Goal: Task Accomplishment & Management: Manage account settings

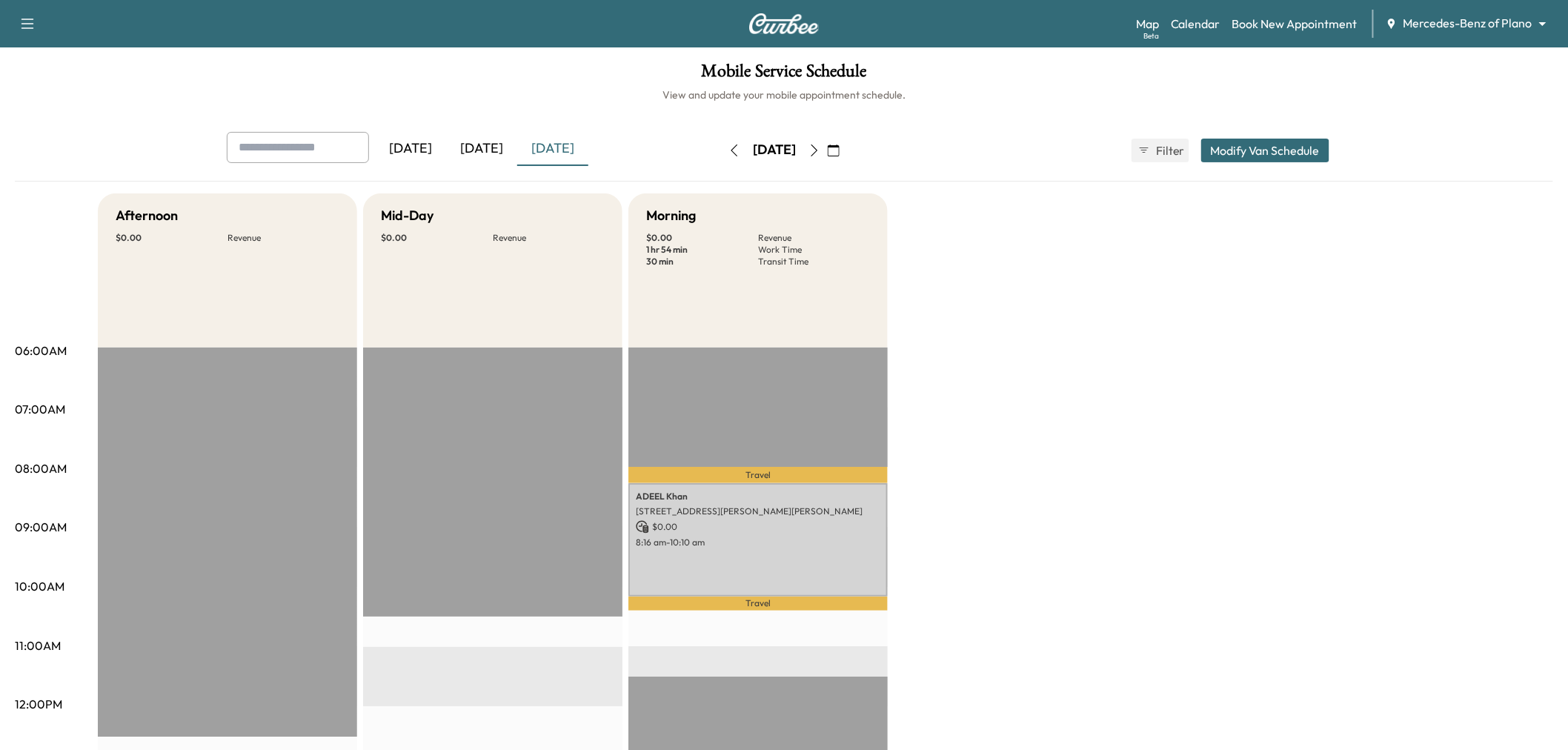
click at [481, 151] on div "[DATE]" at bounding box center [481, 149] width 71 height 34
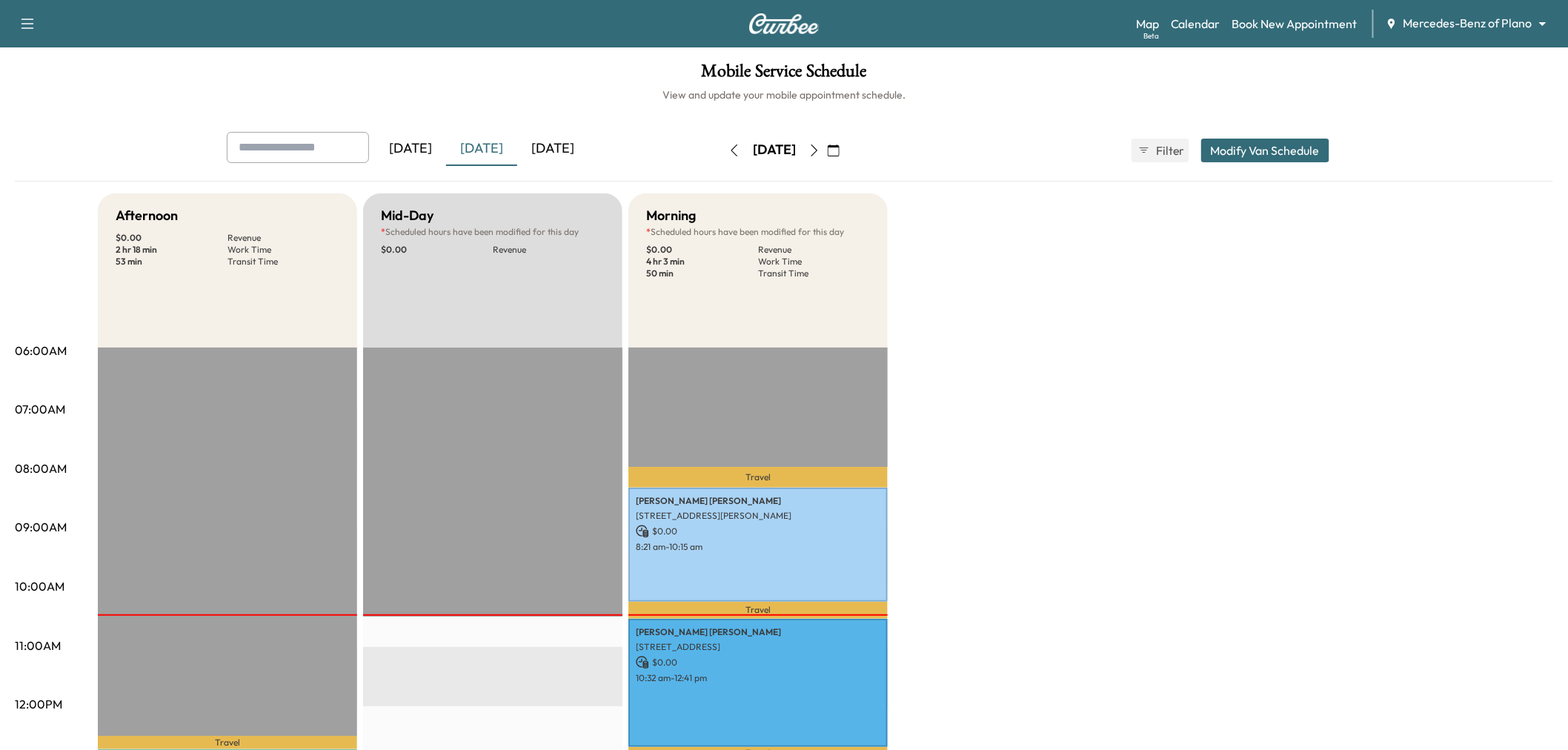
scroll to position [165, 0]
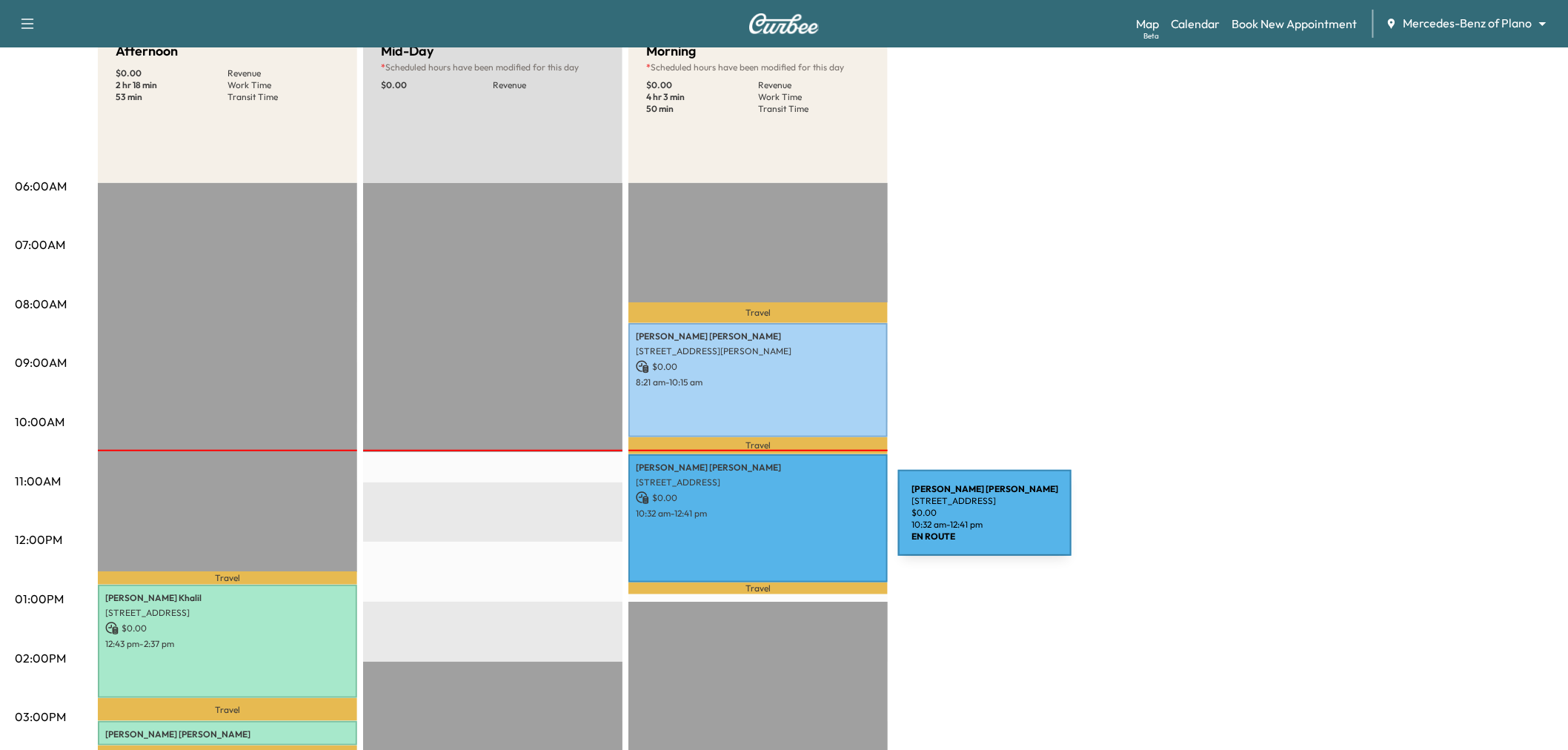
click at [787, 522] on div "[PERSON_NAME] [STREET_ADDRESS] $ 0.00 10:32 am - 12:41 pm" at bounding box center [758, 518] width 260 height 129
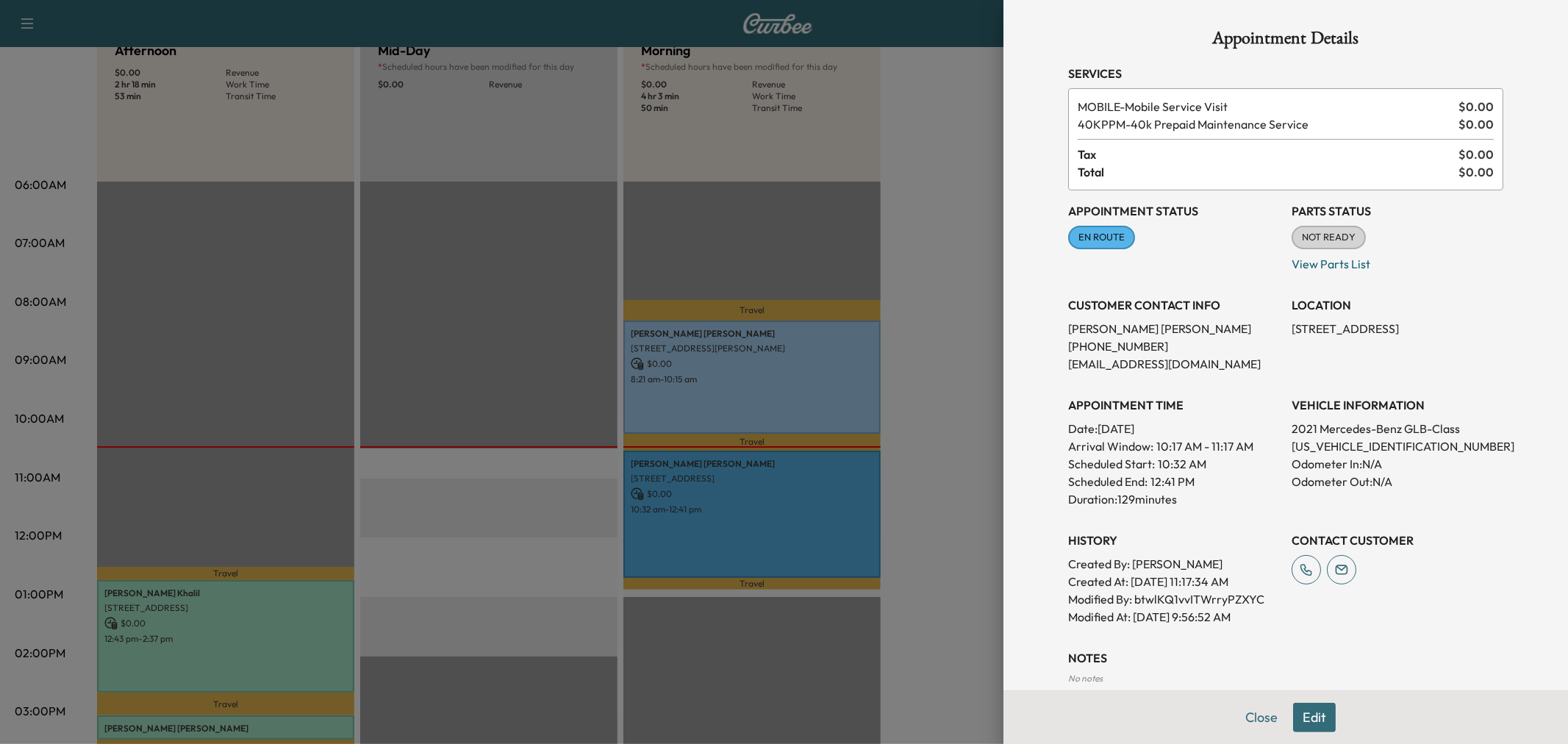
click at [948, 436] on div at bounding box center [784, 372] width 1568 height 744
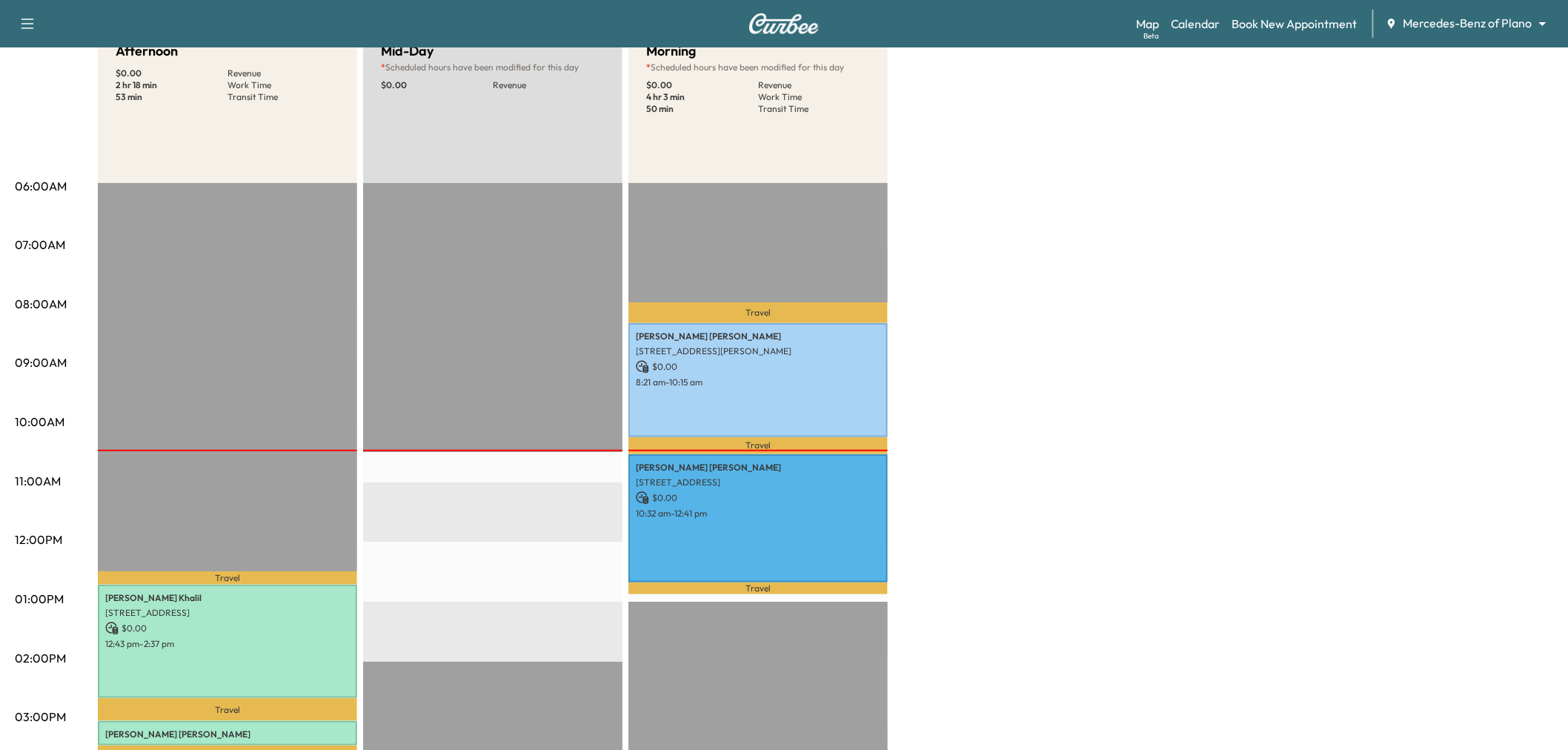
click at [956, 439] on div "Afternoon $ 0.00 Revenue 2 hr 18 min Work Time 53 min Transit Time Travel Shafi…" at bounding box center [825, 585] width 1455 height 1112
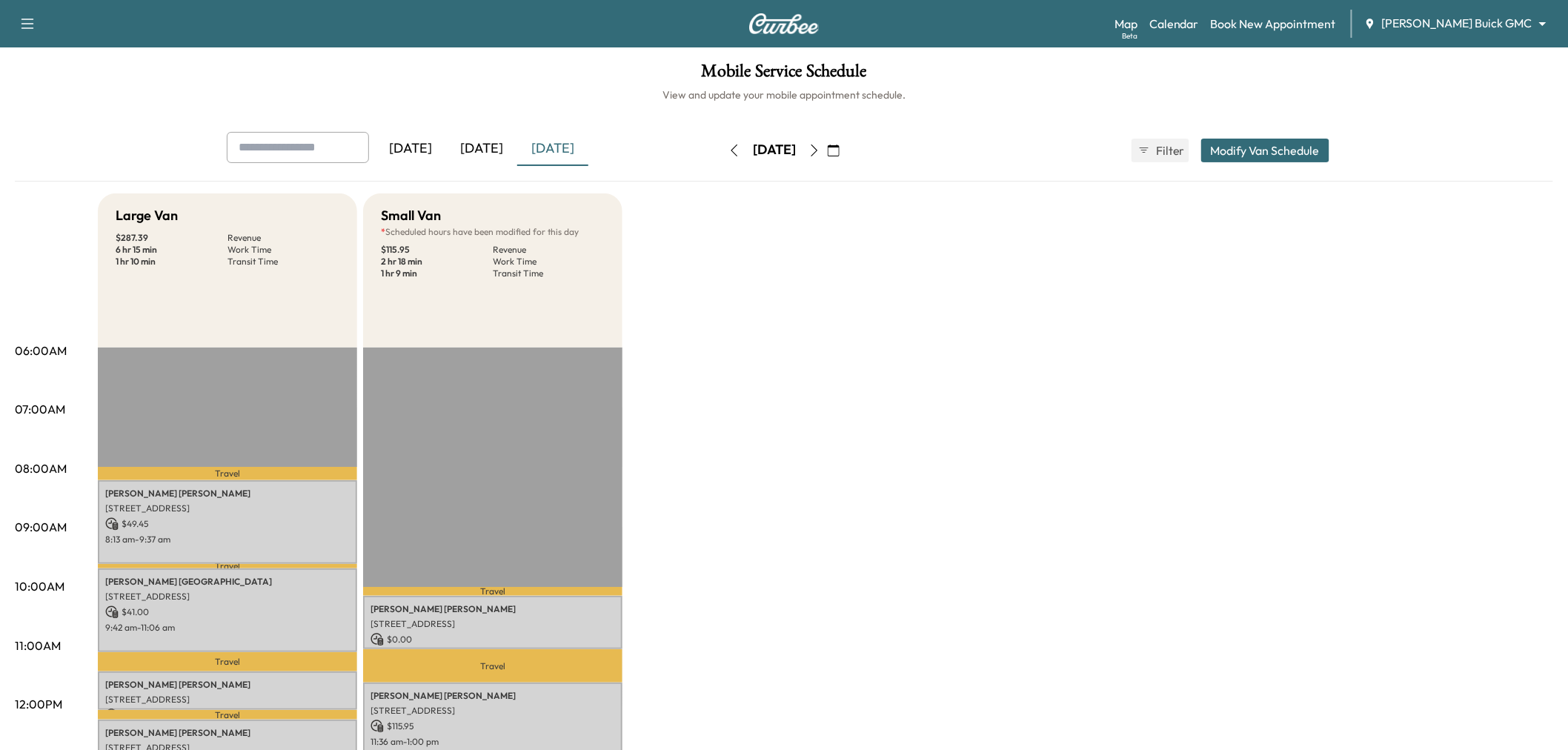
scroll to position [246, 0]
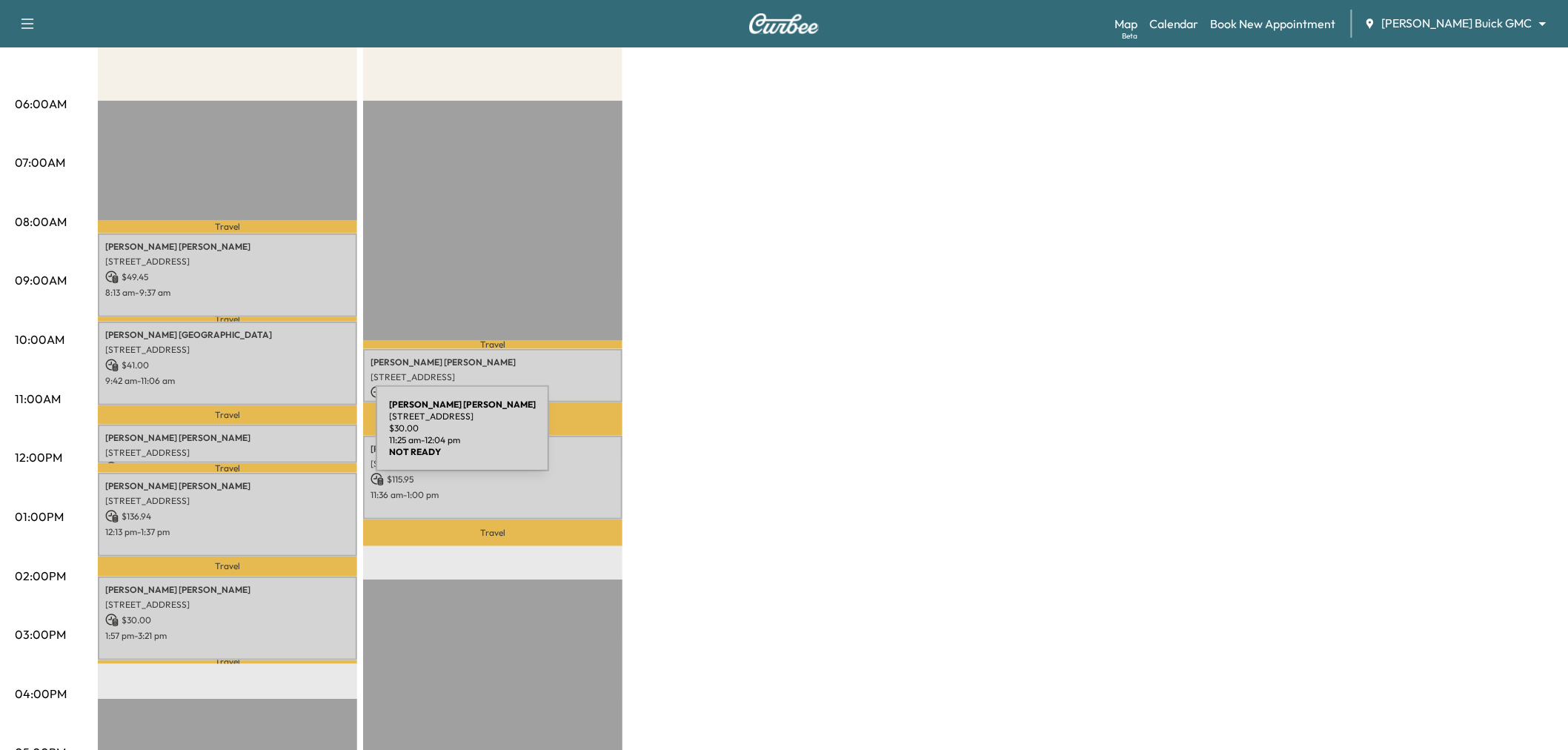
click at [265, 438] on p "Fernando Ramirez" at bounding box center [228, 438] width 245 height 11
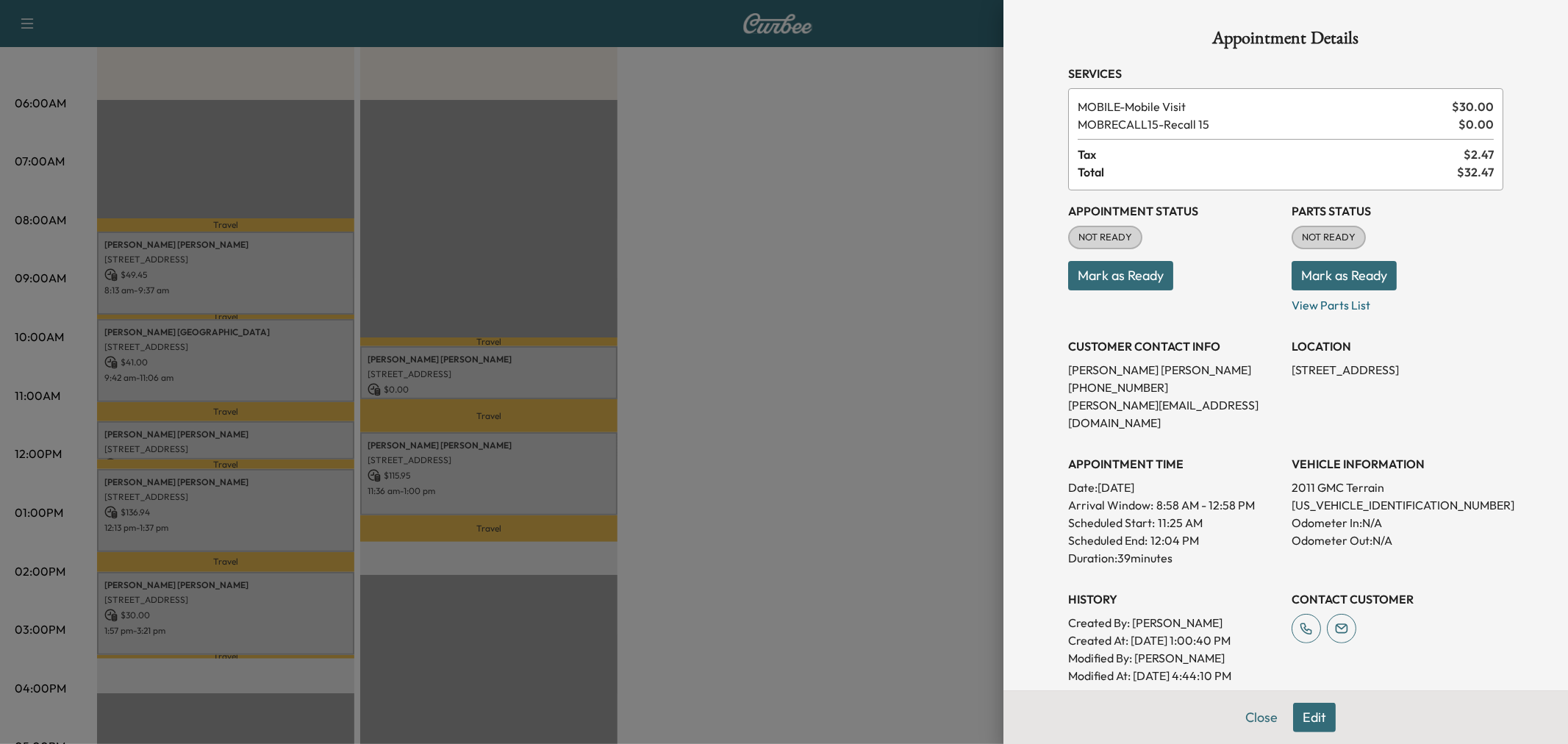
click at [263, 434] on div at bounding box center [784, 372] width 1568 height 744
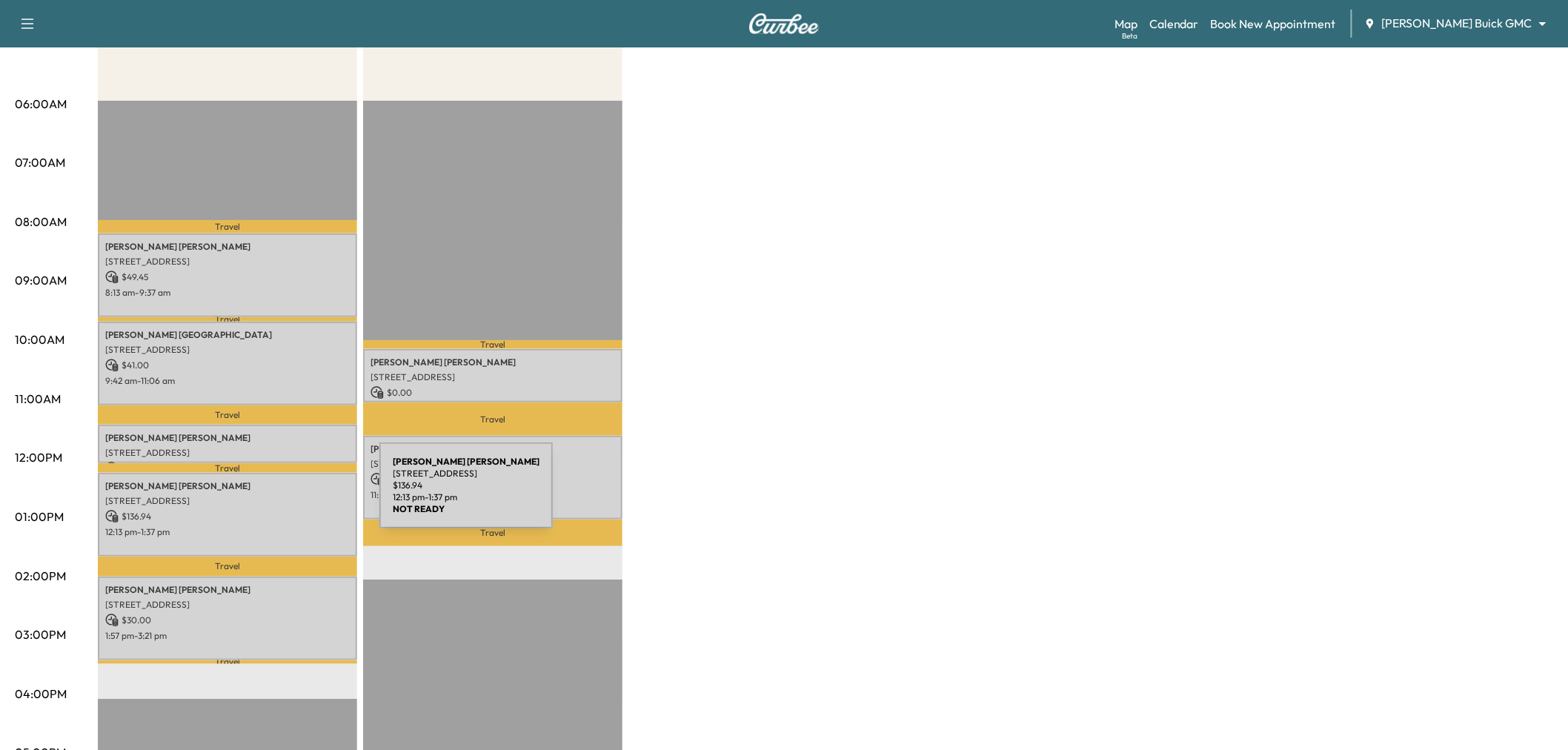
click at [268, 496] on p "1065 Big Spring Drive, Allen, TX 75013, US" at bounding box center [228, 501] width 245 height 11
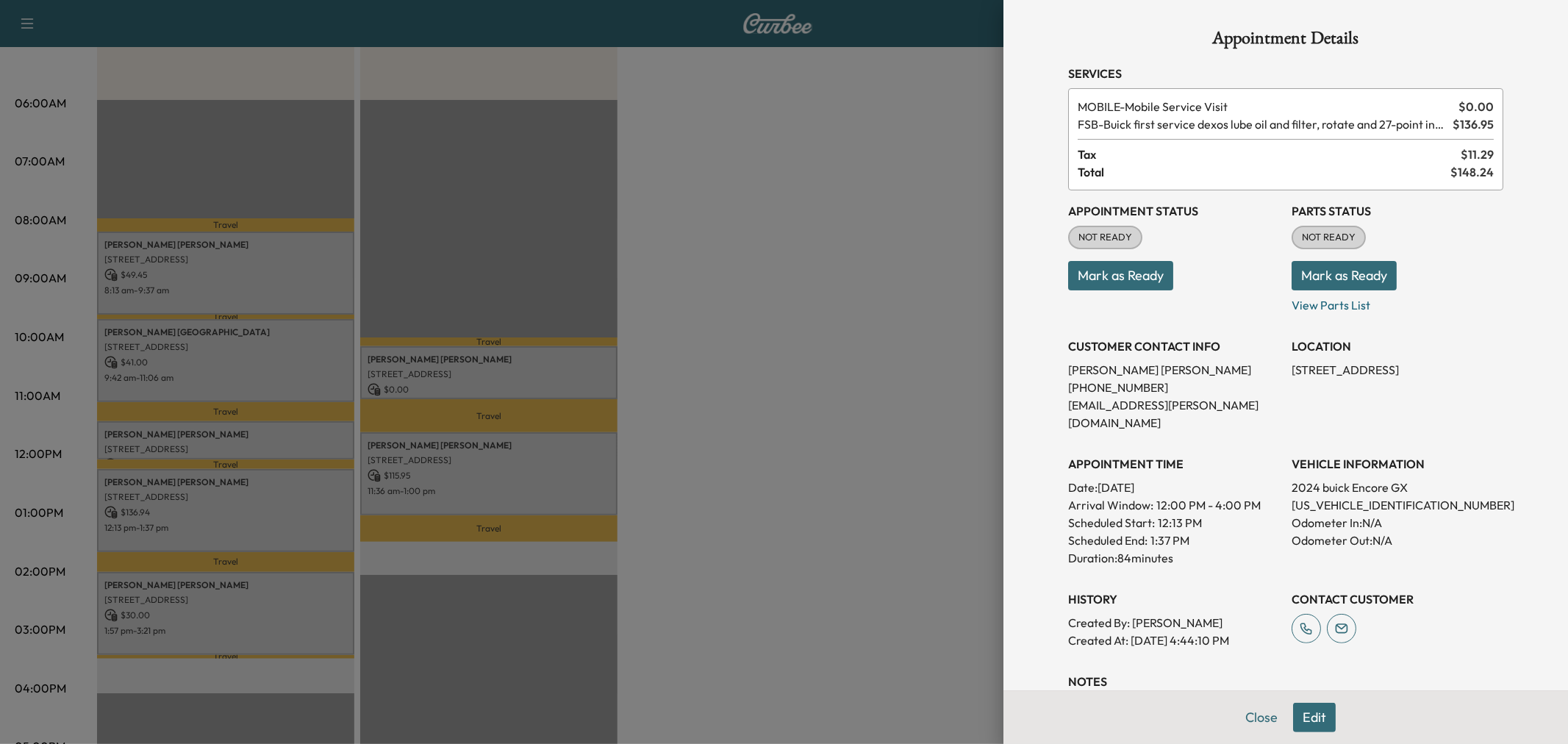
click at [266, 491] on div at bounding box center [784, 372] width 1568 height 744
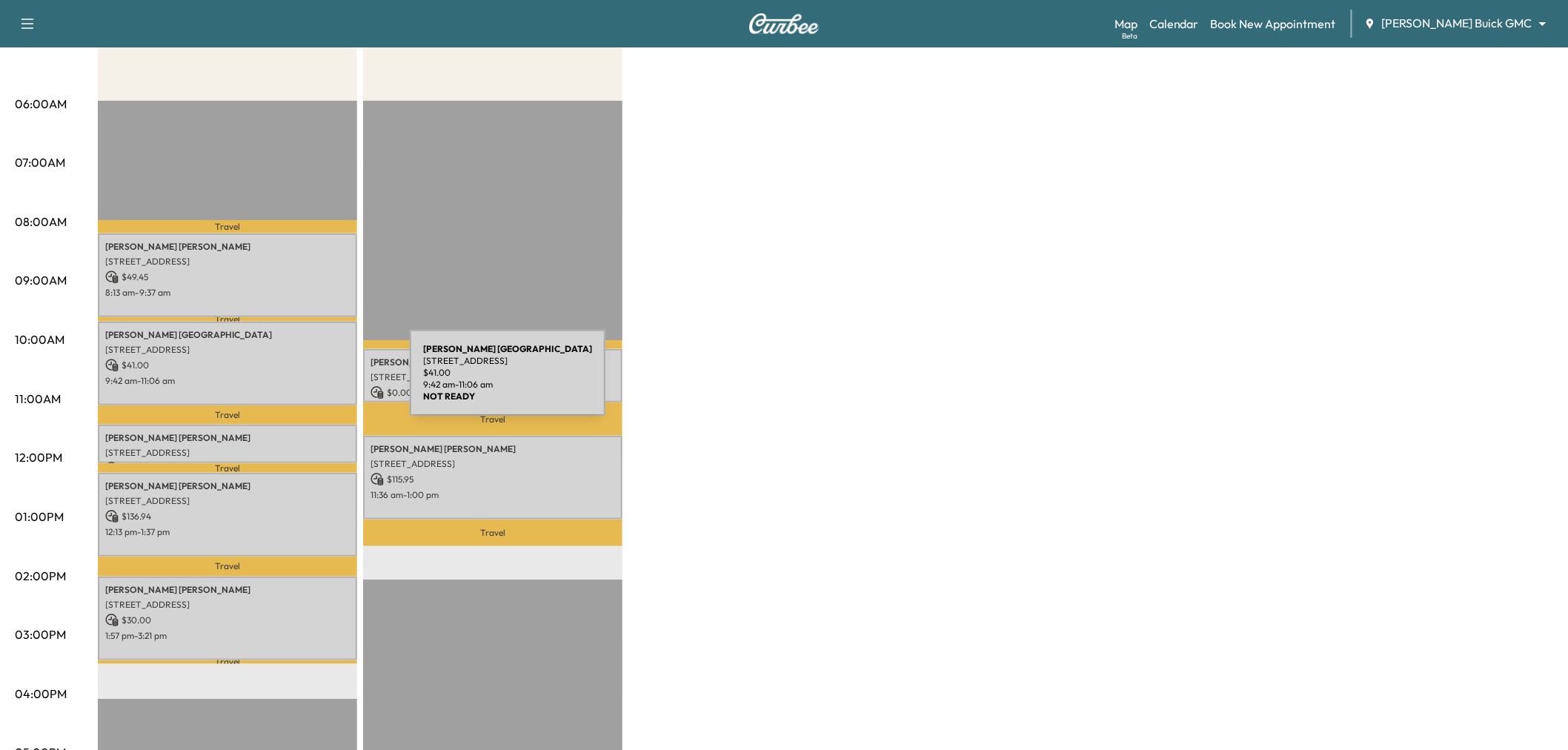
click at [298, 382] on p "9:42 am - 11:06 am" at bounding box center [228, 380] width 245 height 11
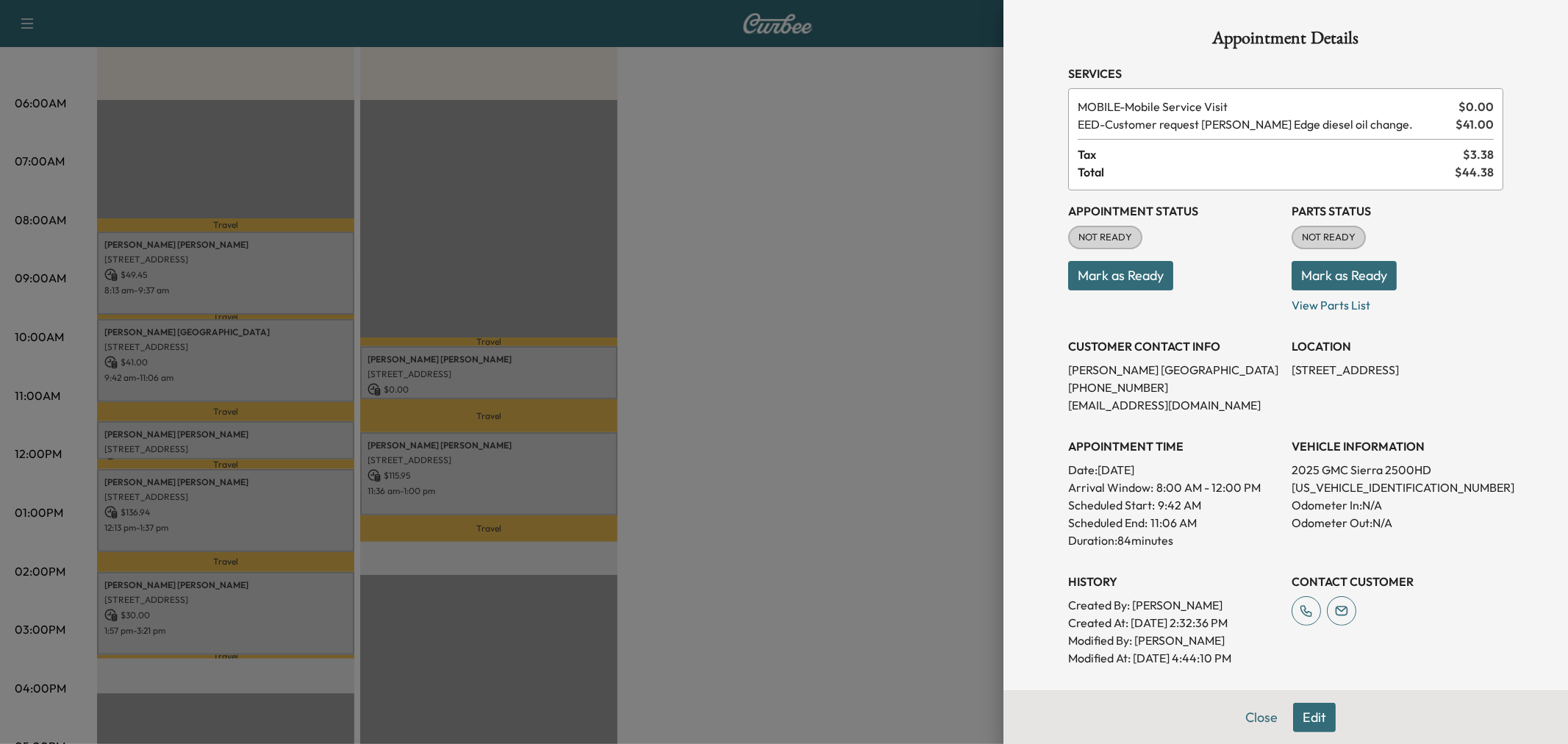
click at [296, 379] on div at bounding box center [784, 372] width 1568 height 744
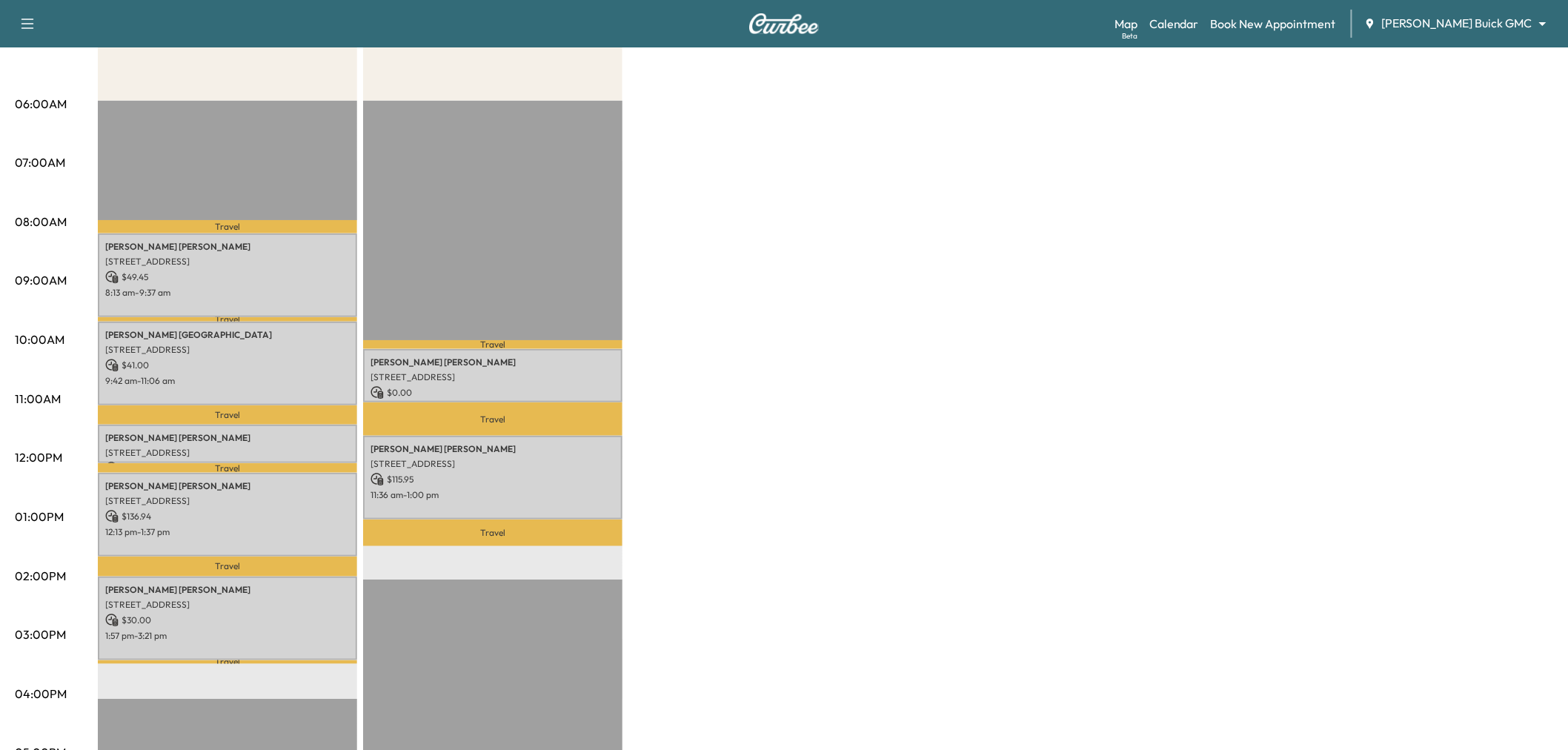
click at [1052, 246] on div "Large Van $ 287.39 Revenue 6 hr 15 min Work Time 1 hr 10 min Transit Time Trave…" at bounding box center [825, 502] width 1455 height 1112
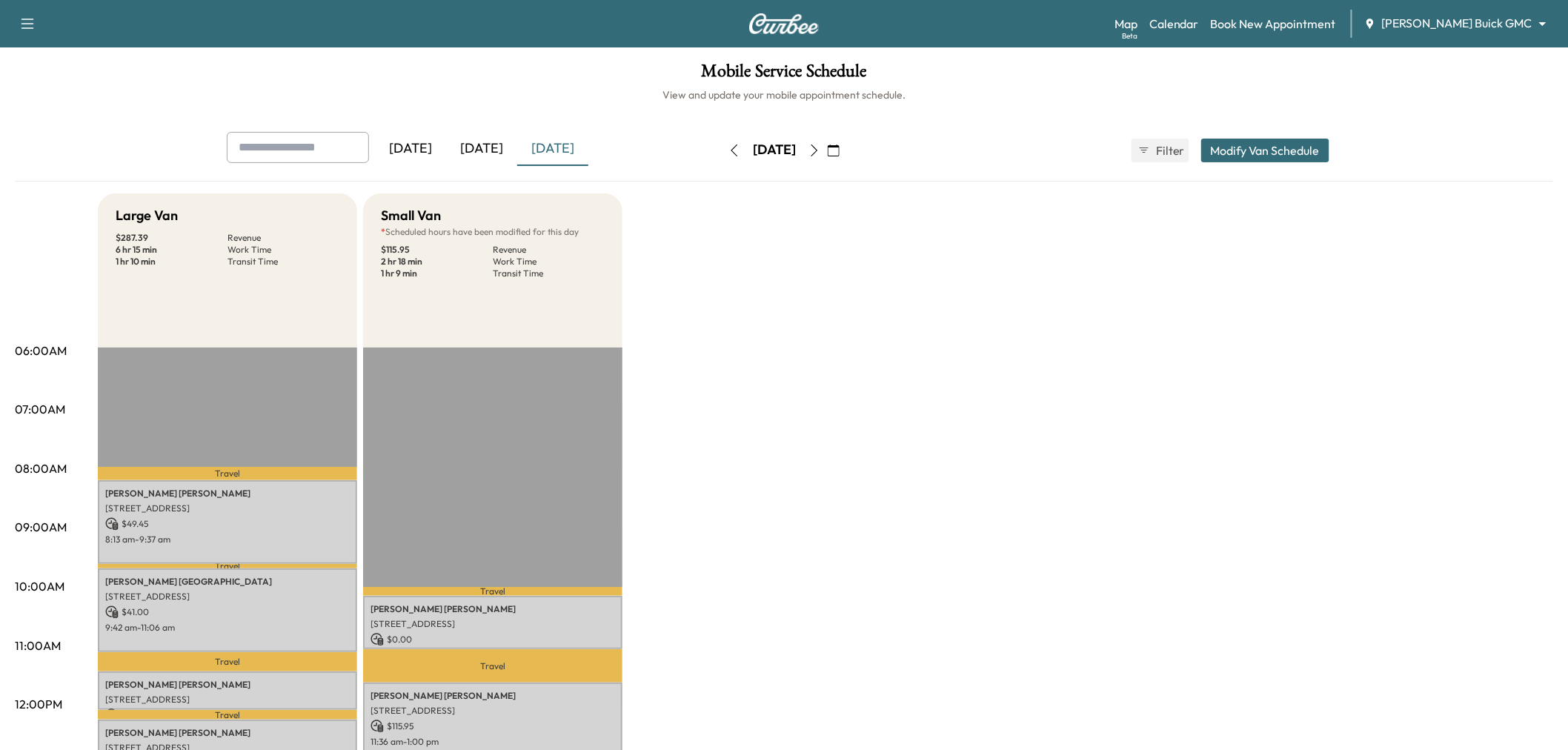
click at [820, 147] on icon "button" at bounding box center [814, 150] width 11 height 11
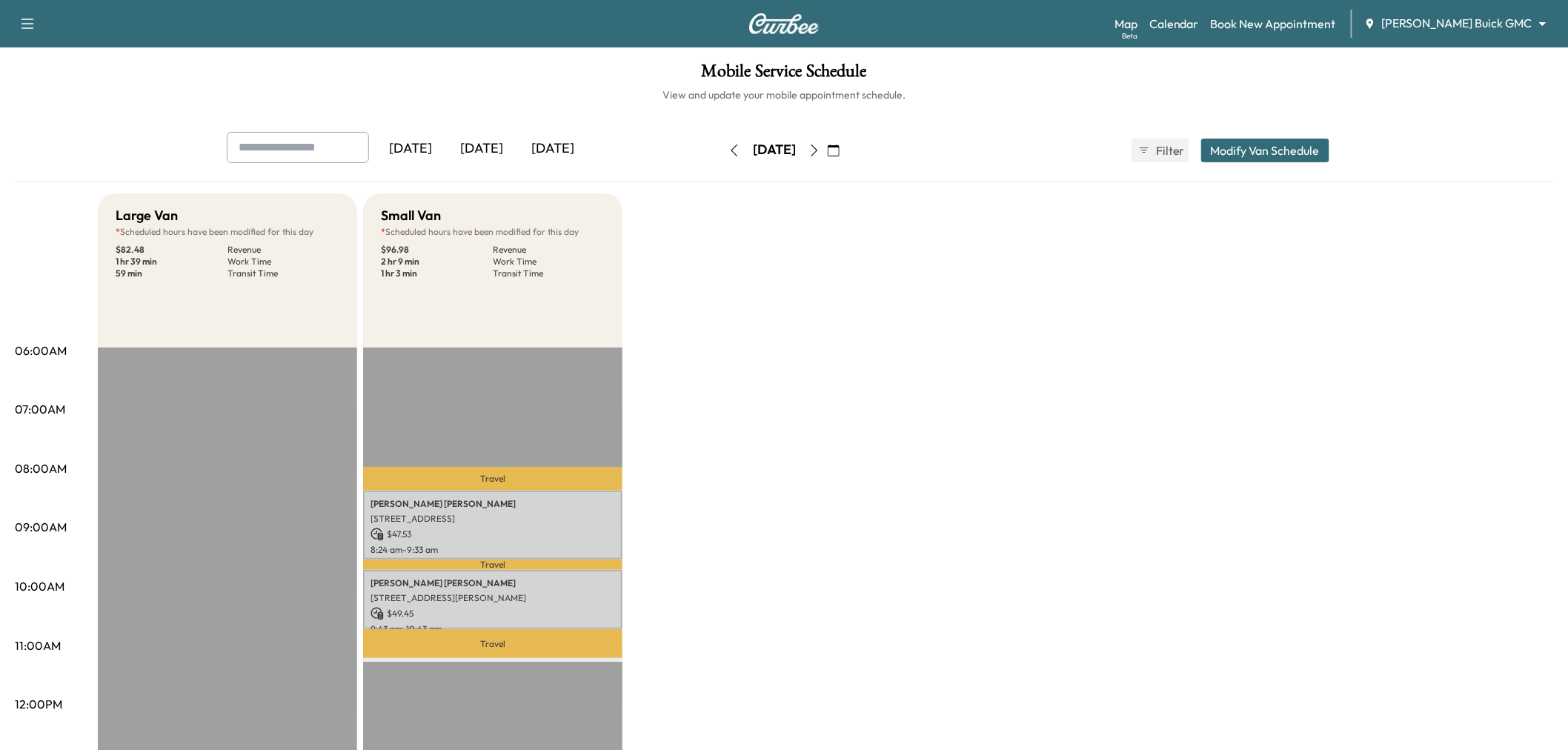
click at [820, 145] on icon "button" at bounding box center [814, 150] width 11 height 11
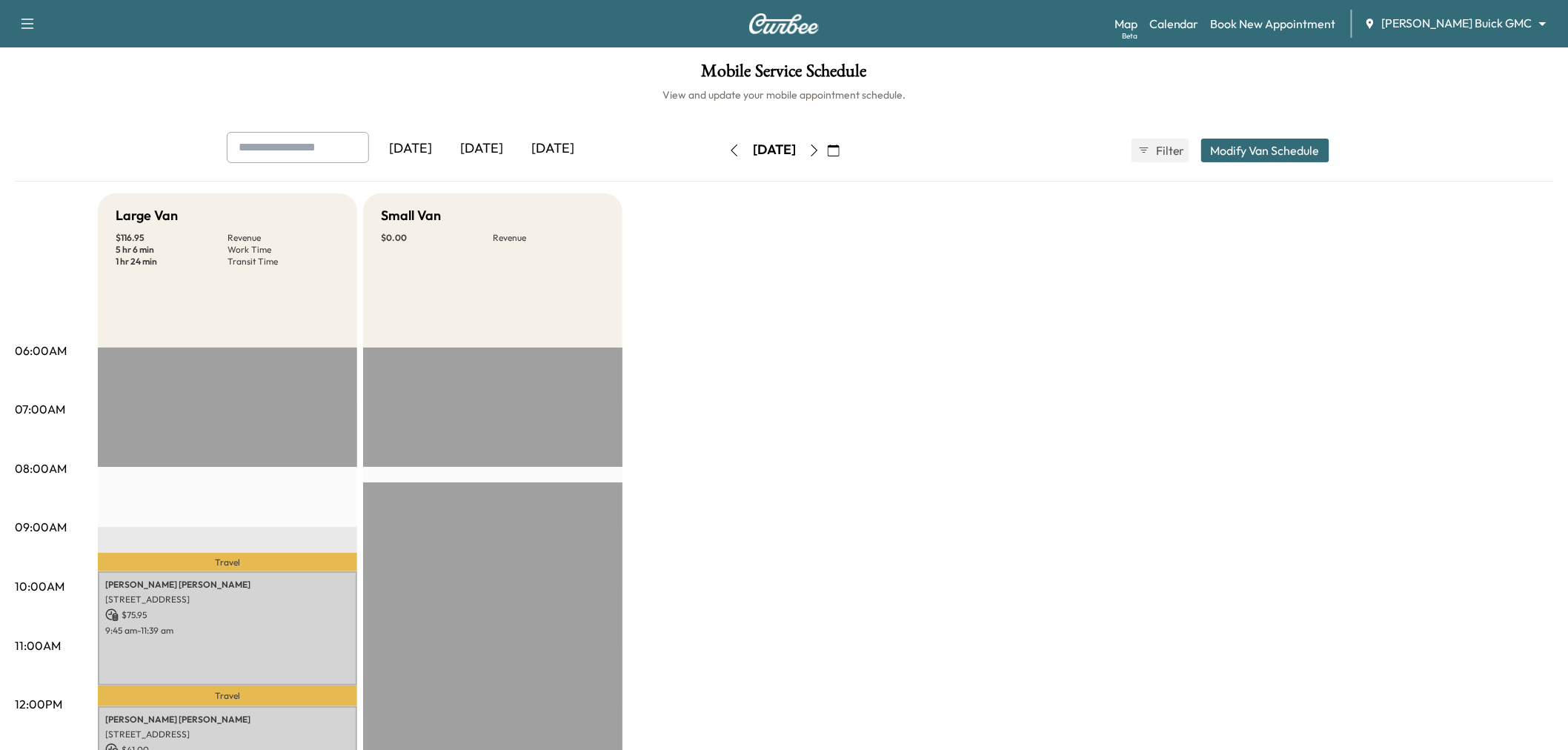
click at [846, 145] on button "button" at bounding box center [833, 150] width 26 height 24
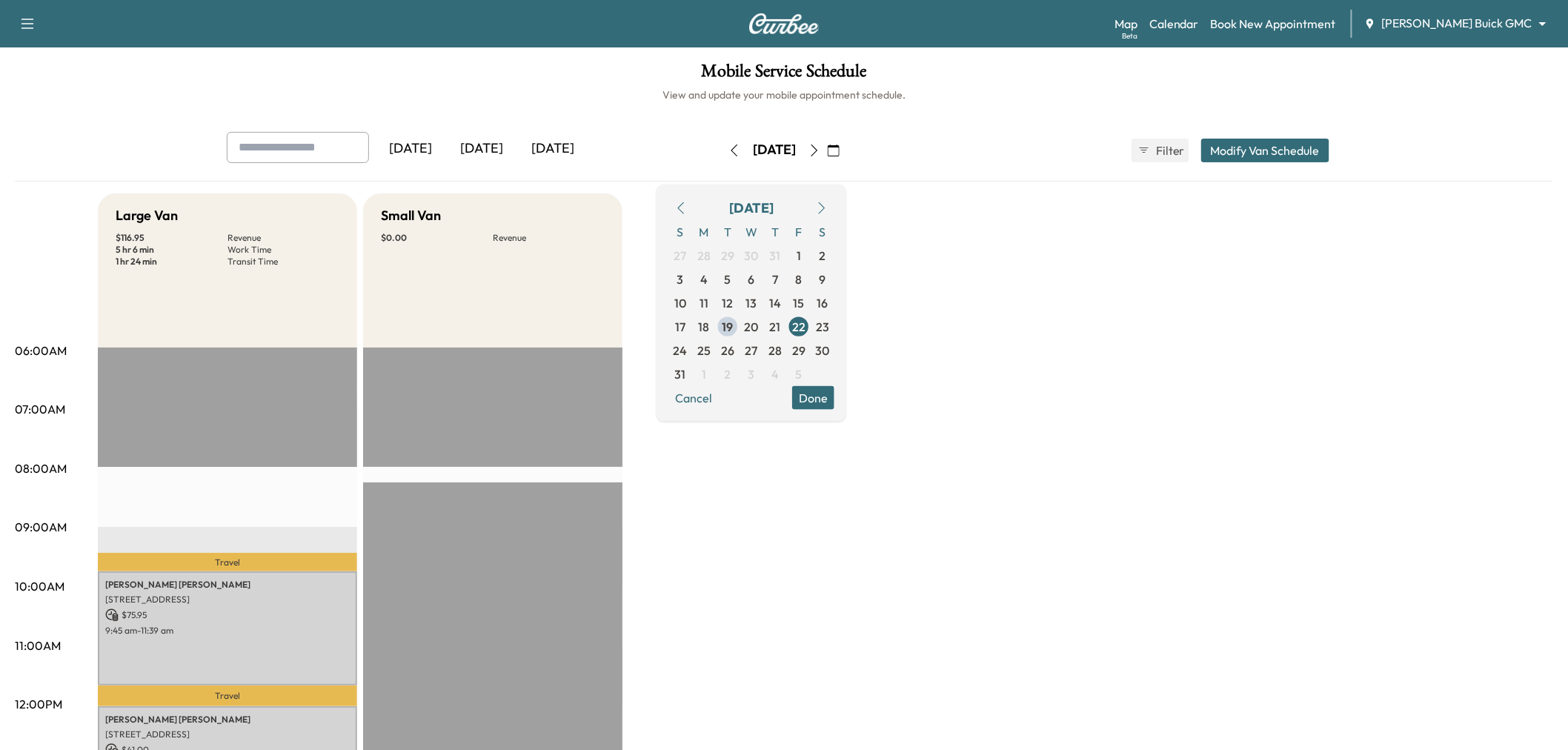
click at [1144, 300] on div "Large Van $ 116.95 Revenue 5 hr 6 min Work Time 1 hr 24 min Transit Time Travel…" at bounding box center [825, 749] width 1455 height 1112
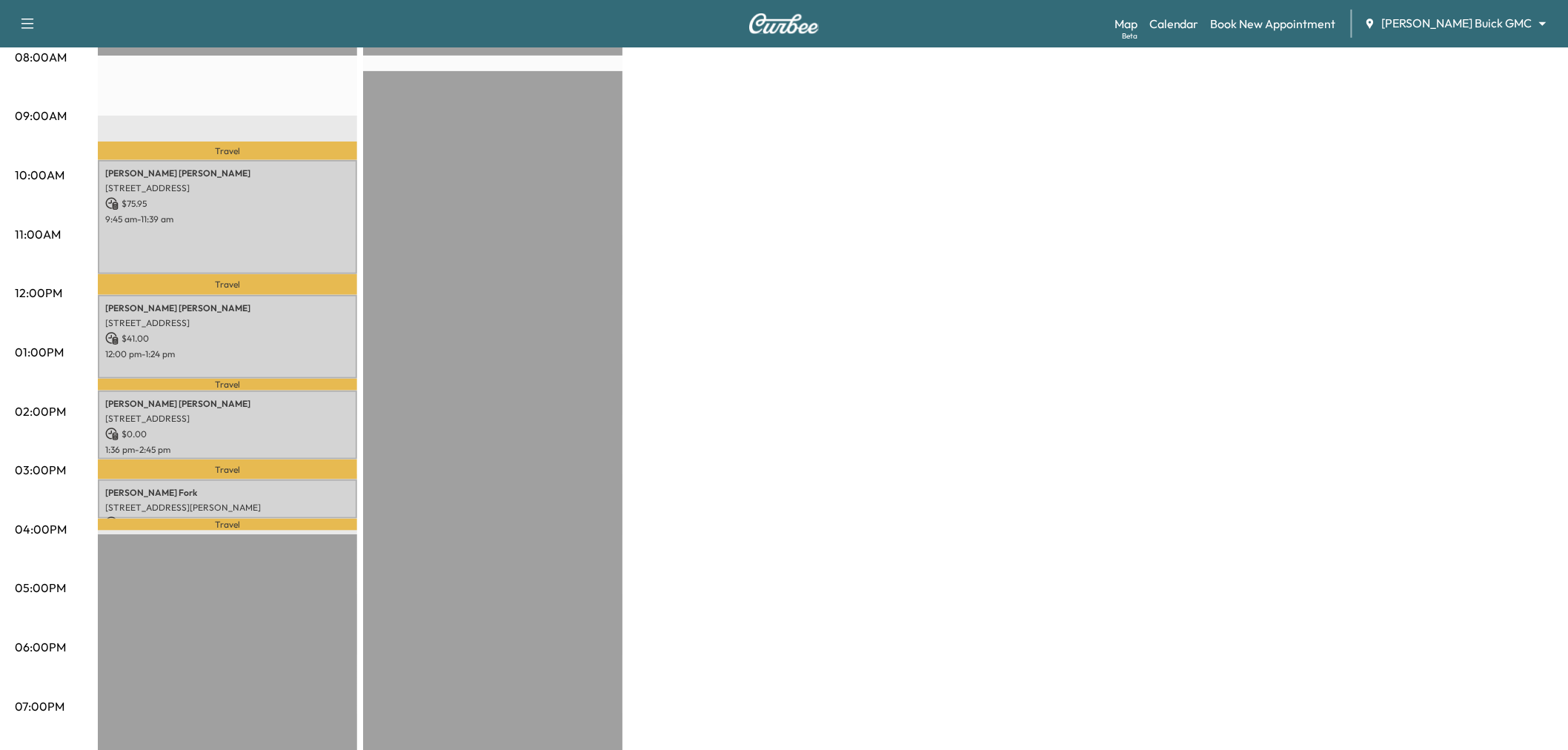
click at [957, 364] on div "Large Van $ 116.95 Revenue 5 hr 6 min Work Time 1 hr 24 min Transit Time Travel…" at bounding box center [825, 337] width 1455 height 1112
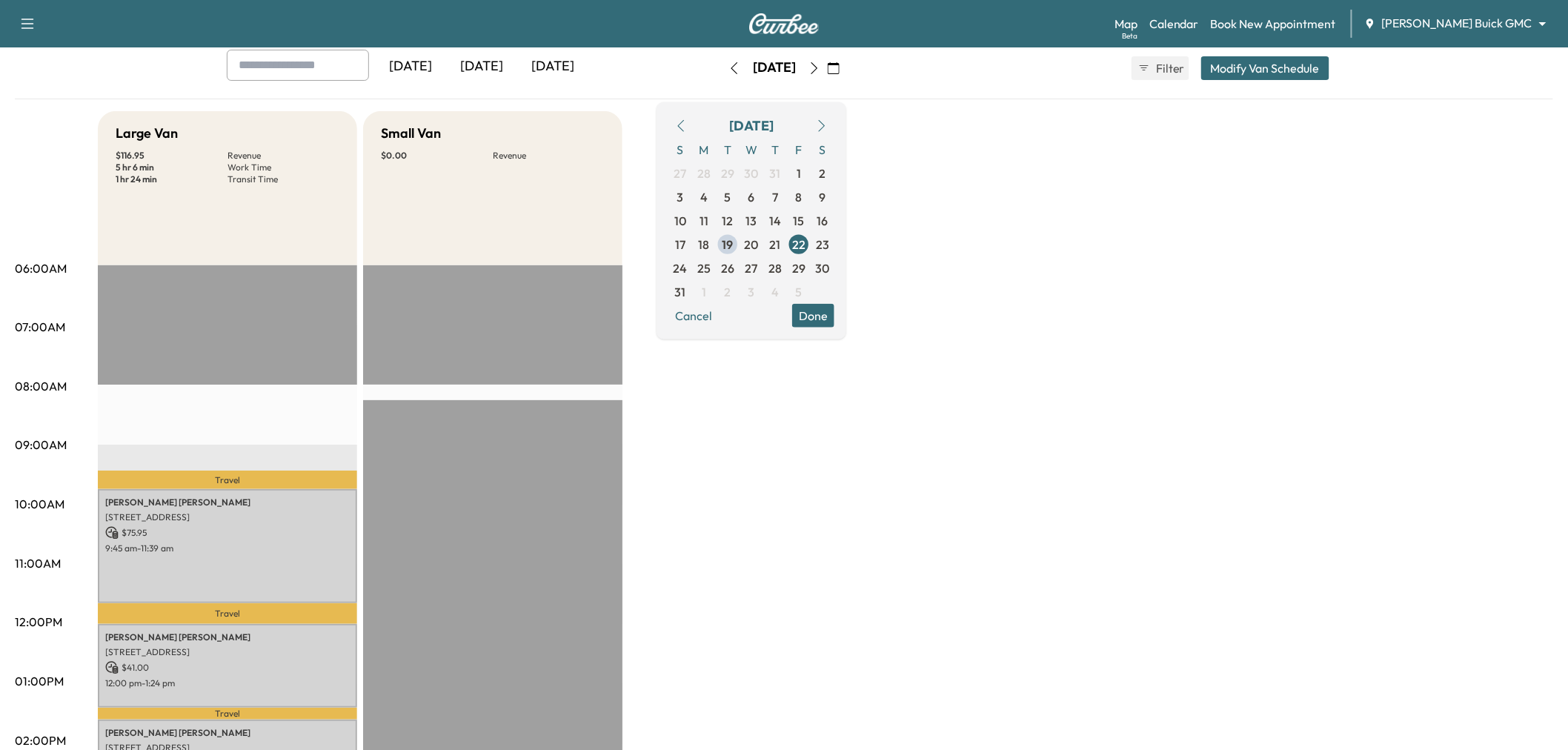
click at [663, 426] on div "Large Van $ 116.95 Revenue 5 hr 6 min Work Time 1 hr 24 min Transit Time Travel…" at bounding box center [825, 666] width 1455 height 1112
click at [834, 314] on button "Done" at bounding box center [813, 314] width 42 height 24
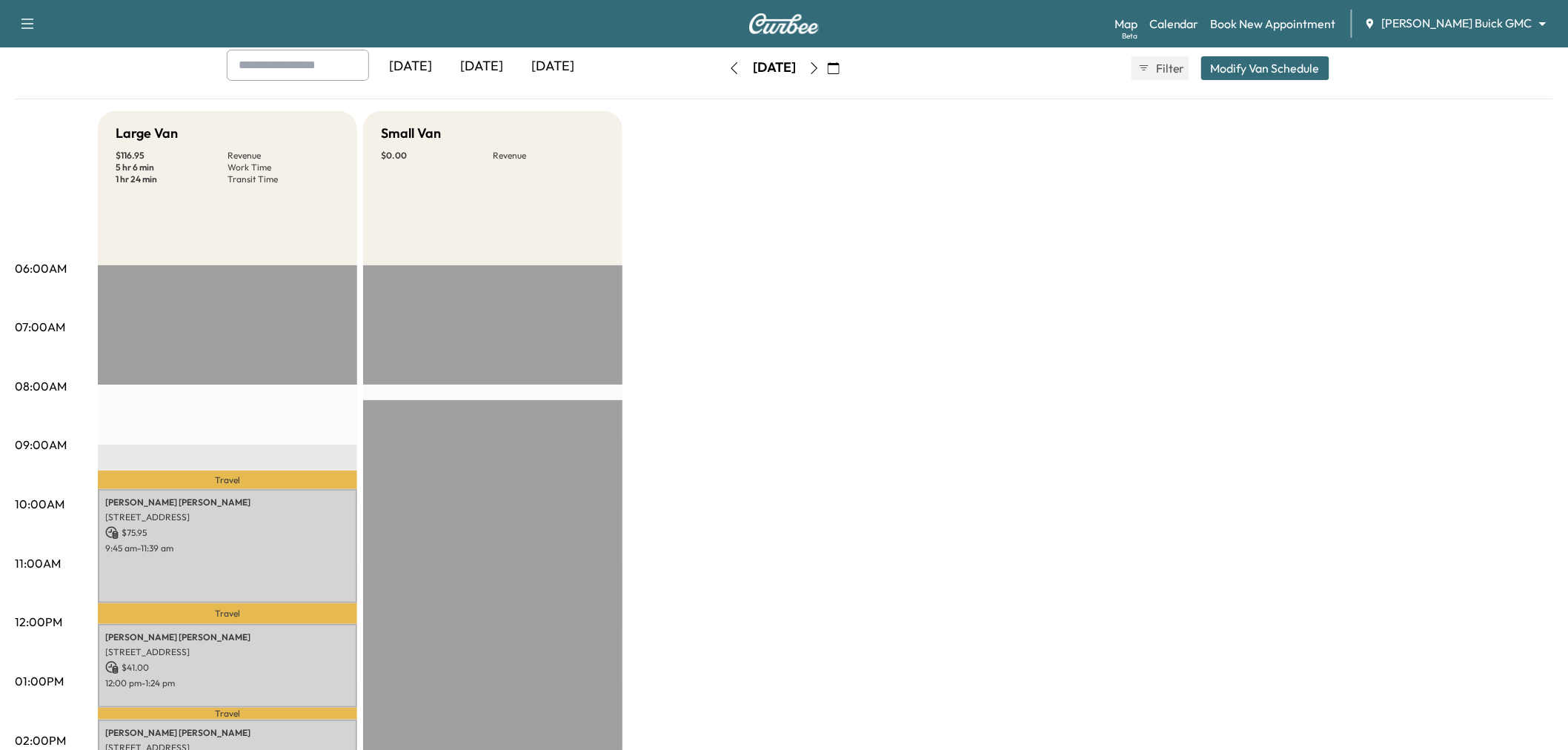
click at [766, 423] on div "Large Van $ 116.95 Revenue 5 hr 6 min Work Time 1 hr 24 min Transit Time Travel…" at bounding box center [825, 666] width 1455 height 1112
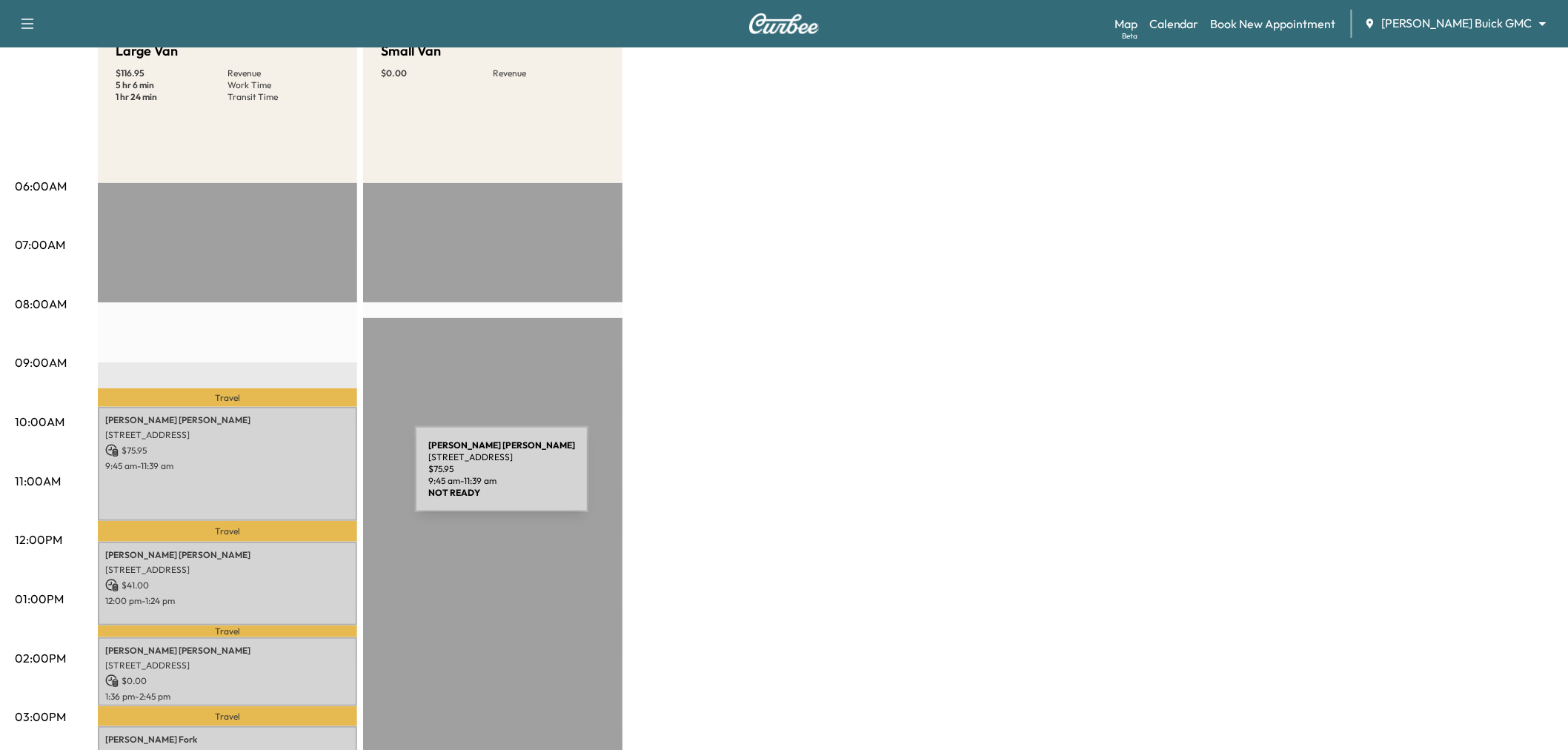
click at [304, 478] on div "Miguel Huerta 13303 Blossomheath Ln, Dallas, TX 75240, USA $ 75.95 9:45 am - 11…" at bounding box center [227, 463] width 260 height 114
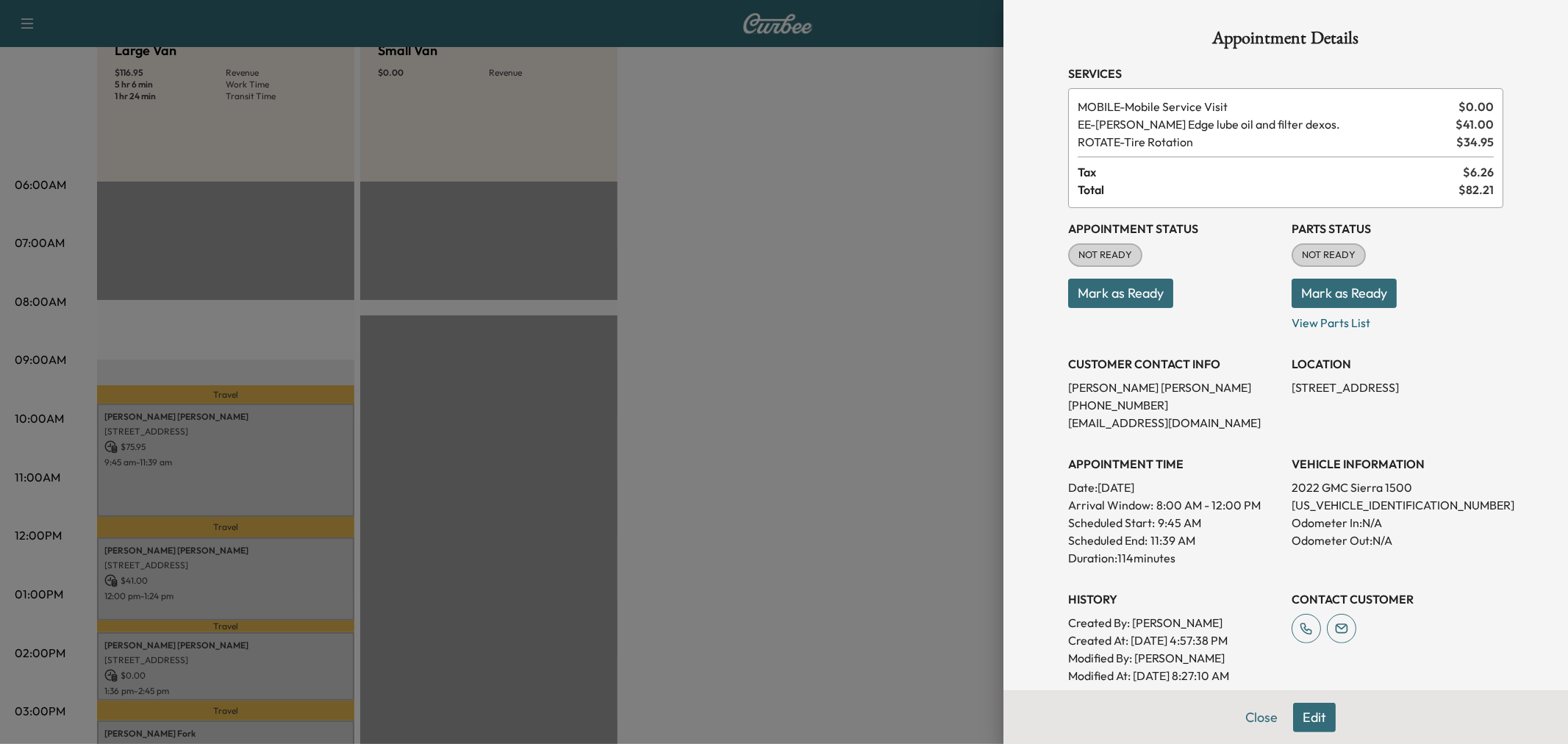
click at [1307, 720] on button "Edit" at bounding box center [1314, 718] width 43 height 30
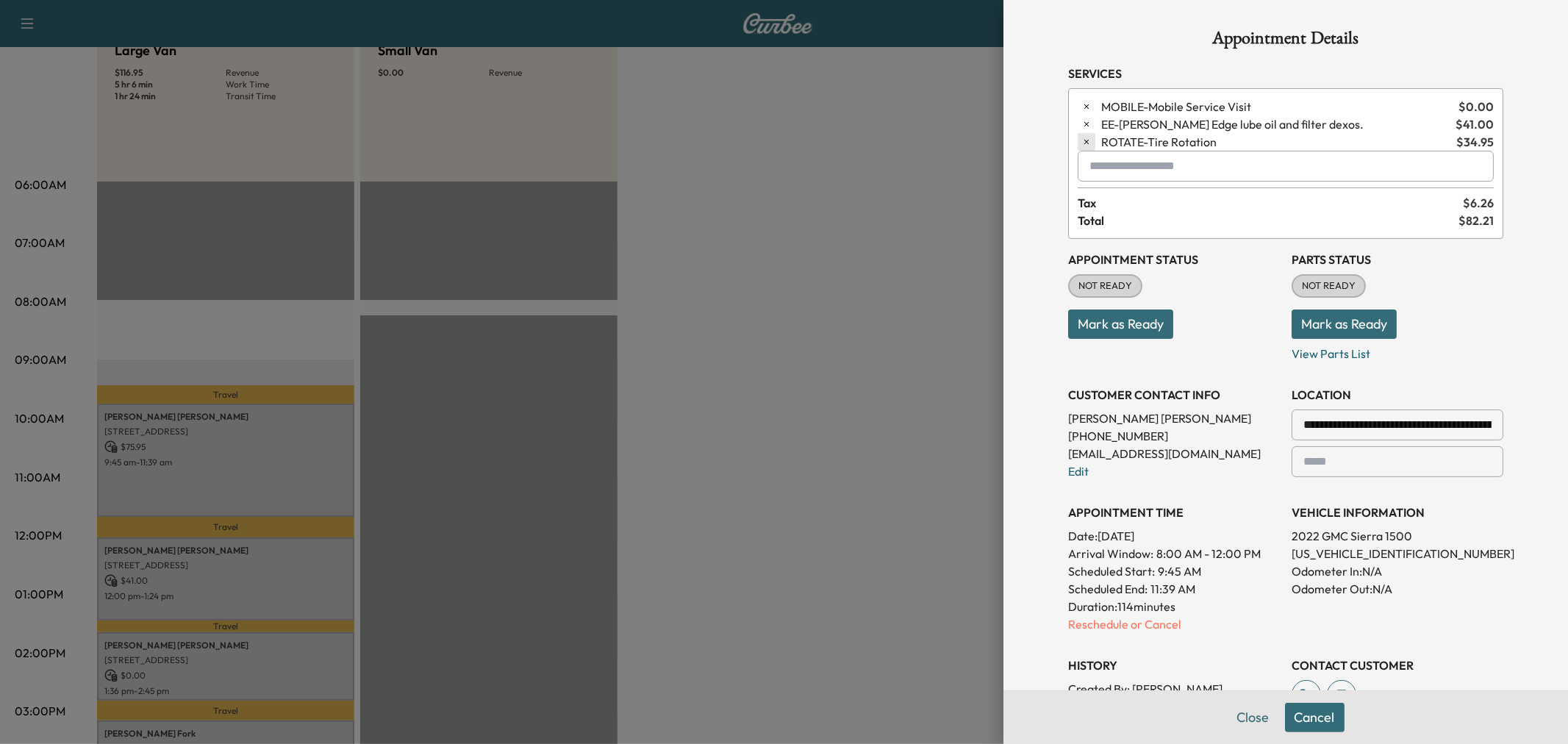
click at [1082, 140] on icon "button" at bounding box center [1087, 142] width 10 height 10
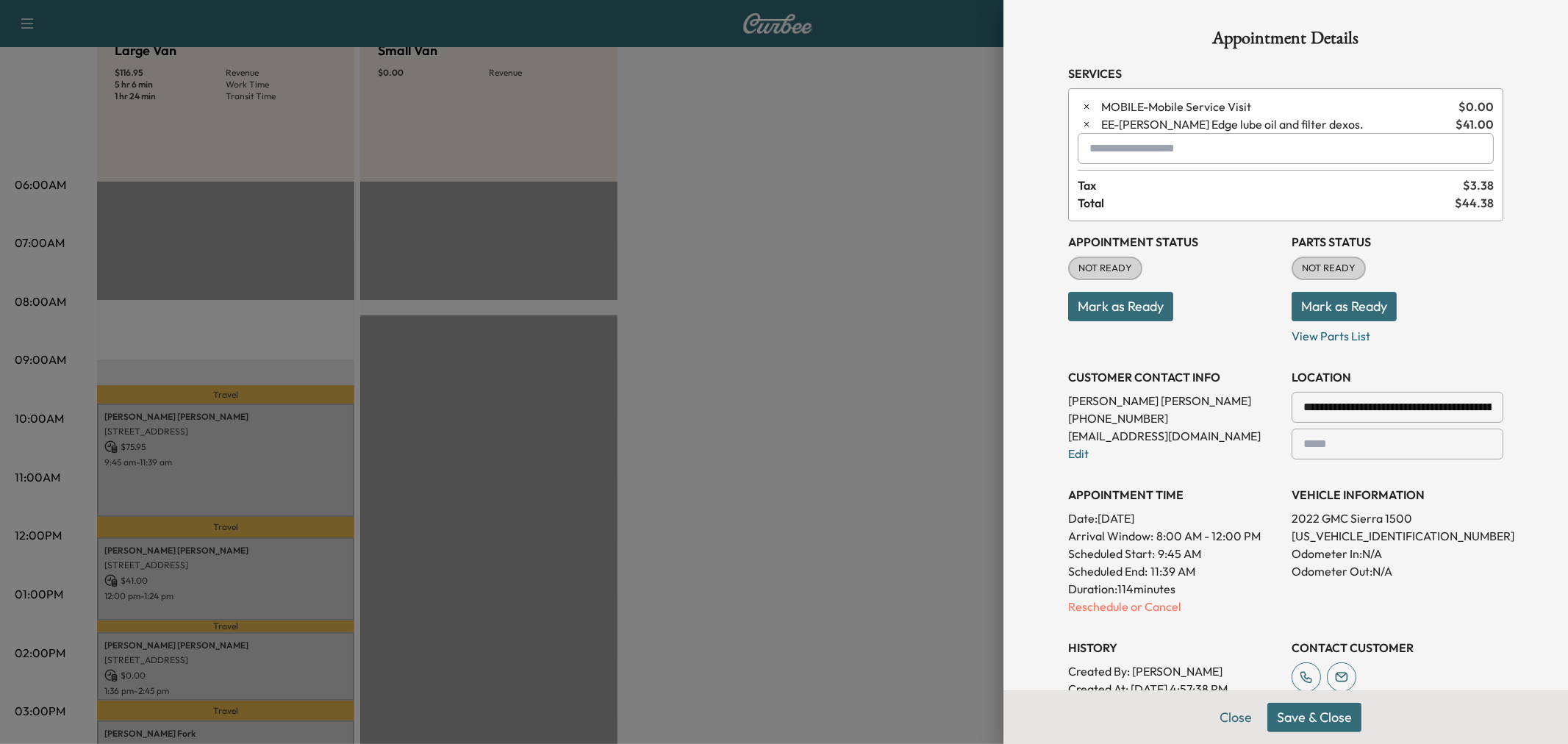
click at [1318, 719] on button "Save & Close" at bounding box center [1315, 718] width 94 height 30
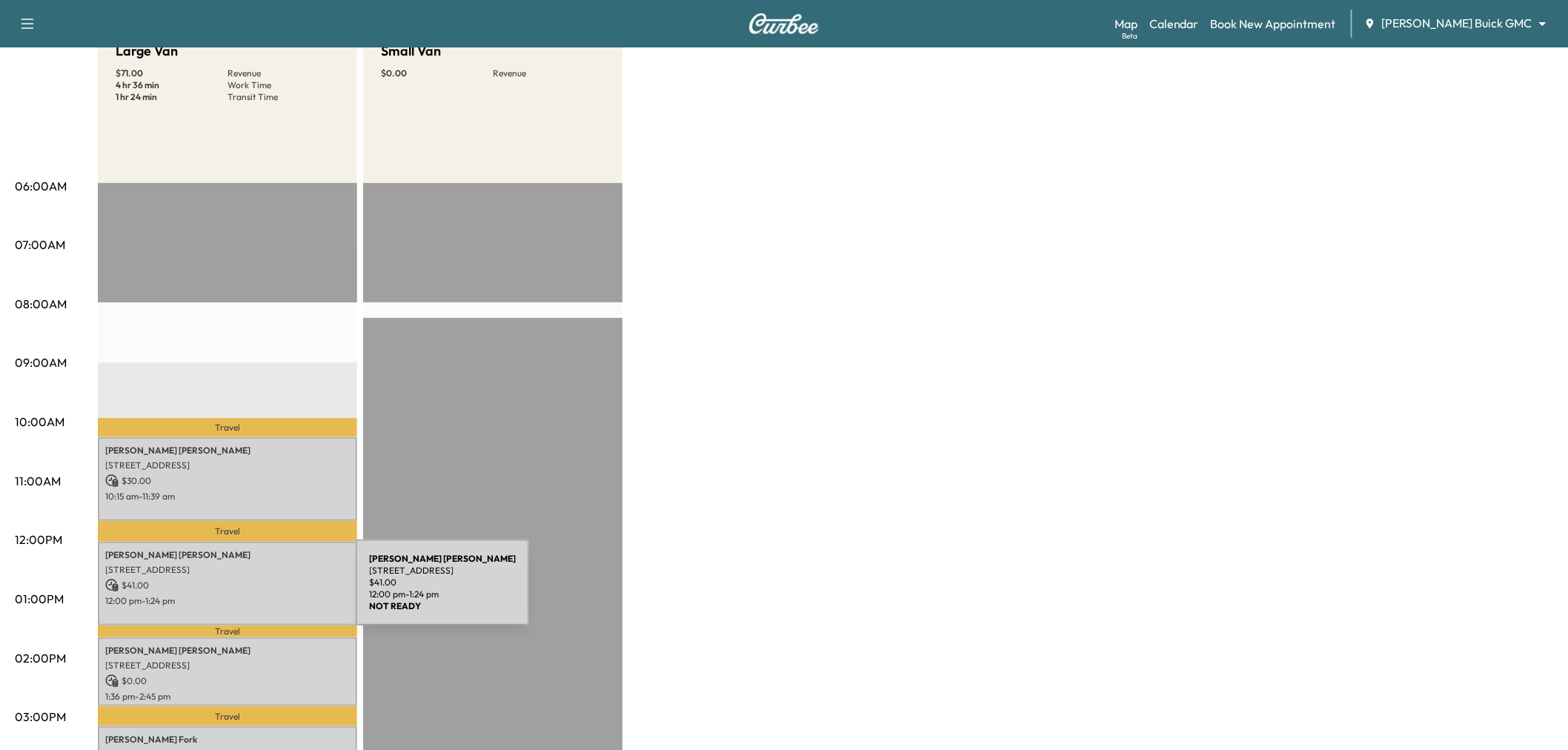
click at [245, 595] on p "12:00 pm - 1:24 pm" at bounding box center [228, 600] width 245 height 11
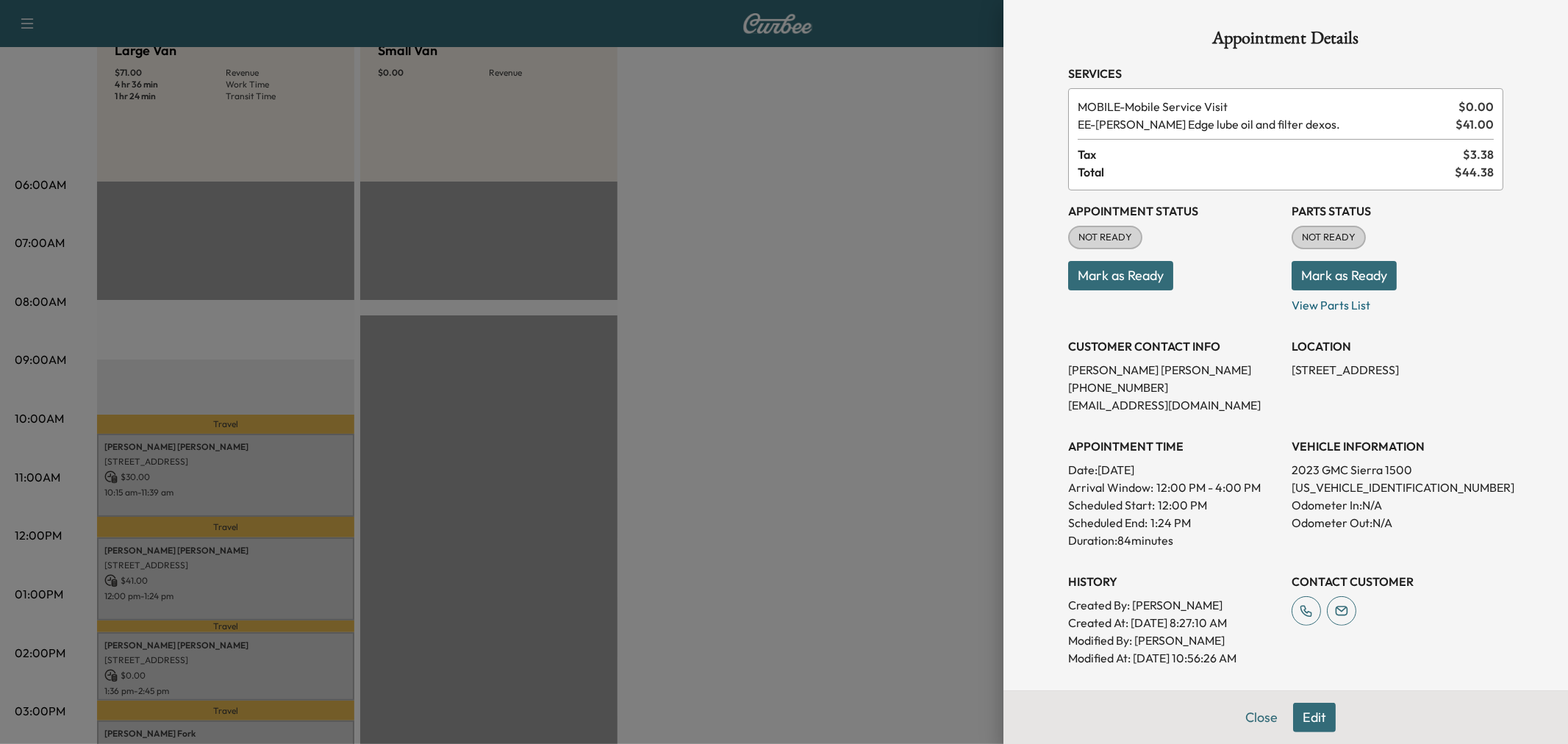
click at [292, 560] on div at bounding box center [784, 372] width 1568 height 744
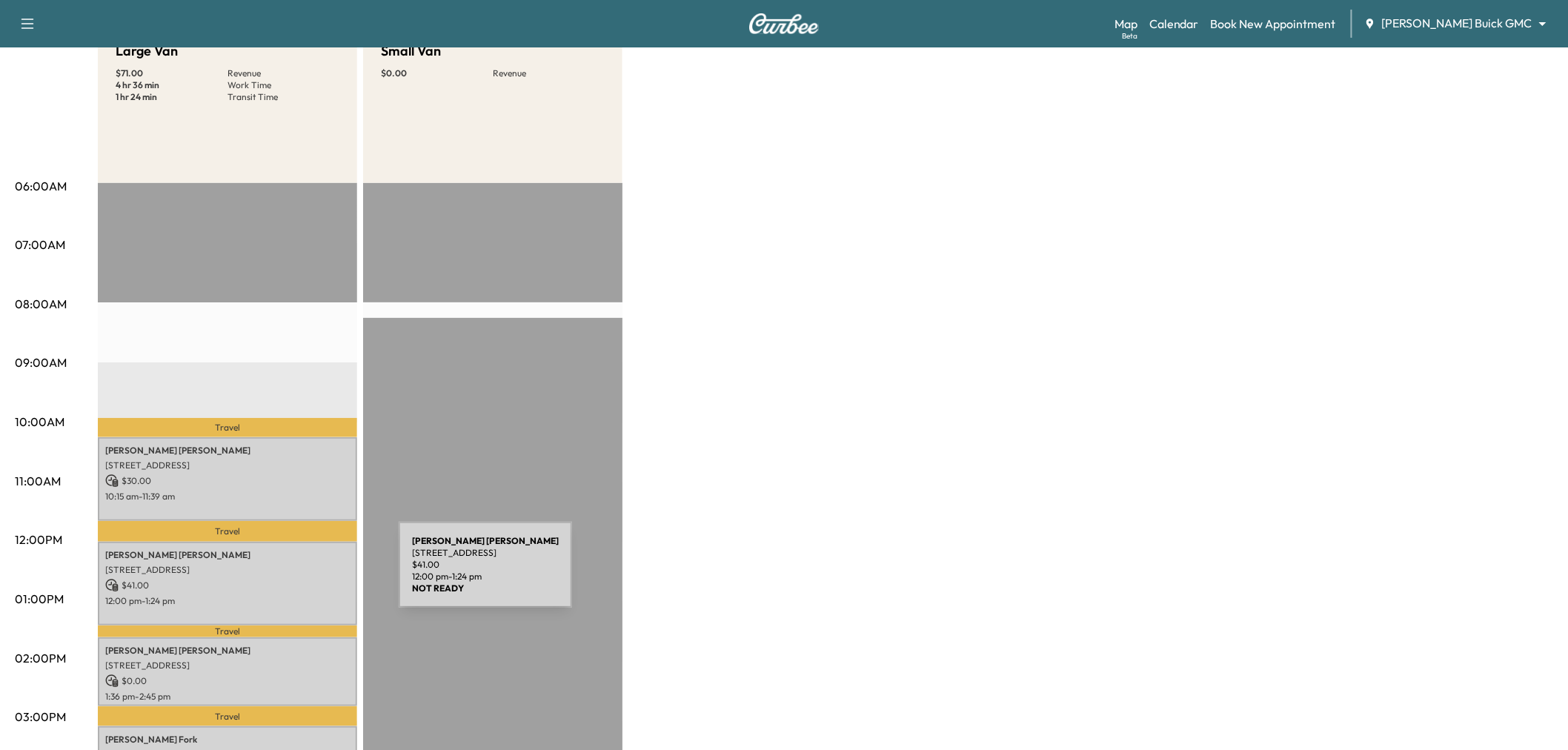
click at [288, 579] on p "$ 41.00" at bounding box center [228, 585] width 245 height 13
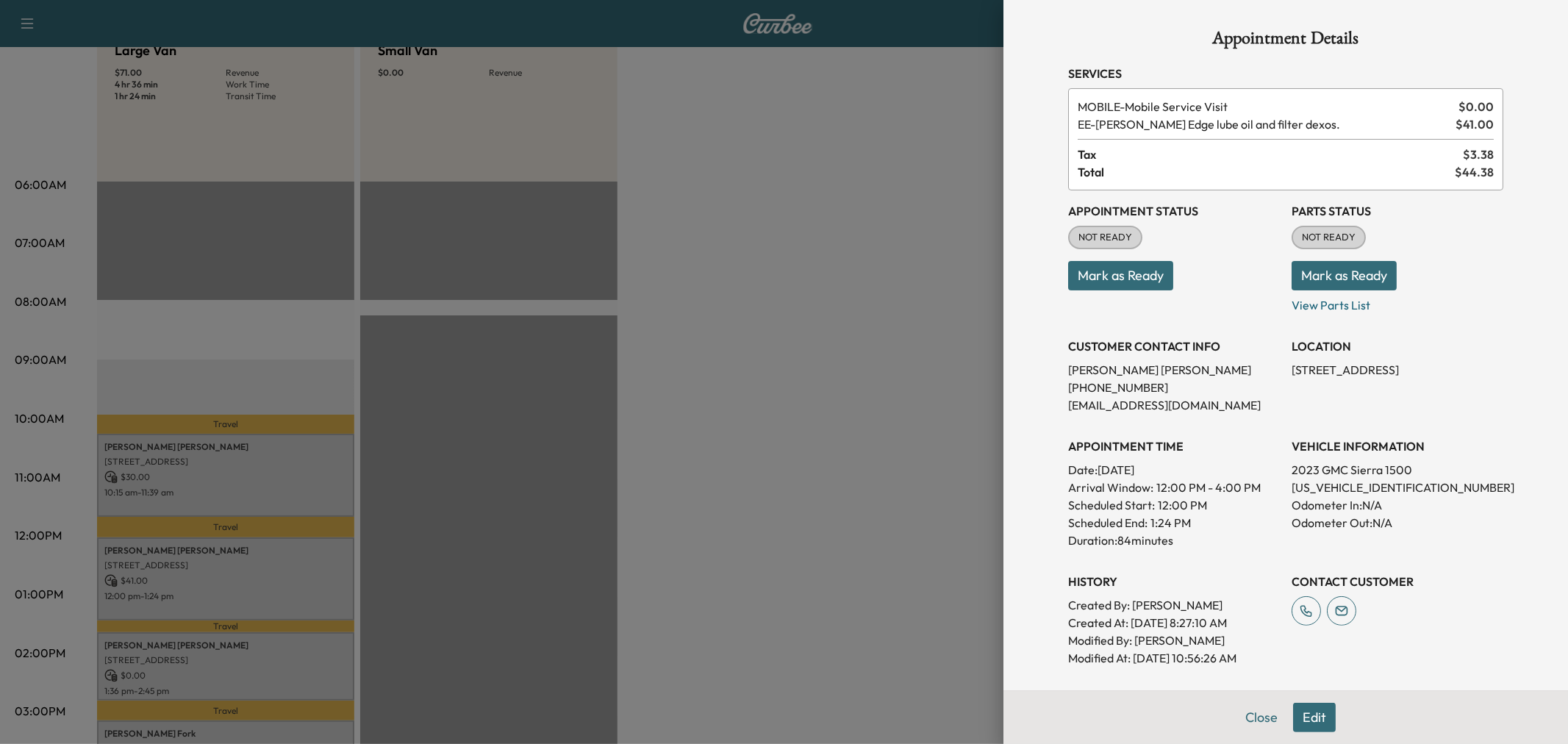
click at [283, 574] on div at bounding box center [784, 372] width 1568 height 744
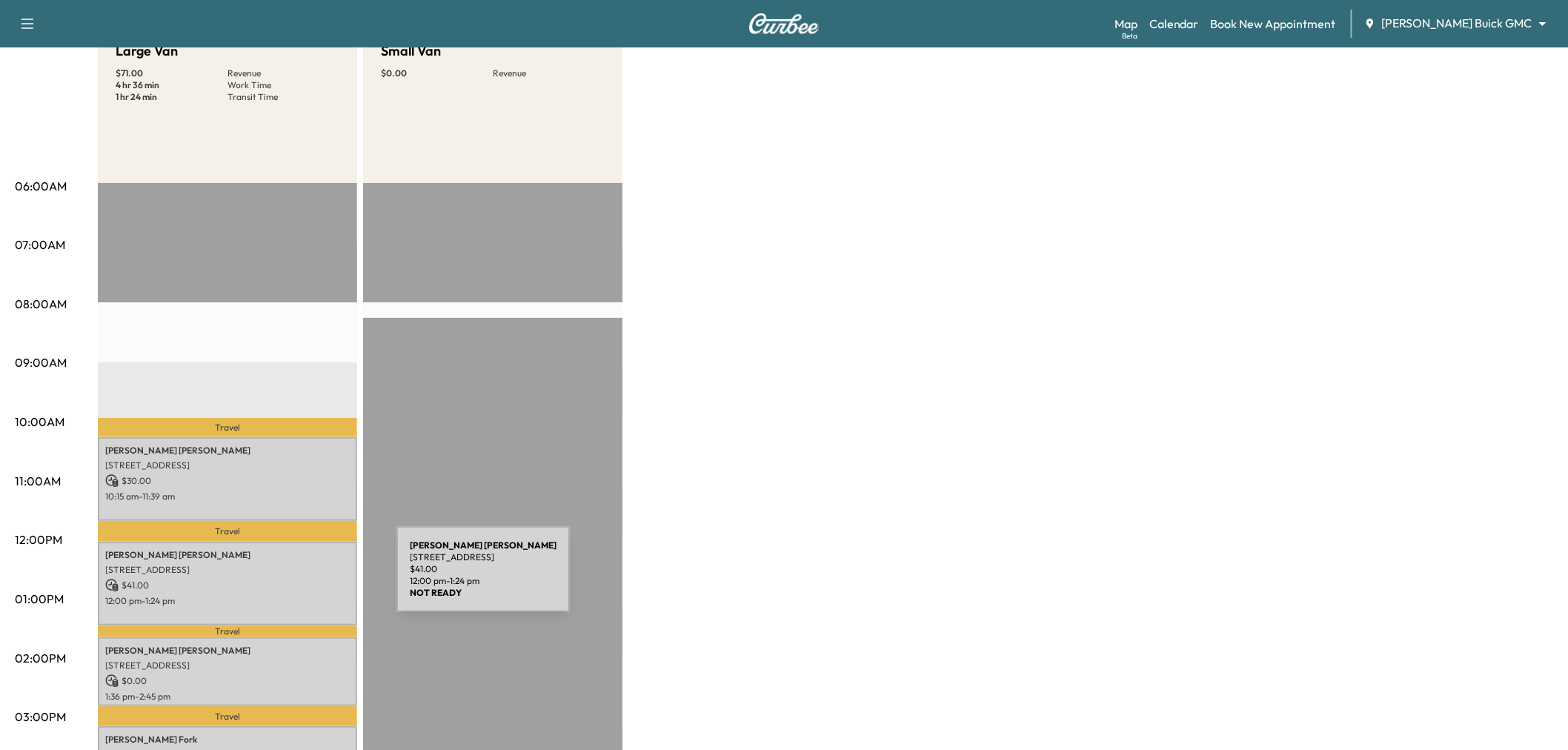
scroll to position [246, 0]
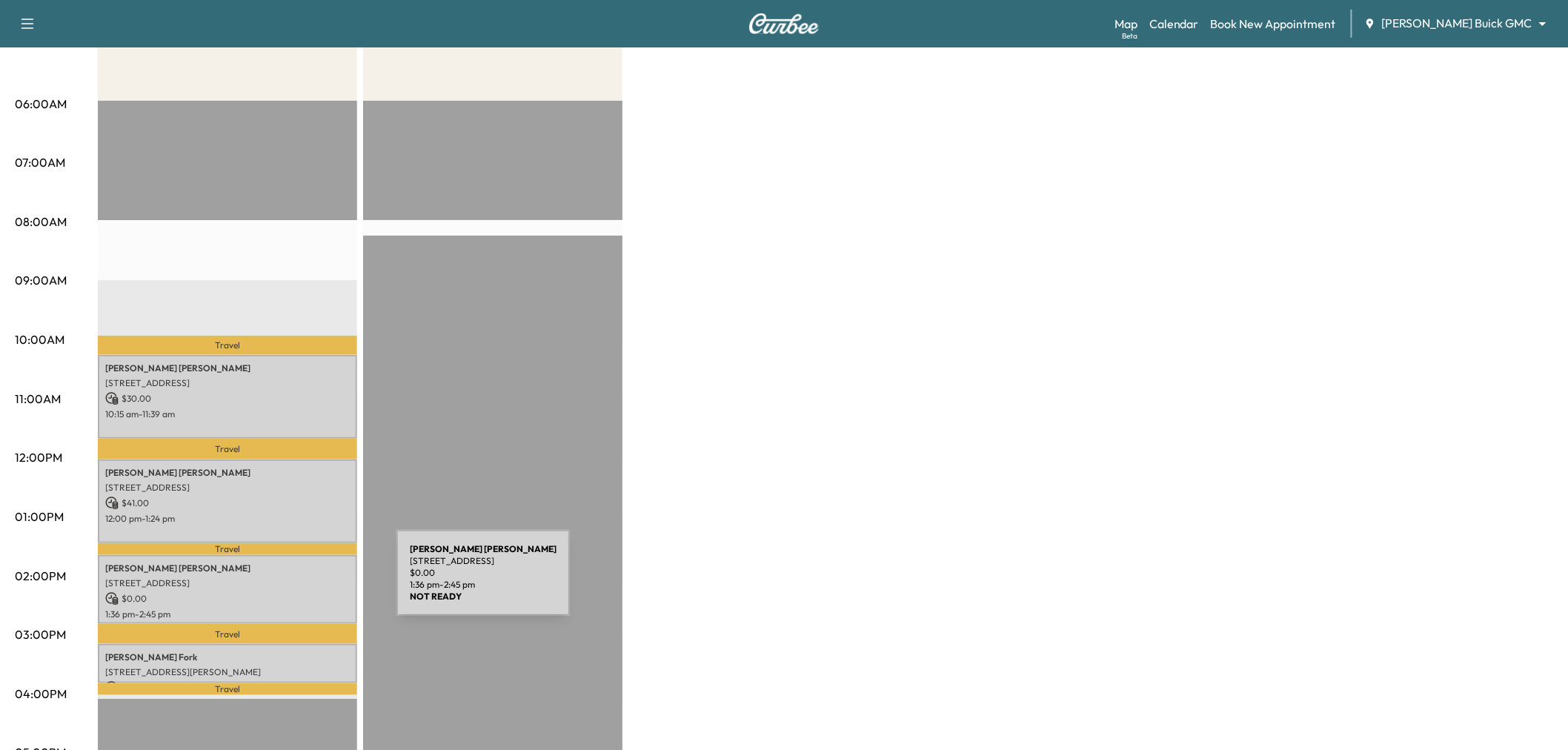
click at [285, 582] on p "13730 Grayhawk Boulevard, Frisco, TX 75034, USA" at bounding box center [228, 583] width 245 height 11
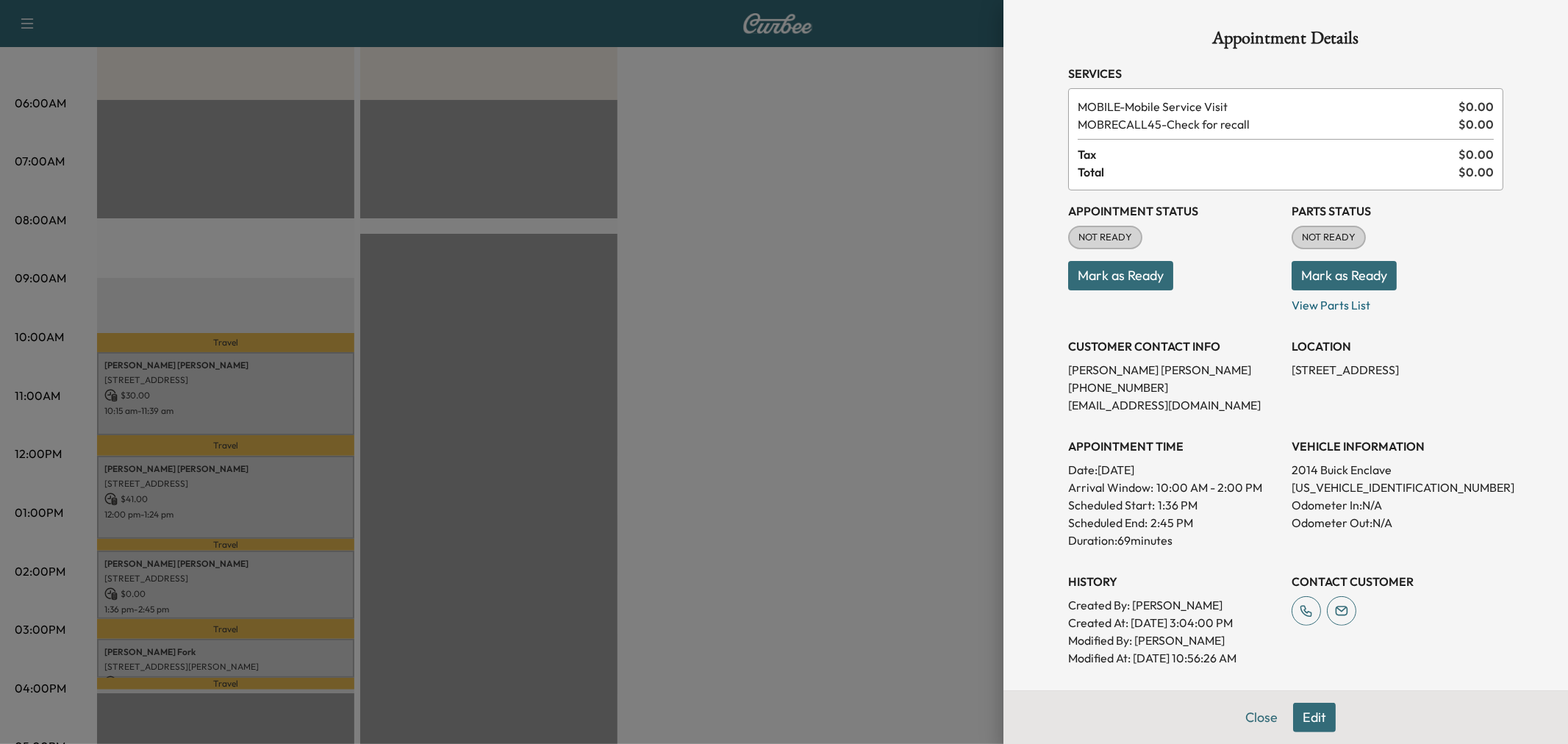
click at [285, 577] on div at bounding box center [784, 372] width 1568 height 744
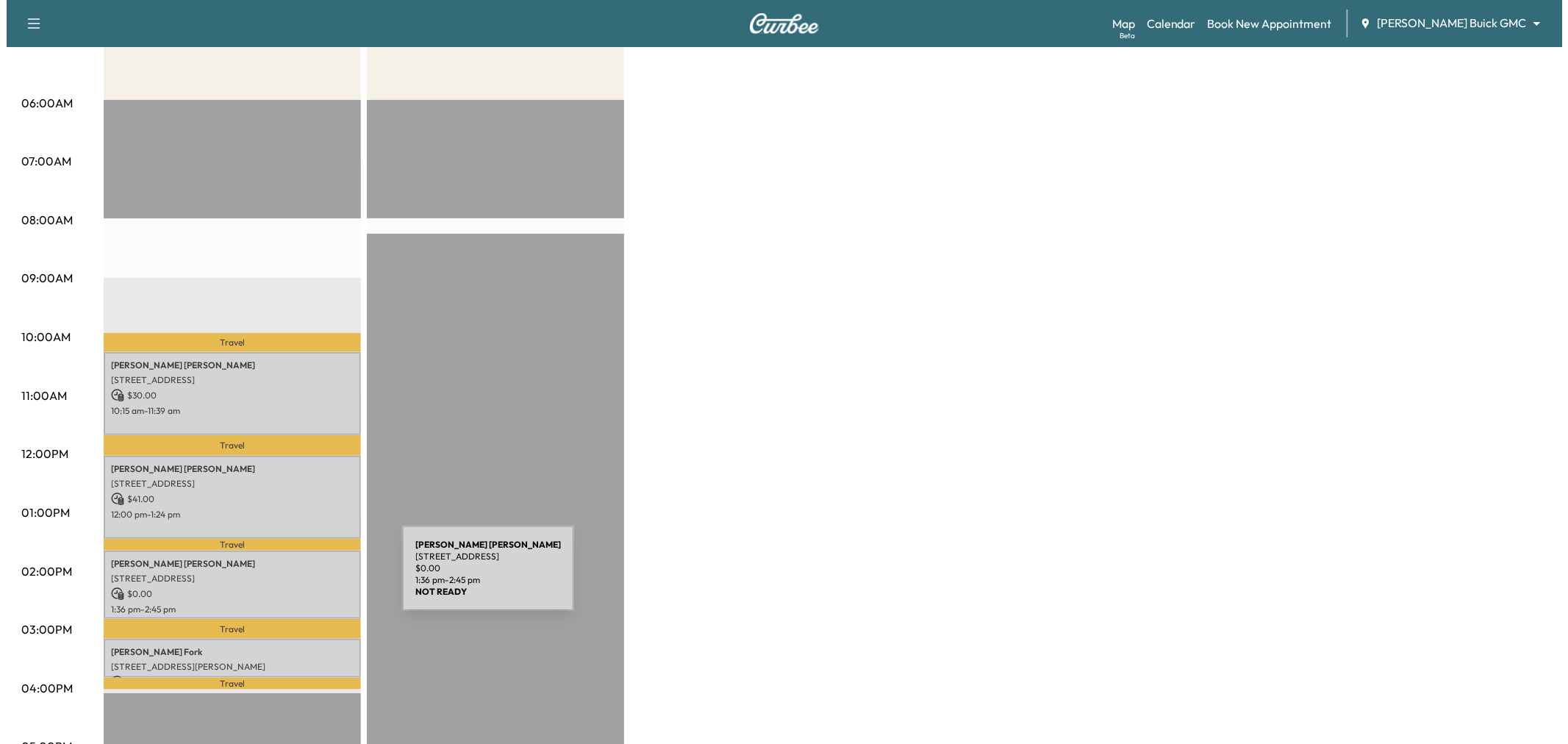
scroll to position [327, 0]
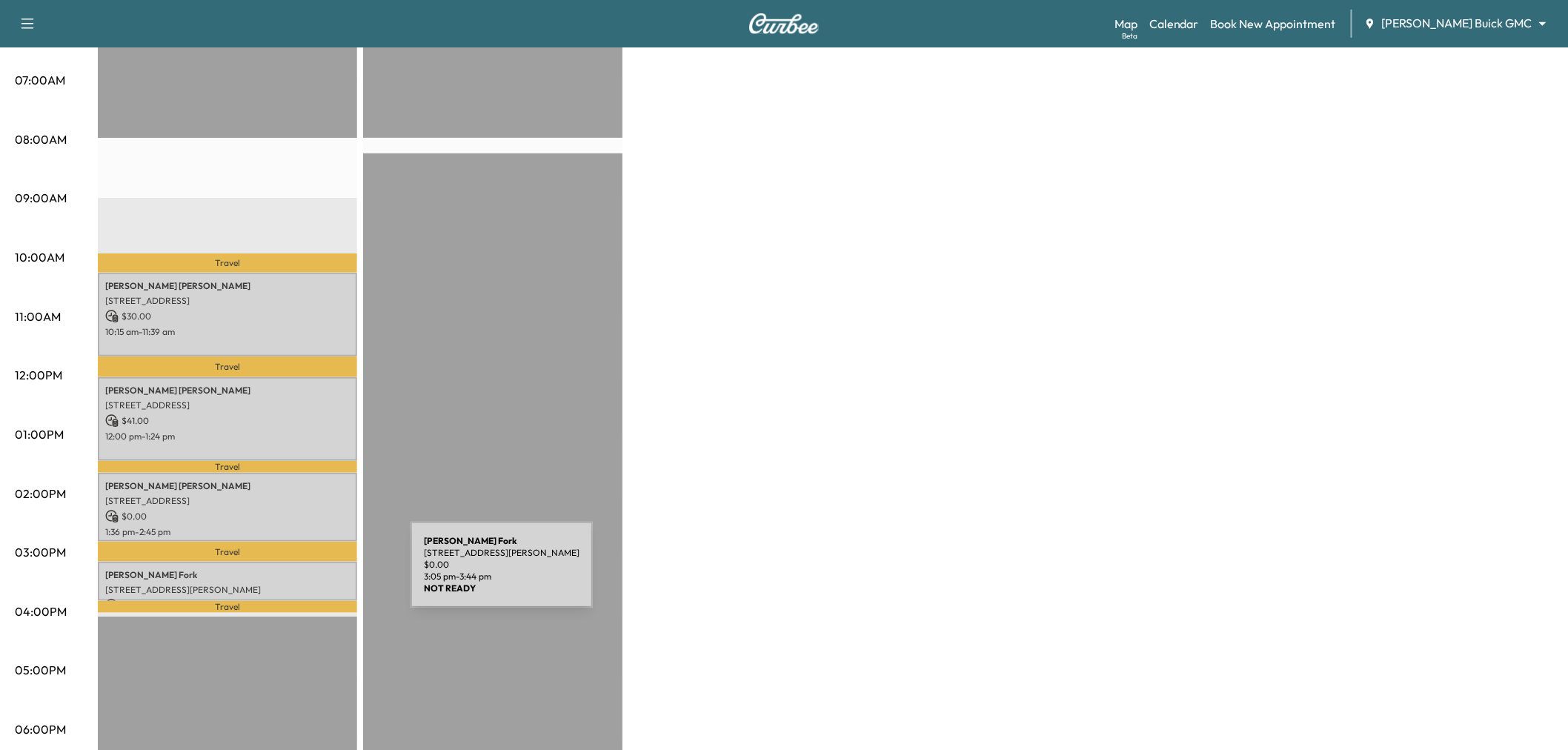
click at [299, 574] on div "Bethany Fork 409 Enid Dr, Lewisville, TX 75056, USA $ 0.00 3:05 pm - 3:44 pm" at bounding box center [227, 581] width 260 height 39
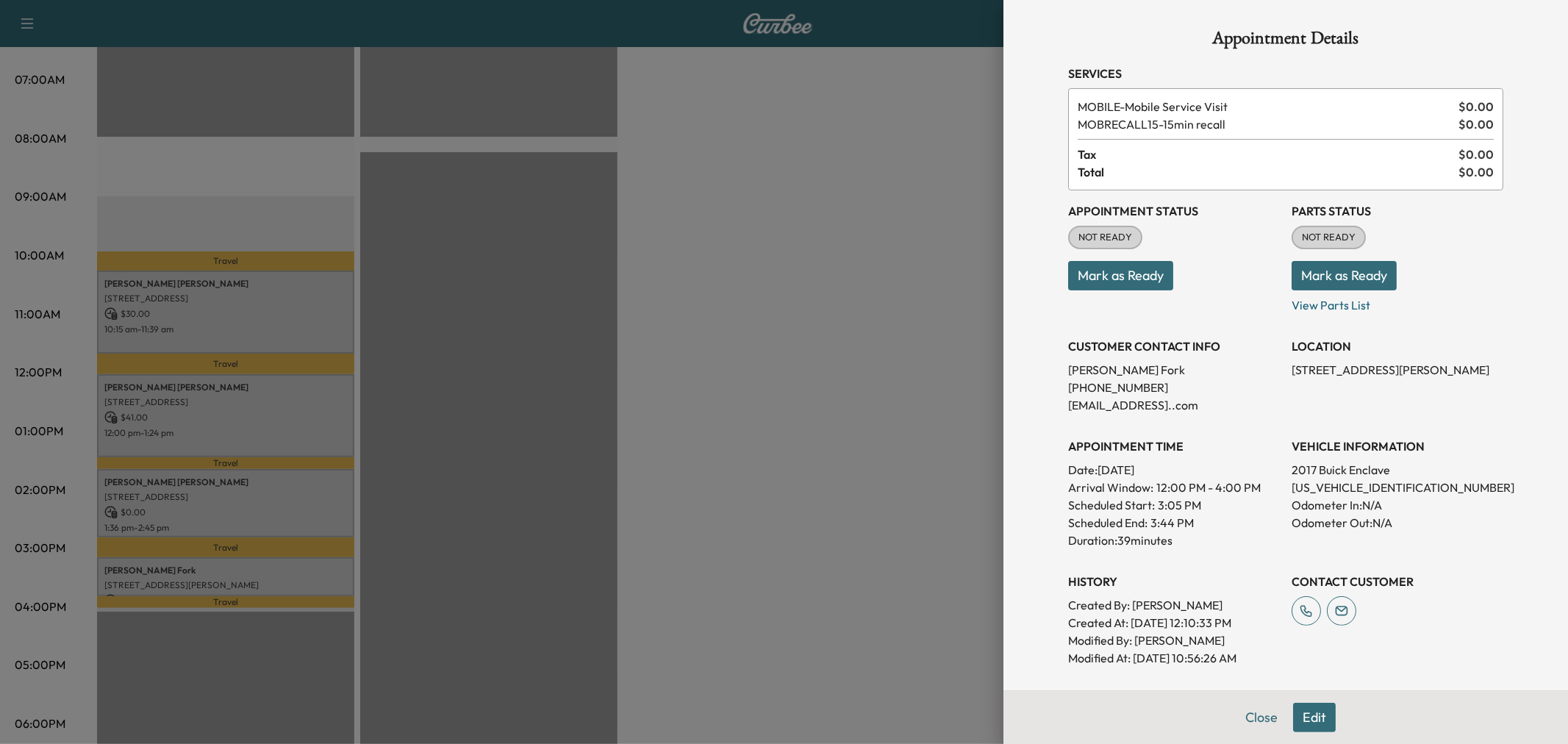
click at [282, 517] on div at bounding box center [784, 372] width 1568 height 744
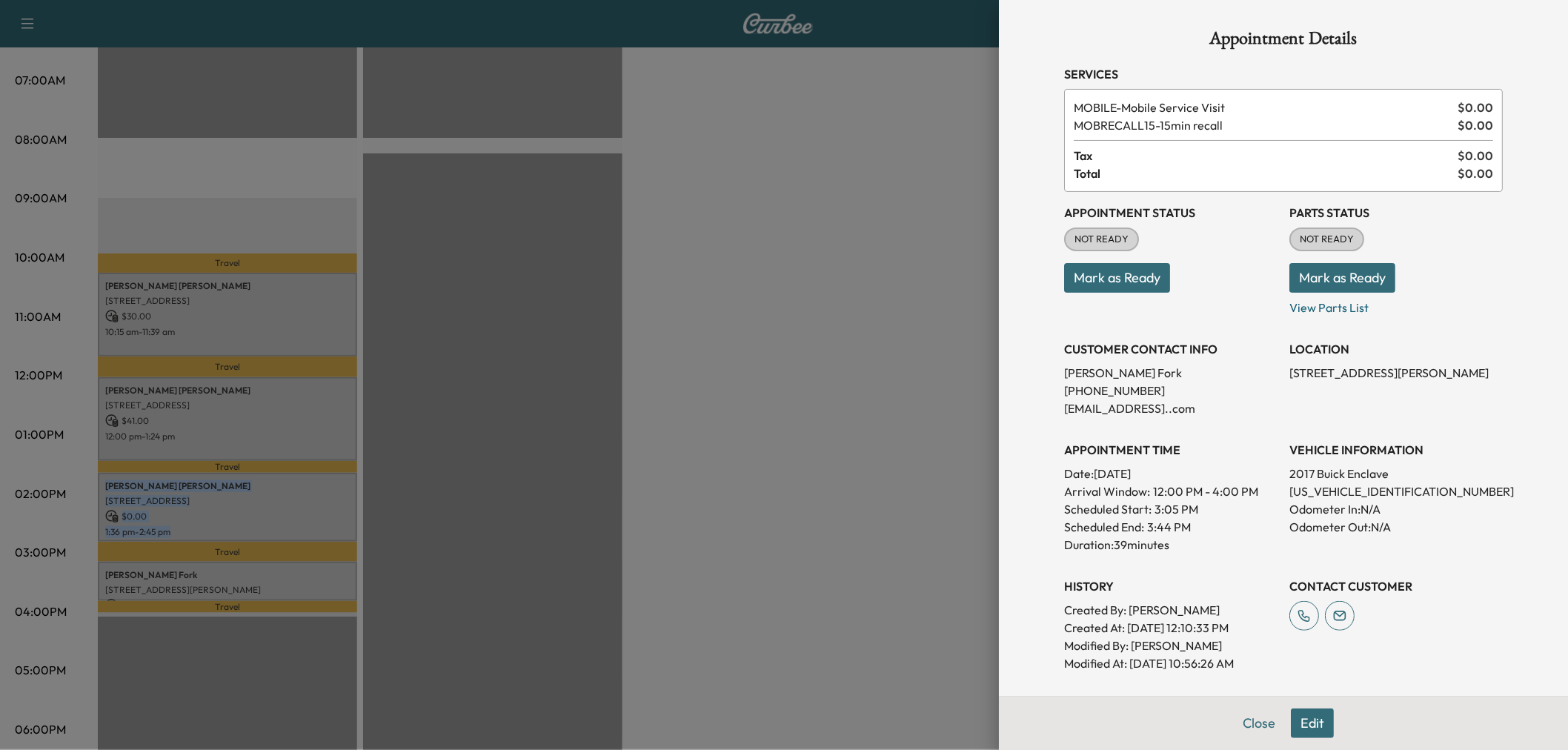
click at [284, 526] on p "1:36 pm - 2:45 pm" at bounding box center [228, 532] width 245 height 11
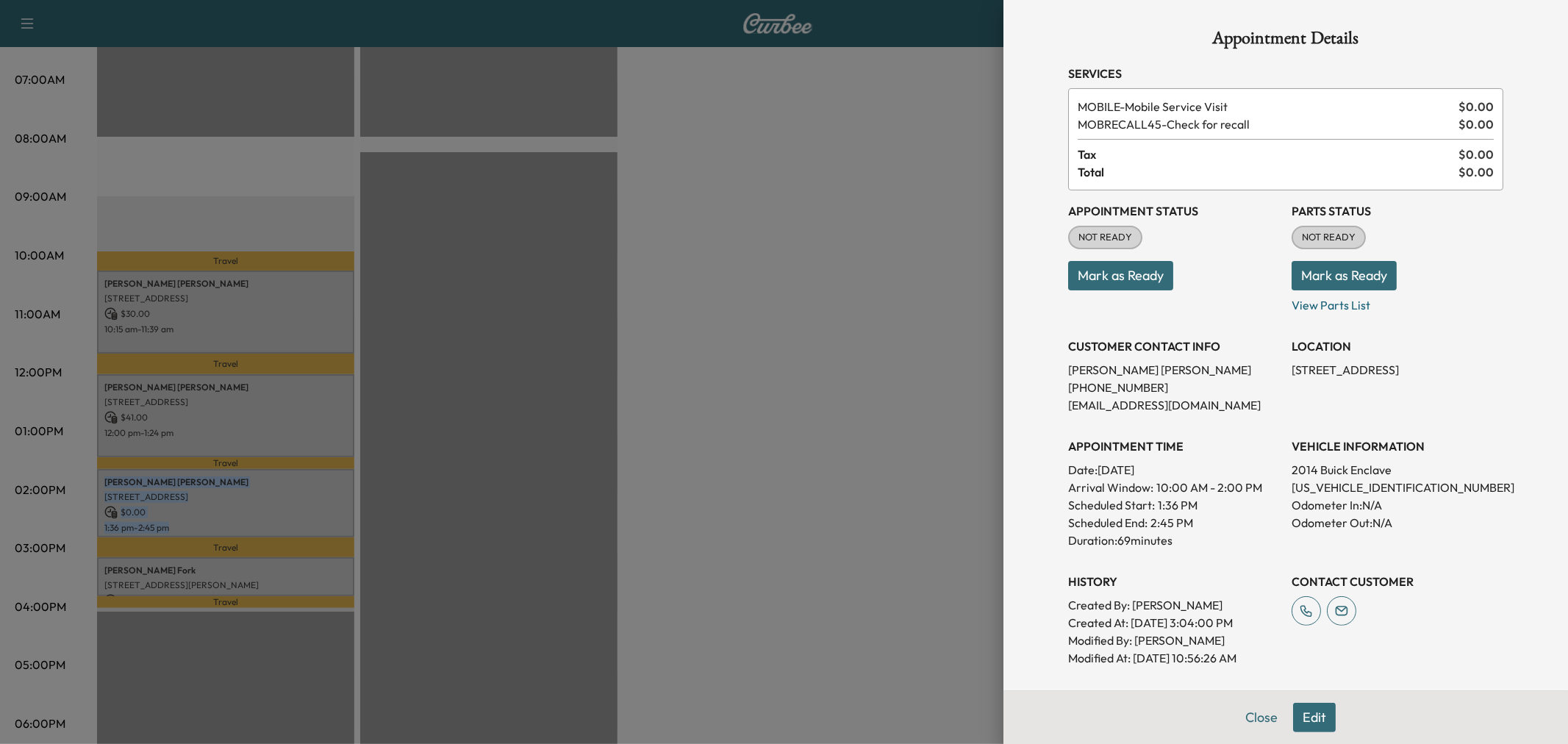
click at [1303, 714] on button "Edit" at bounding box center [1314, 718] width 43 height 30
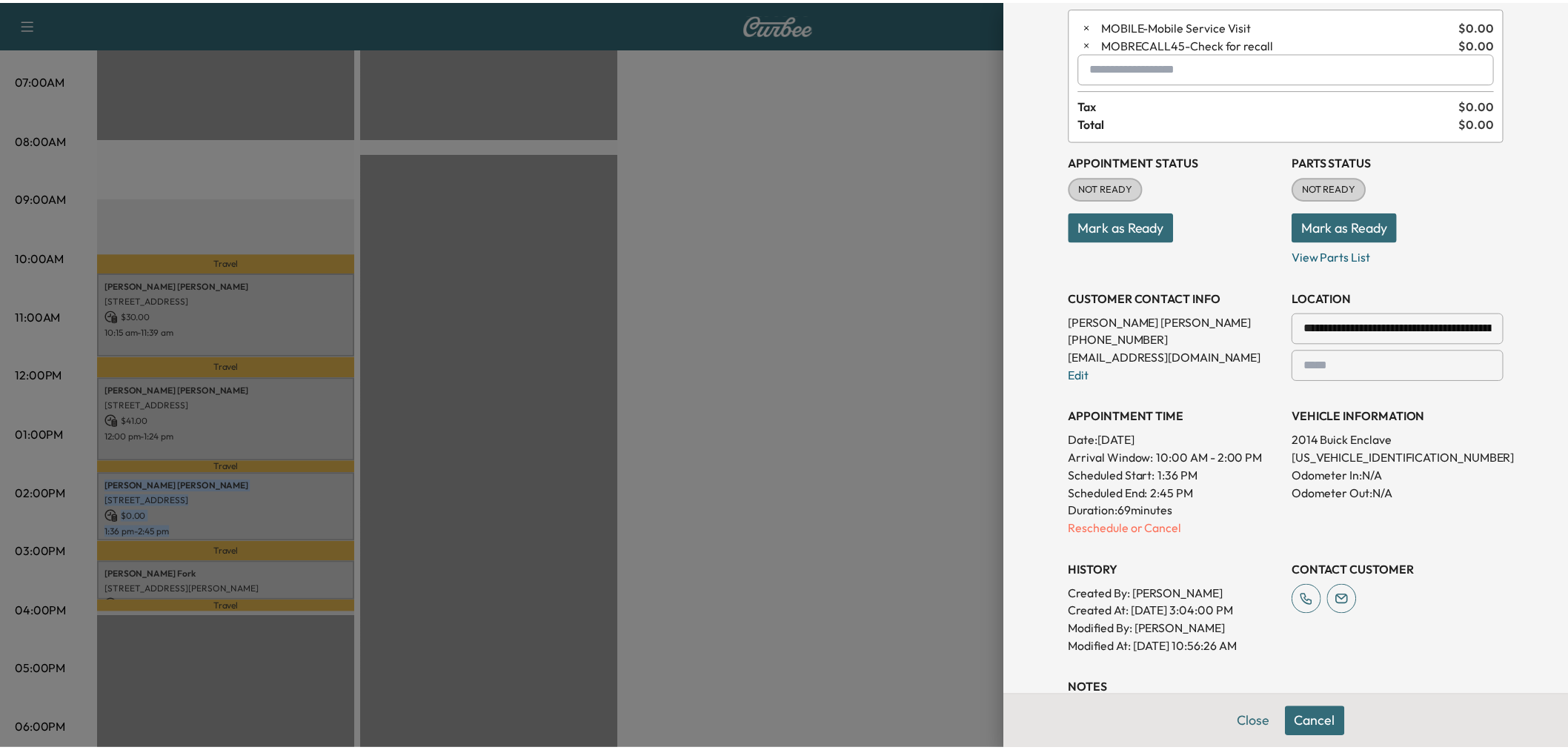
scroll to position [0, 0]
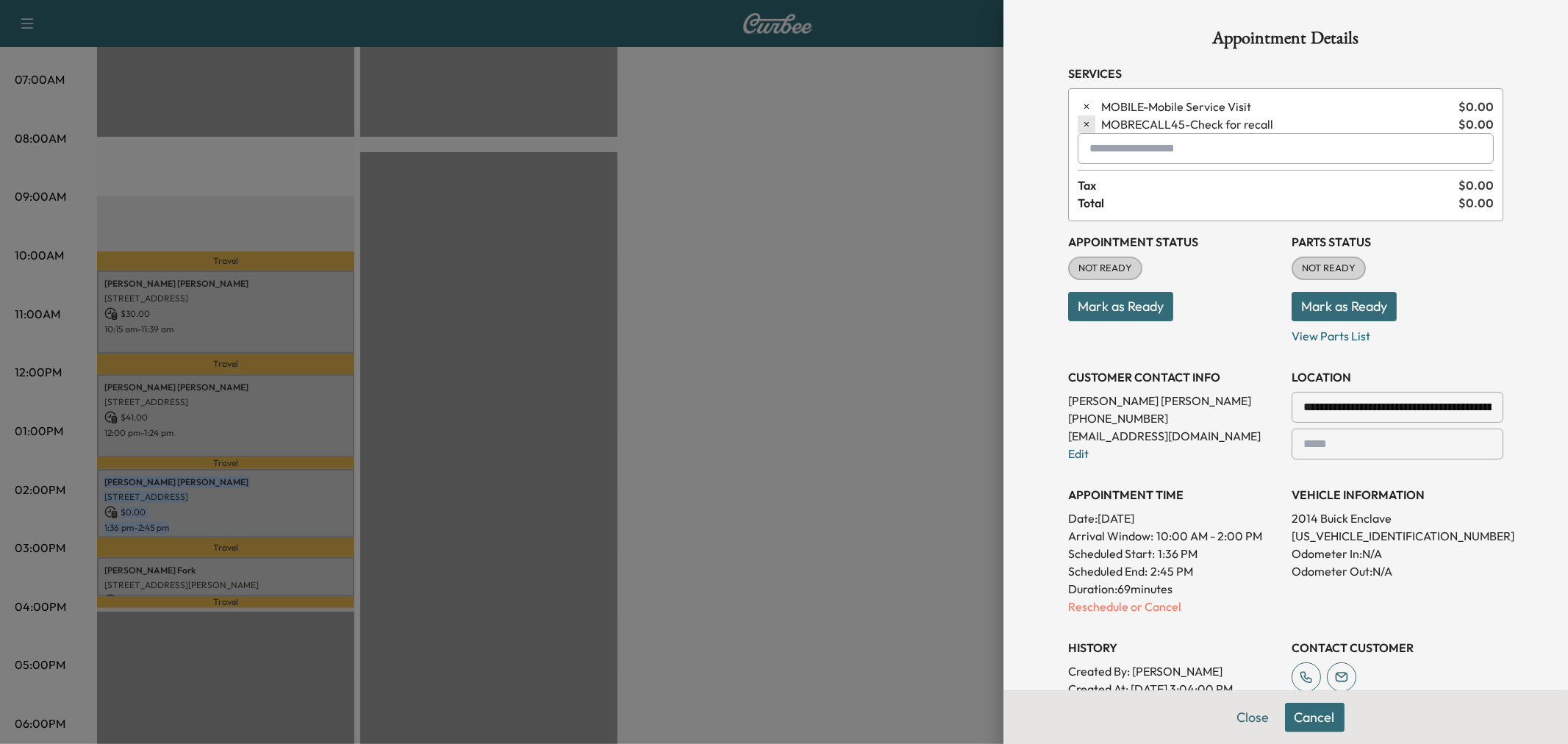
click at [1083, 125] on button "button" at bounding box center [1087, 124] width 17 height 17
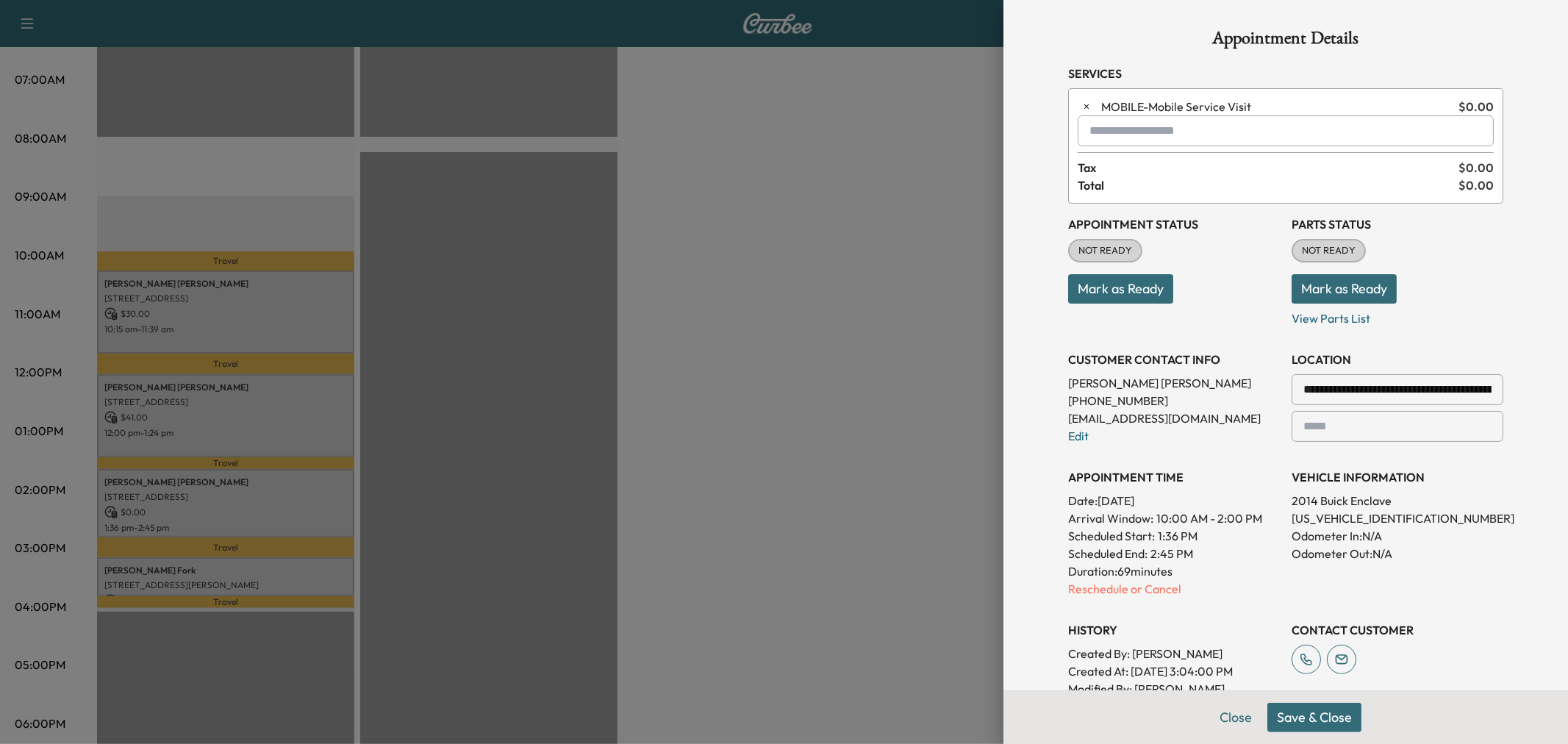
click at [1139, 118] on input "text" at bounding box center [1286, 130] width 416 height 31
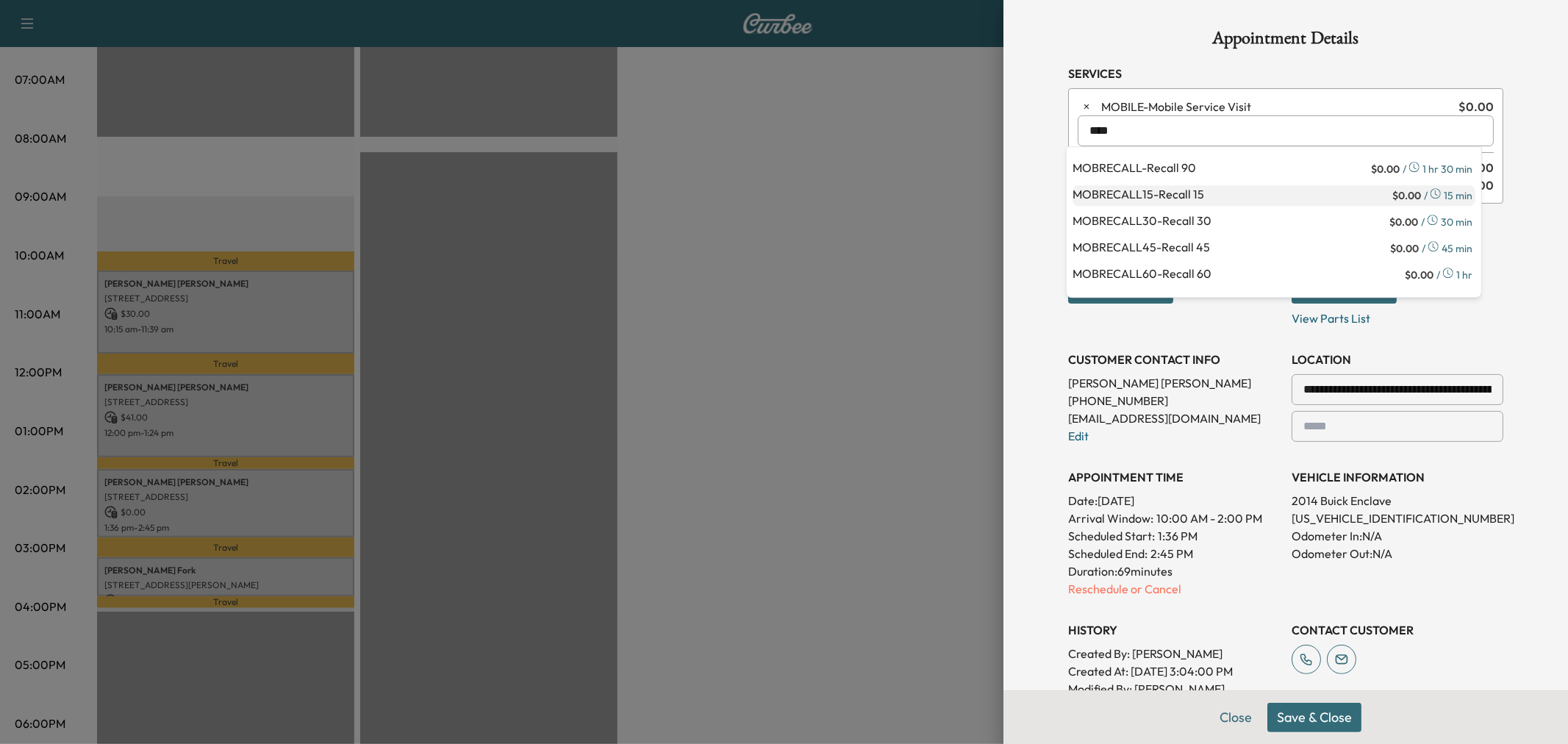
click at [1173, 189] on p "MOBRECALL15 - Recall 15" at bounding box center [1231, 196] width 317 height 21
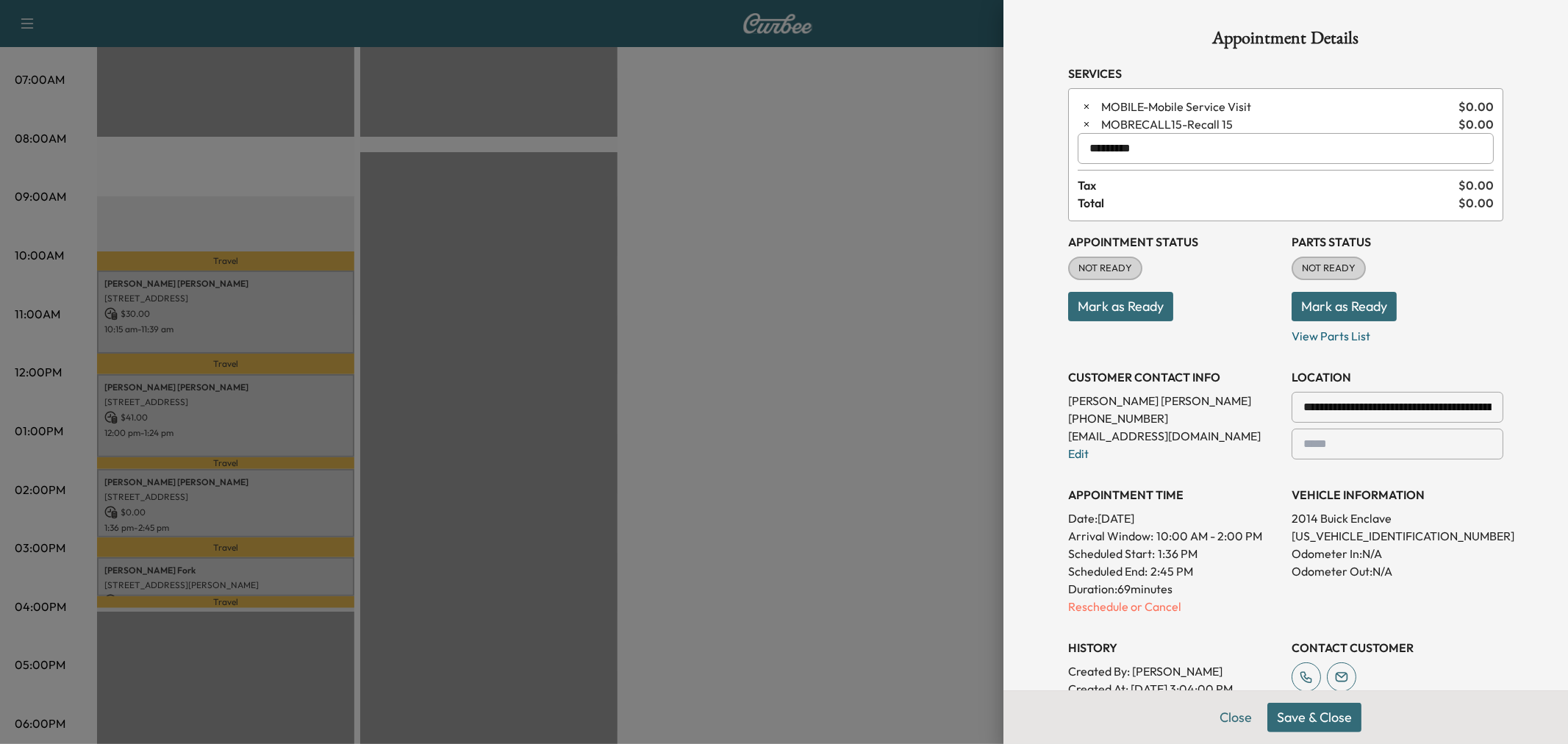
type input "*********"
click at [1313, 713] on button "Save & Close" at bounding box center [1315, 718] width 94 height 30
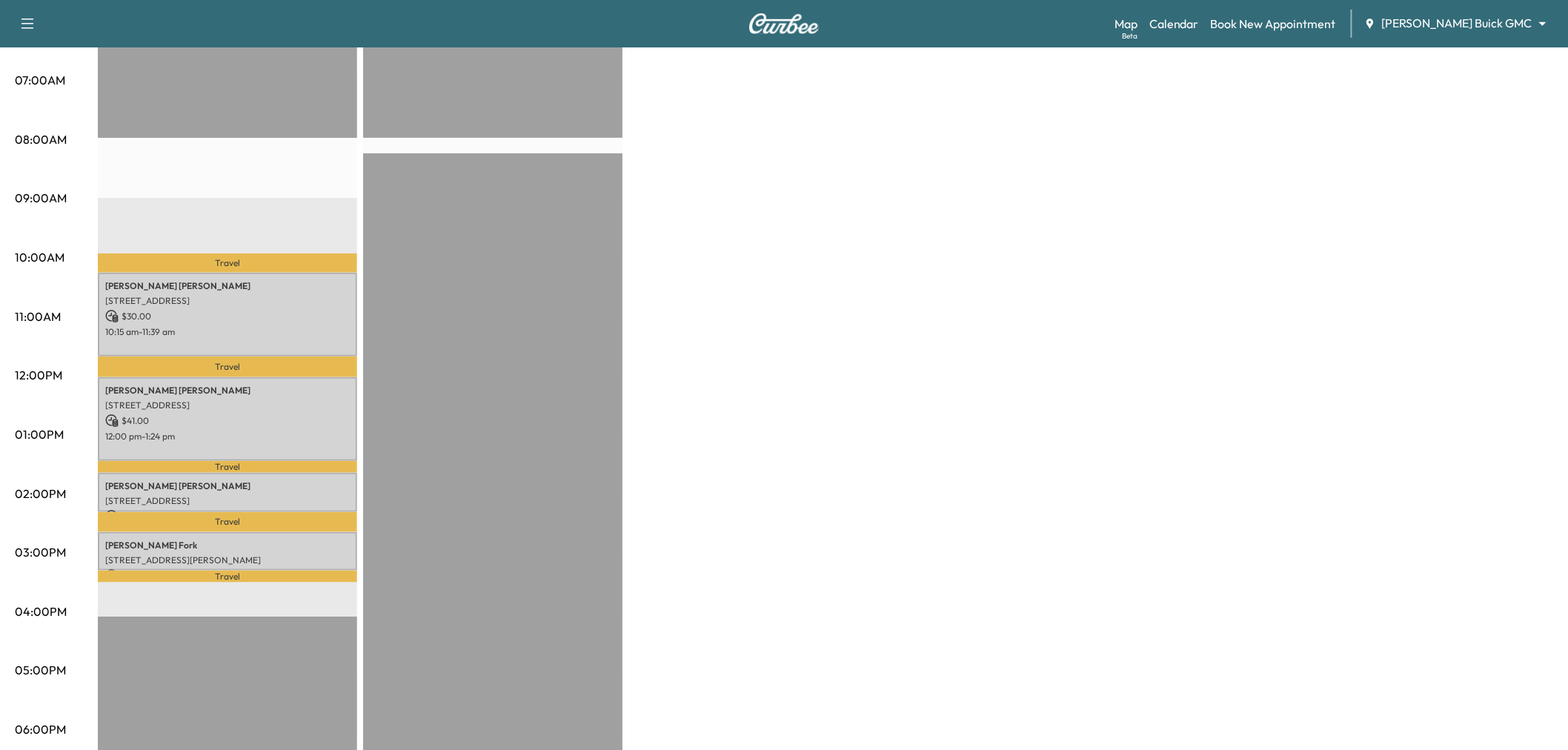
click at [791, 467] on div "Large Van $ 101.00 Revenue 4 hr 6 min Work Time 1 hr 24 min Transit Time Travel…" at bounding box center [825, 420] width 1455 height 1112
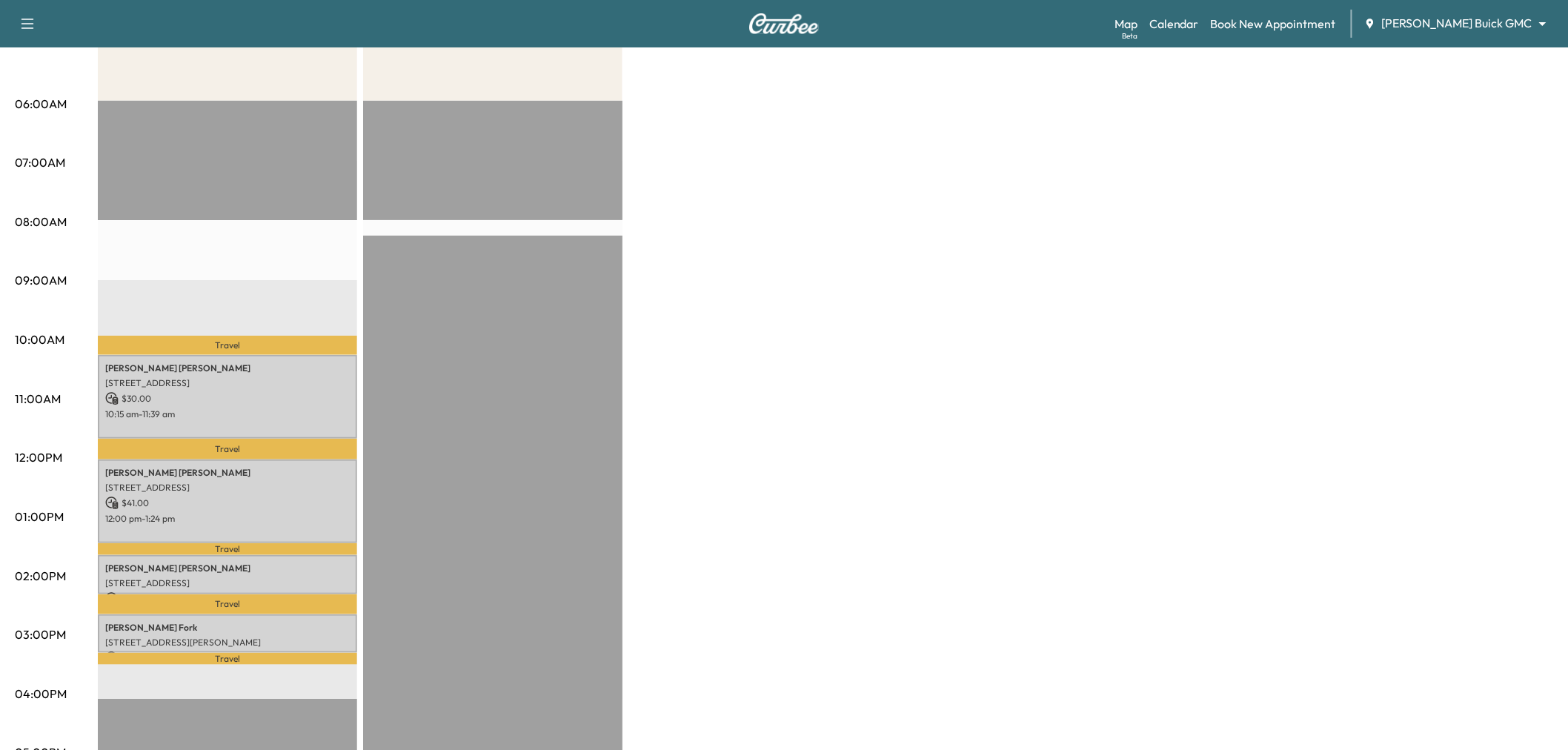
click at [831, 434] on div "Large Van $ 101.00 Revenue 4 hr 6 min Work Time 1 hr 24 min Transit Time Travel…" at bounding box center [825, 502] width 1455 height 1112
click at [321, 410] on p "10:15 am - 11:39 am" at bounding box center [228, 414] width 245 height 11
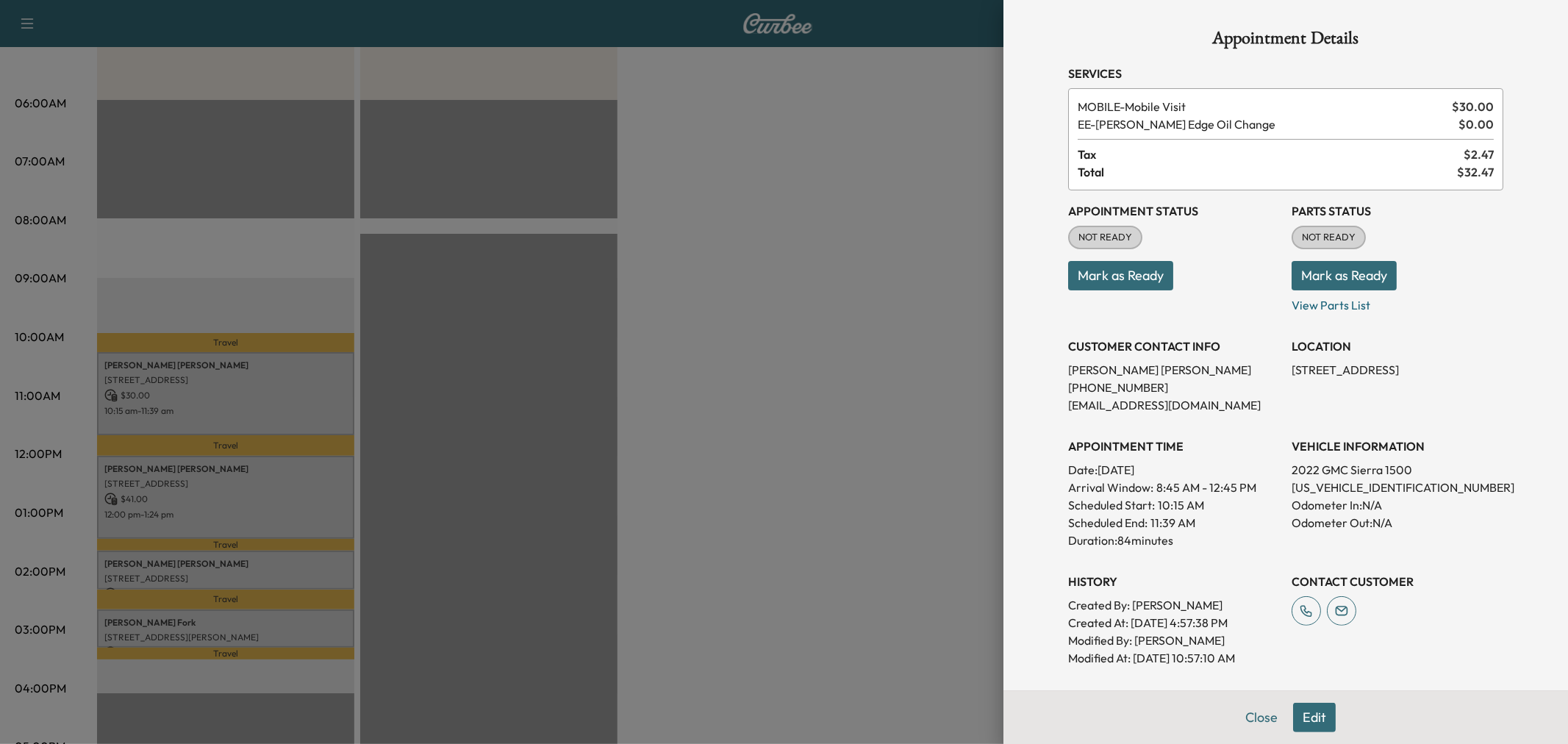
click at [759, 390] on div at bounding box center [784, 372] width 1568 height 744
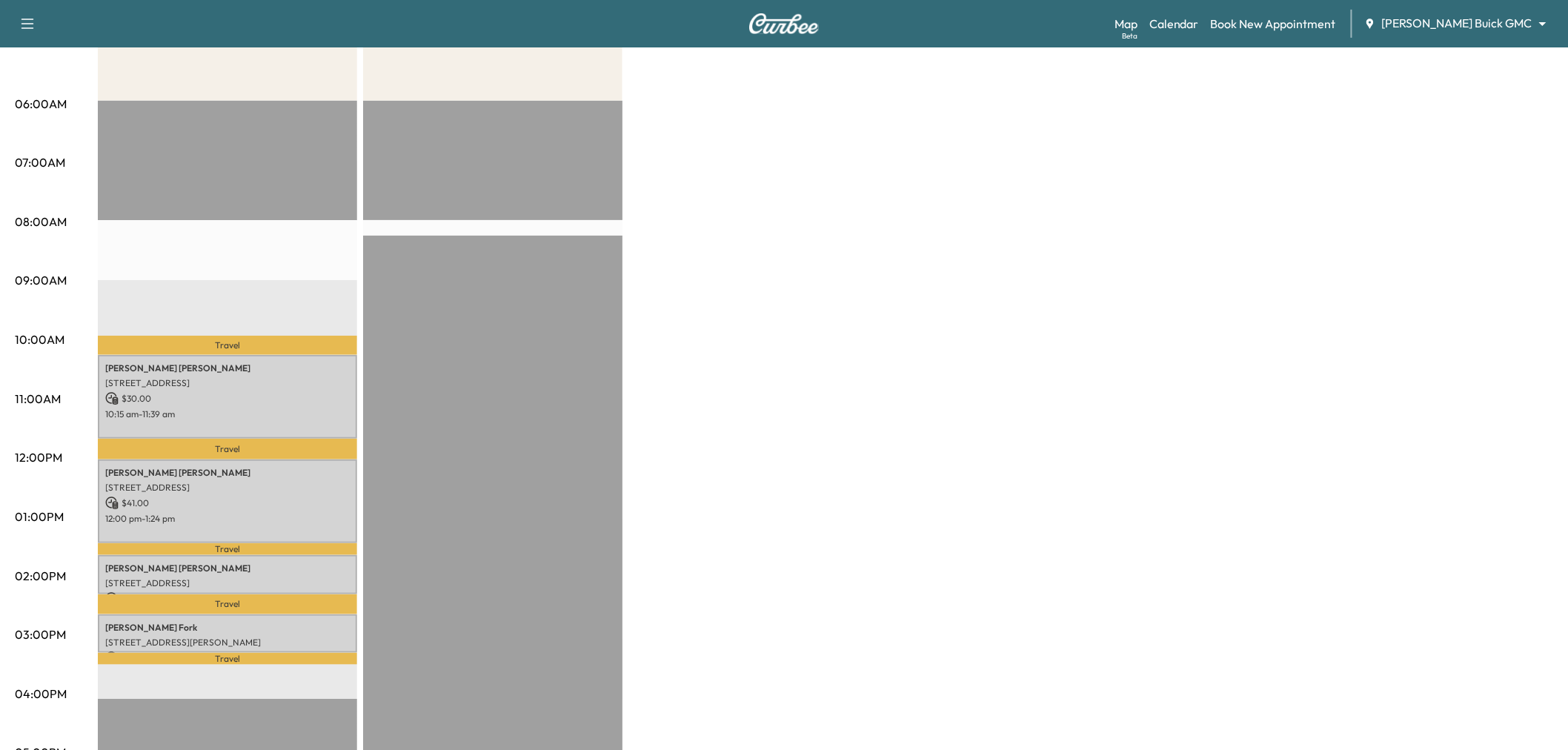
click at [1026, 269] on div "Large Van $ 101.00 Revenue 4 hr 6 min Work Time 1 hr 24 min Transit Time Travel…" at bounding box center [825, 502] width 1455 height 1112
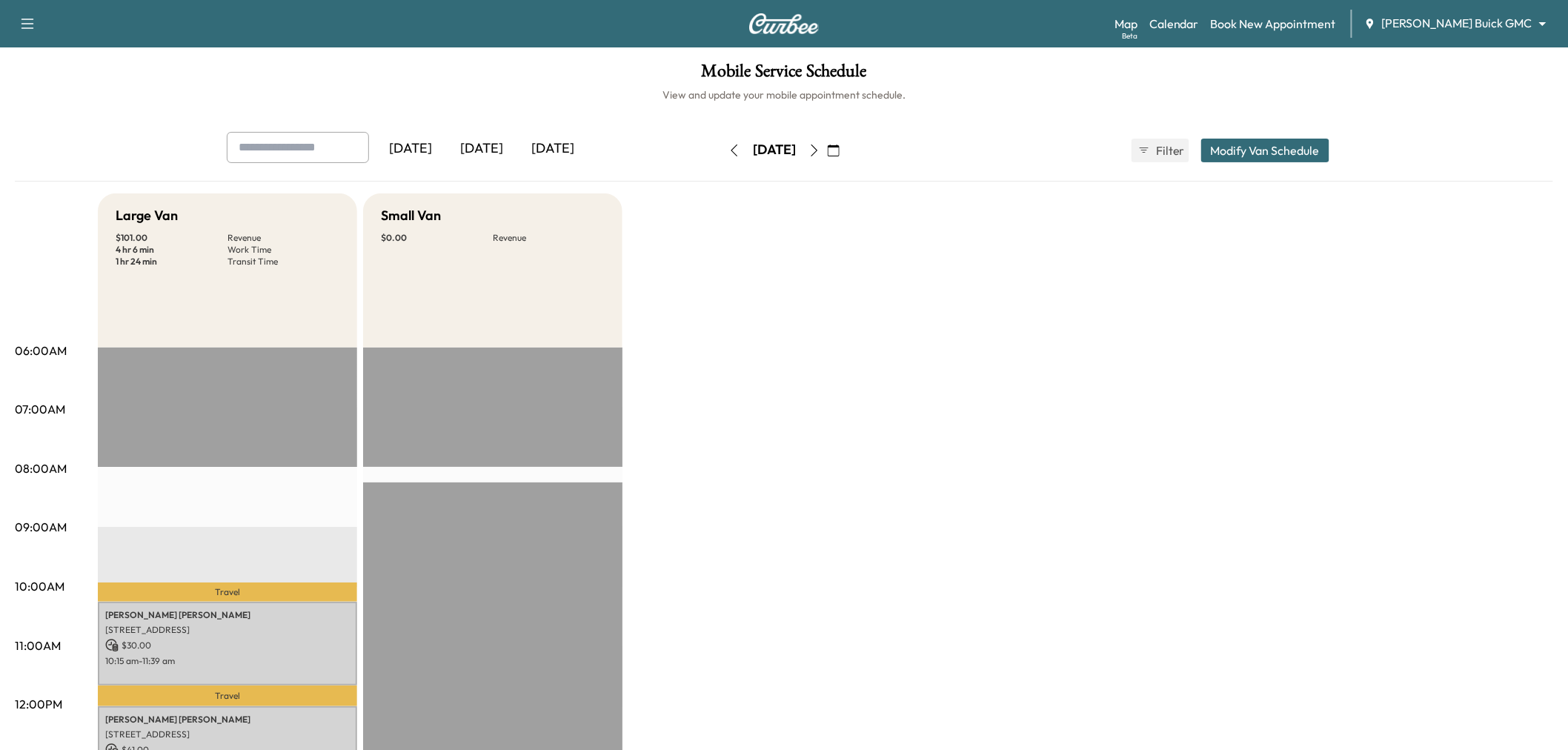
click at [497, 152] on div "[DATE]" at bounding box center [481, 149] width 71 height 34
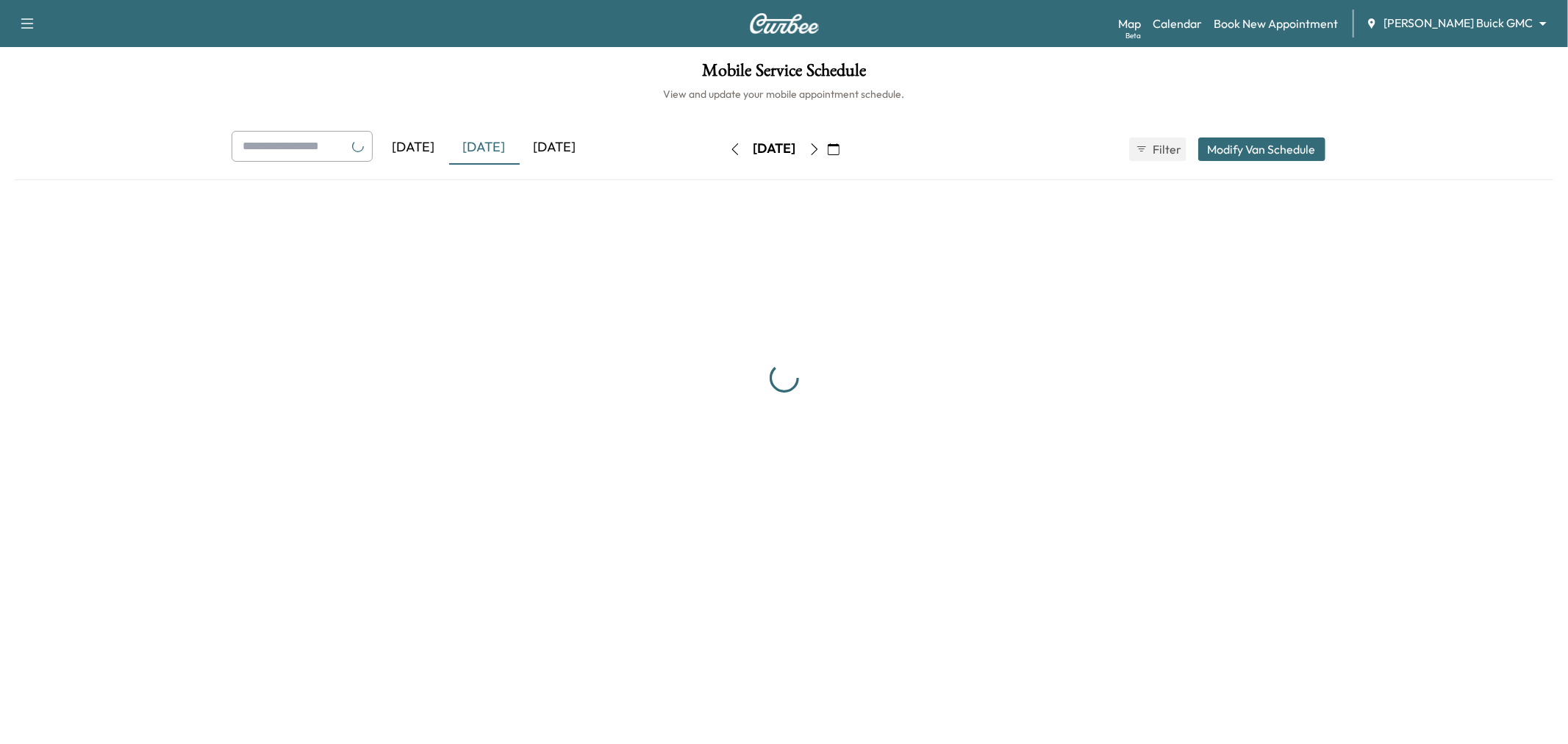
click at [493, 151] on div "[DATE]" at bounding box center [485, 148] width 71 height 34
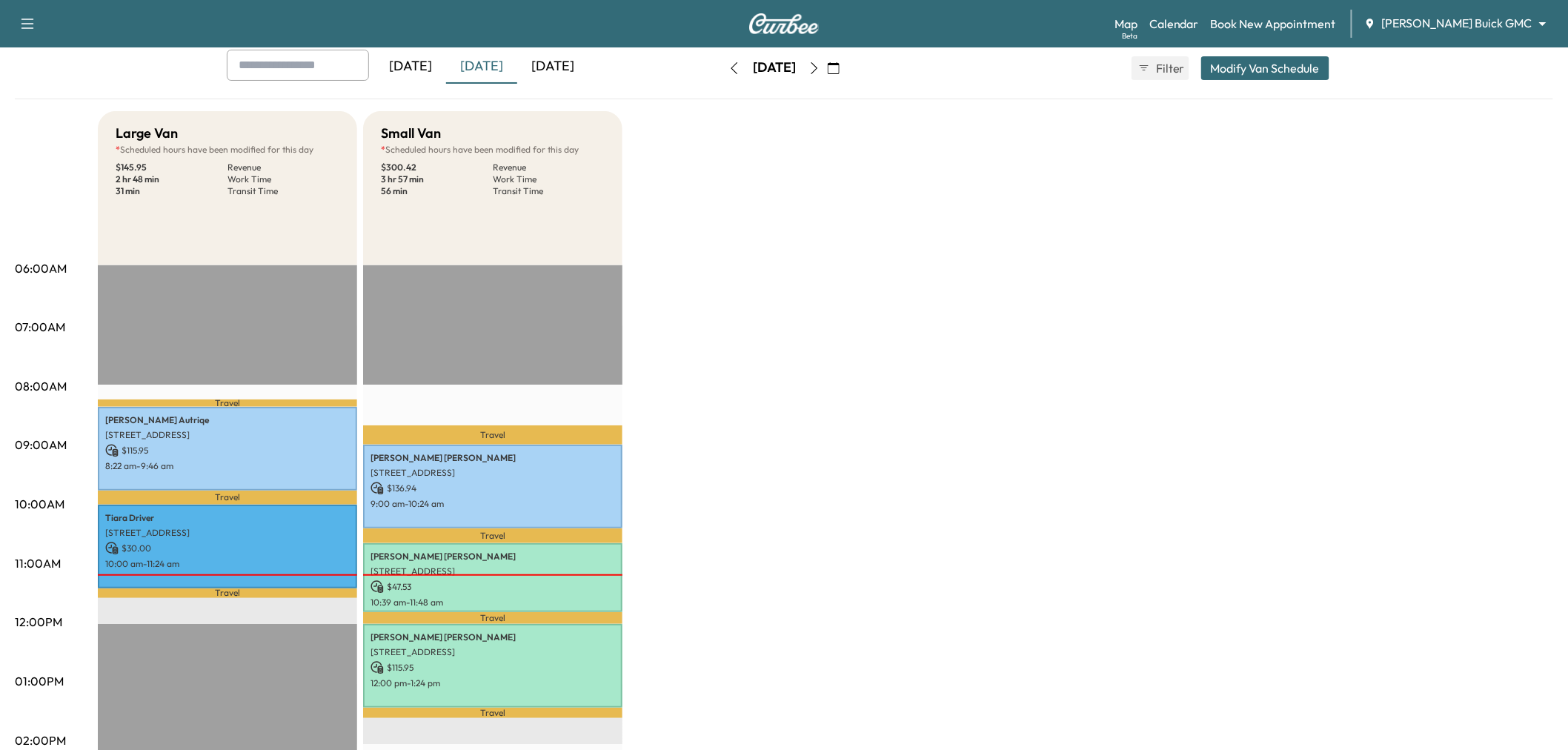
scroll to position [165, 0]
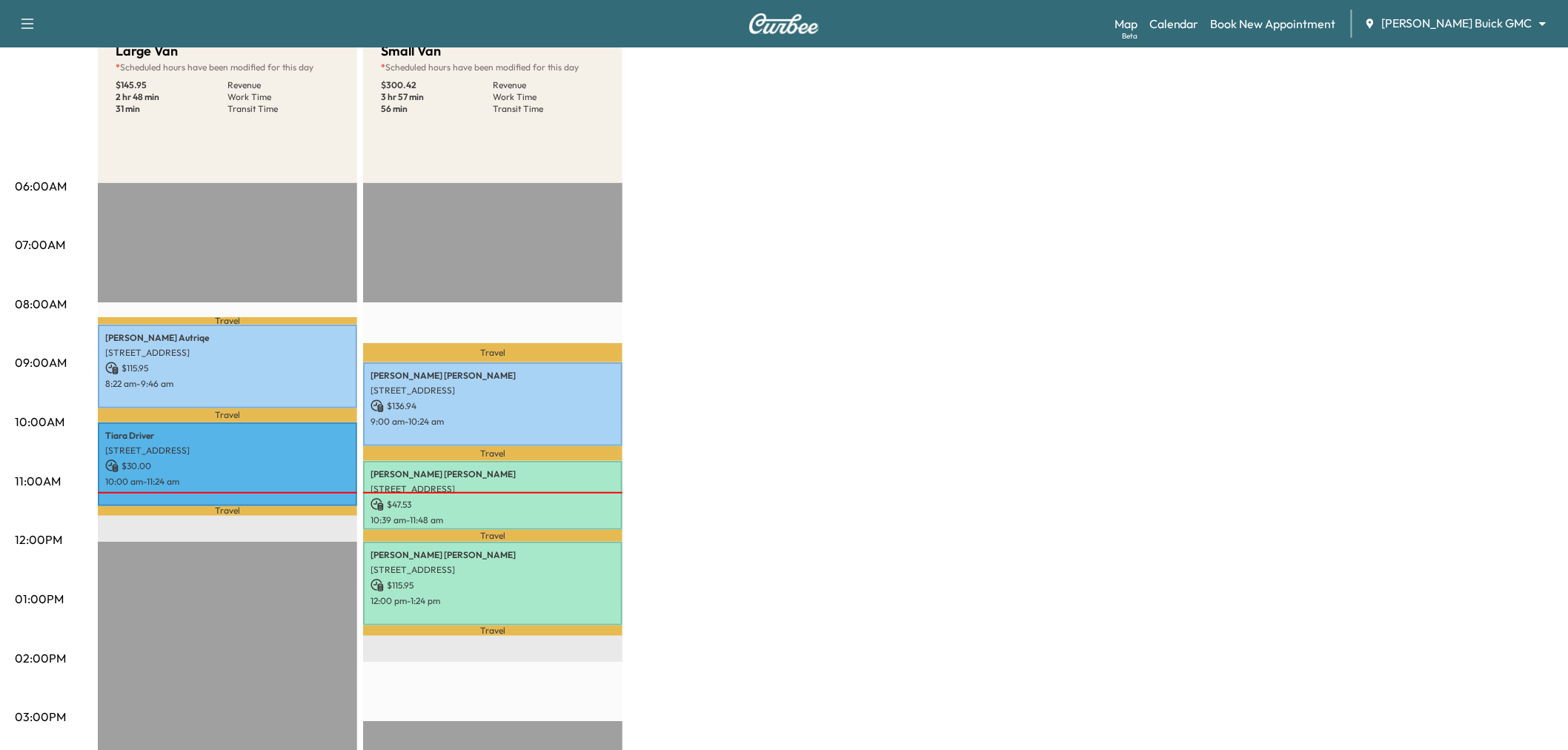
click at [713, 270] on div "Large Van * Scheduled hours have been modified for this day $ 145.95 Revenue 2 …" at bounding box center [825, 585] width 1455 height 1112
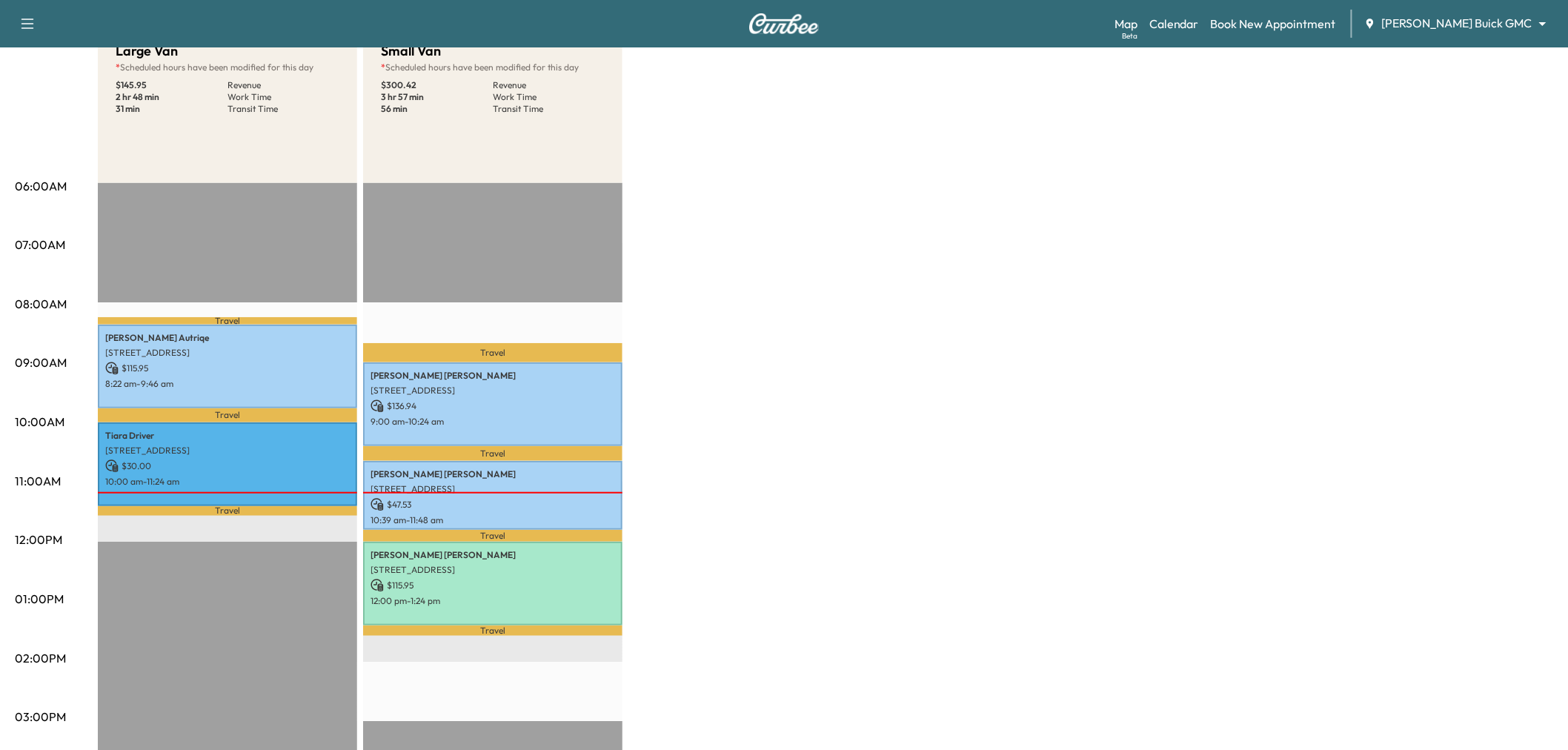
scroll to position [82, 0]
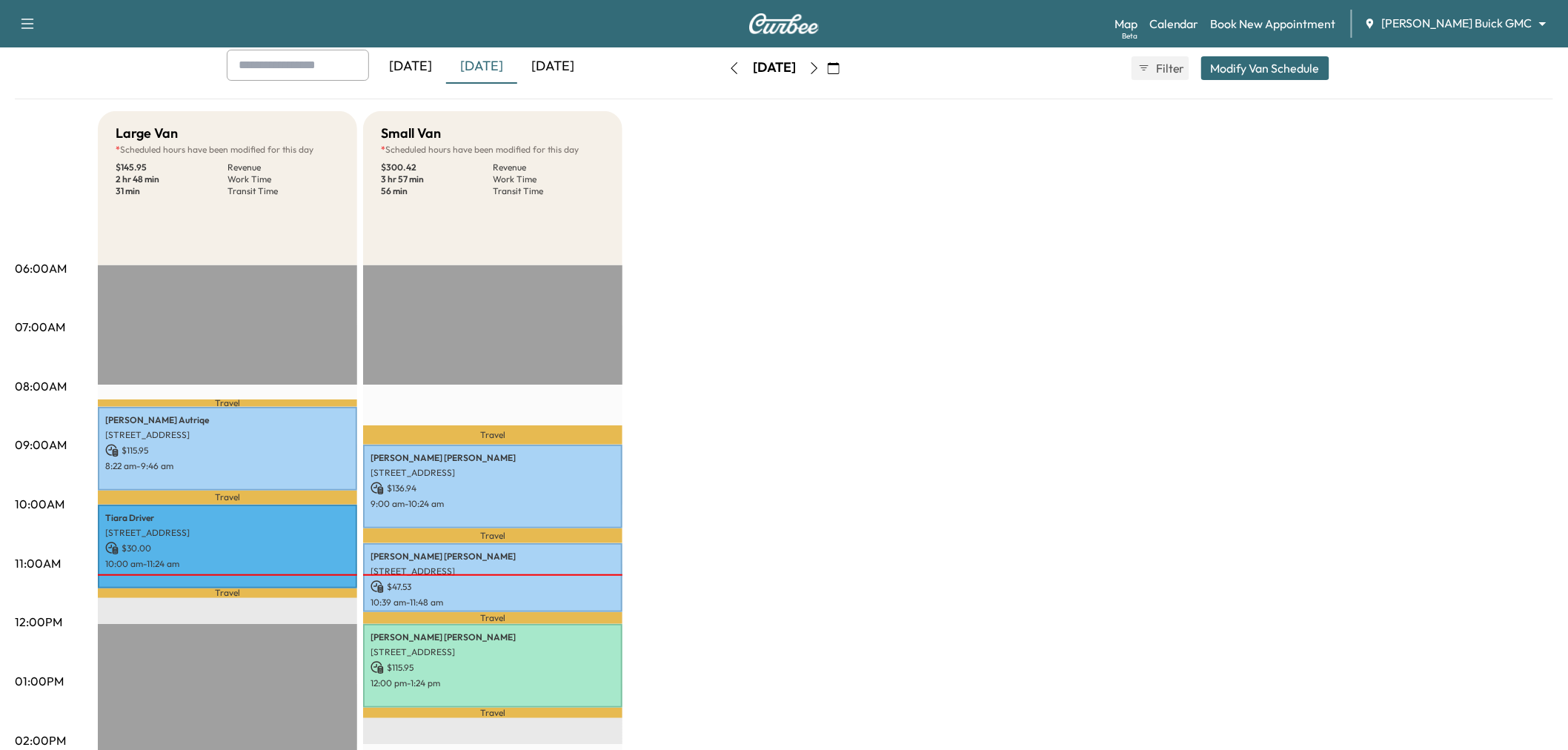
click at [500, 68] on div "[DATE]" at bounding box center [481, 66] width 71 height 34
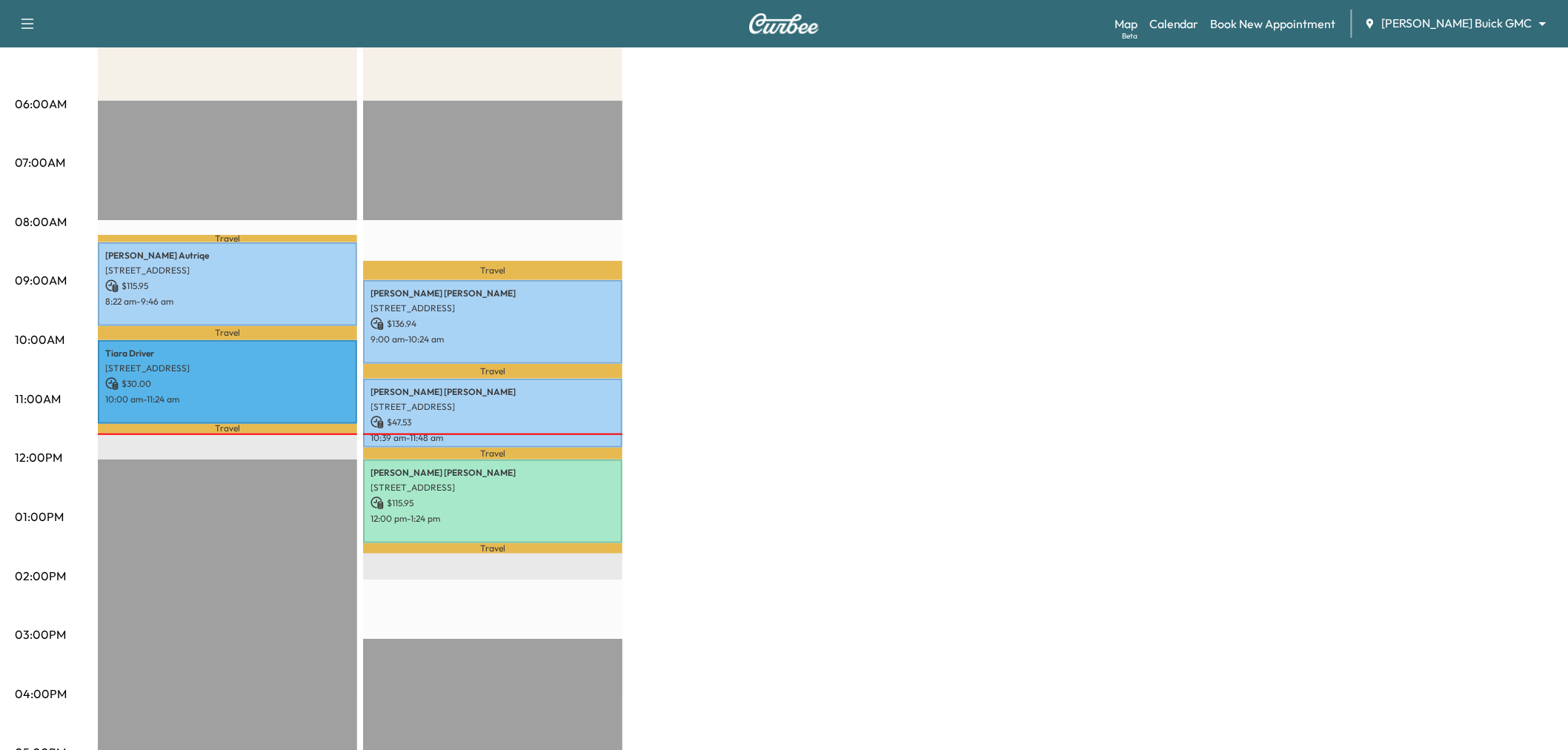
scroll to position [0, 0]
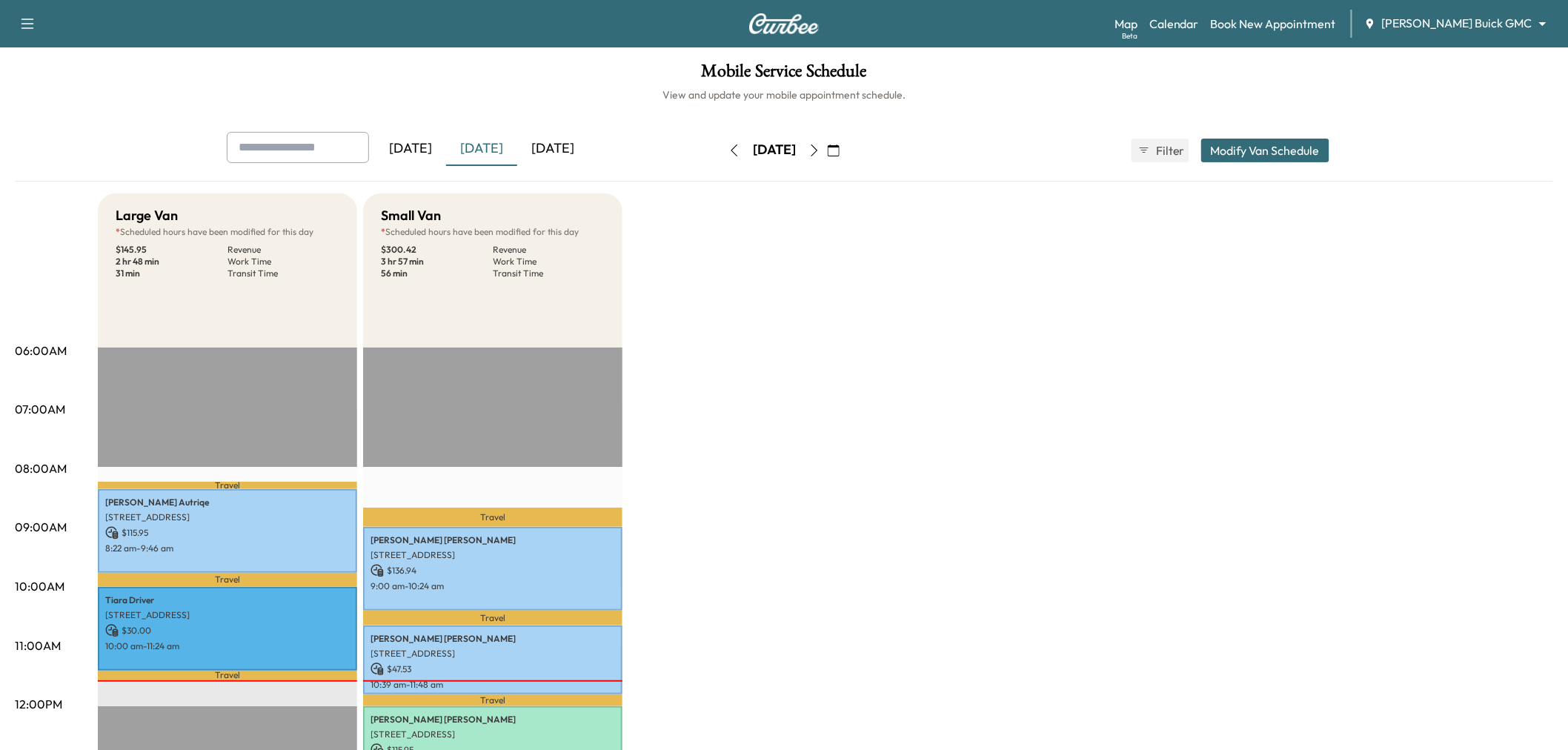
click at [546, 147] on div "[DATE]" at bounding box center [553, 149] width 71 height 34
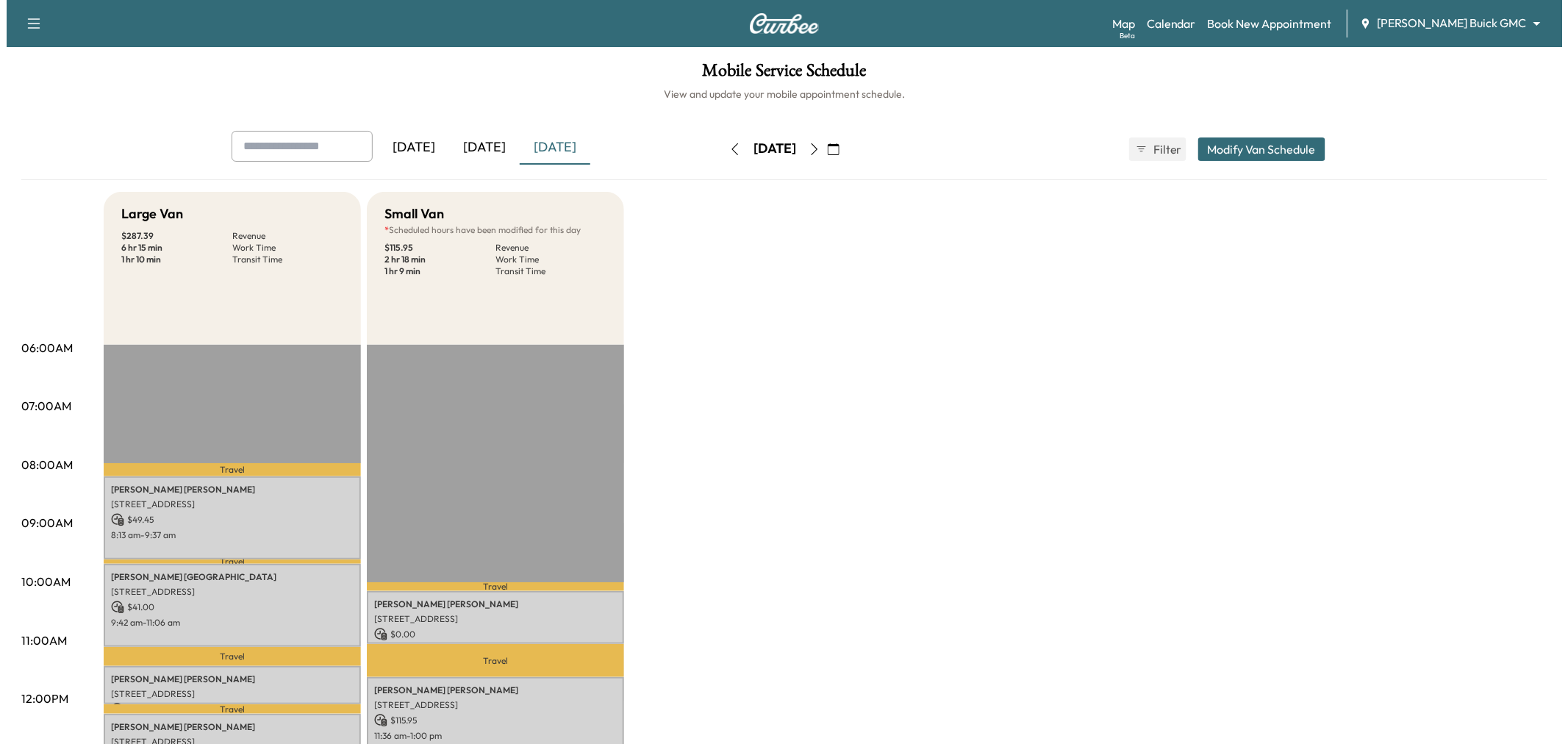
scroll to position [163, 0]
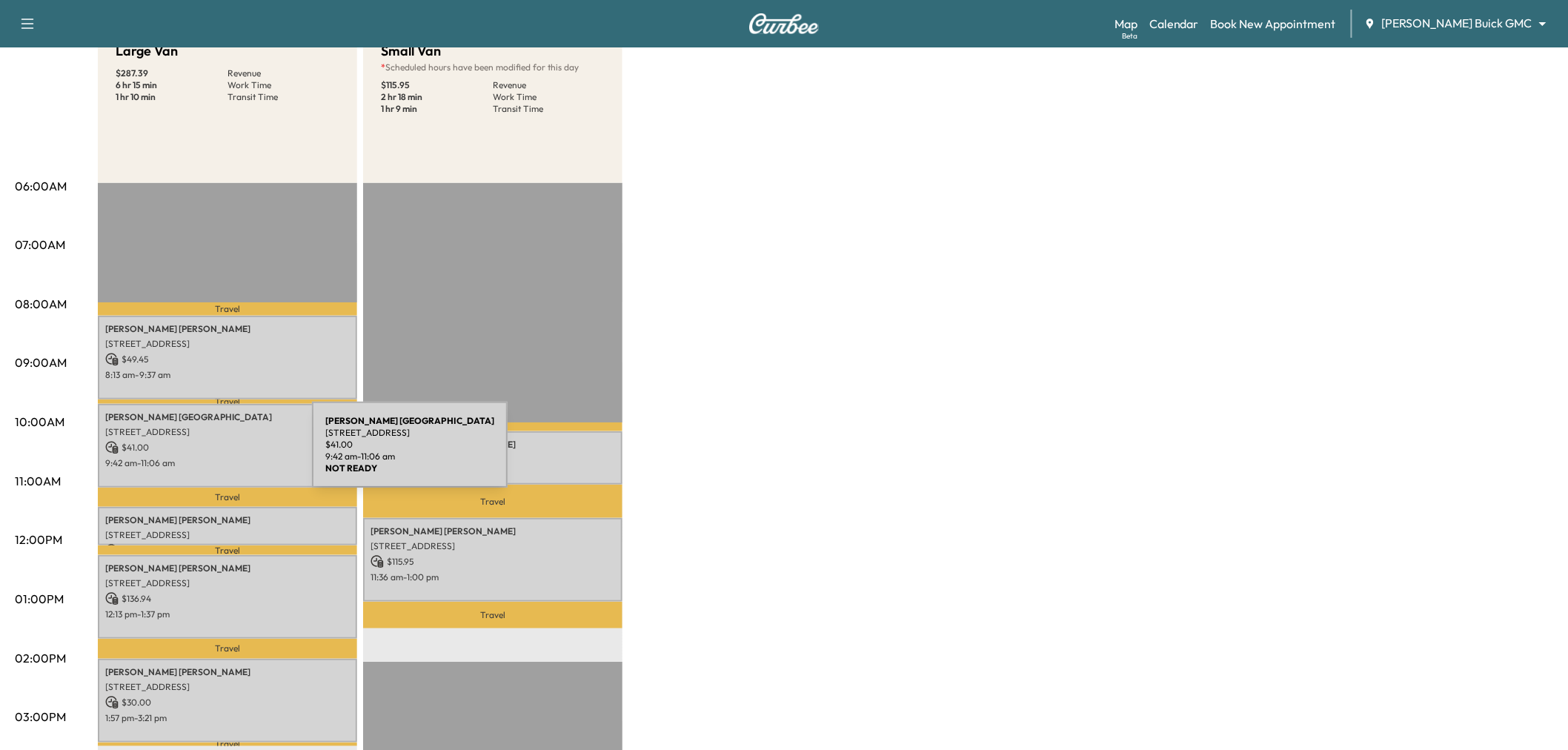
click at [204, 444] on p "$ 41.00" at bounding box center [228, 447] width 245 height 13
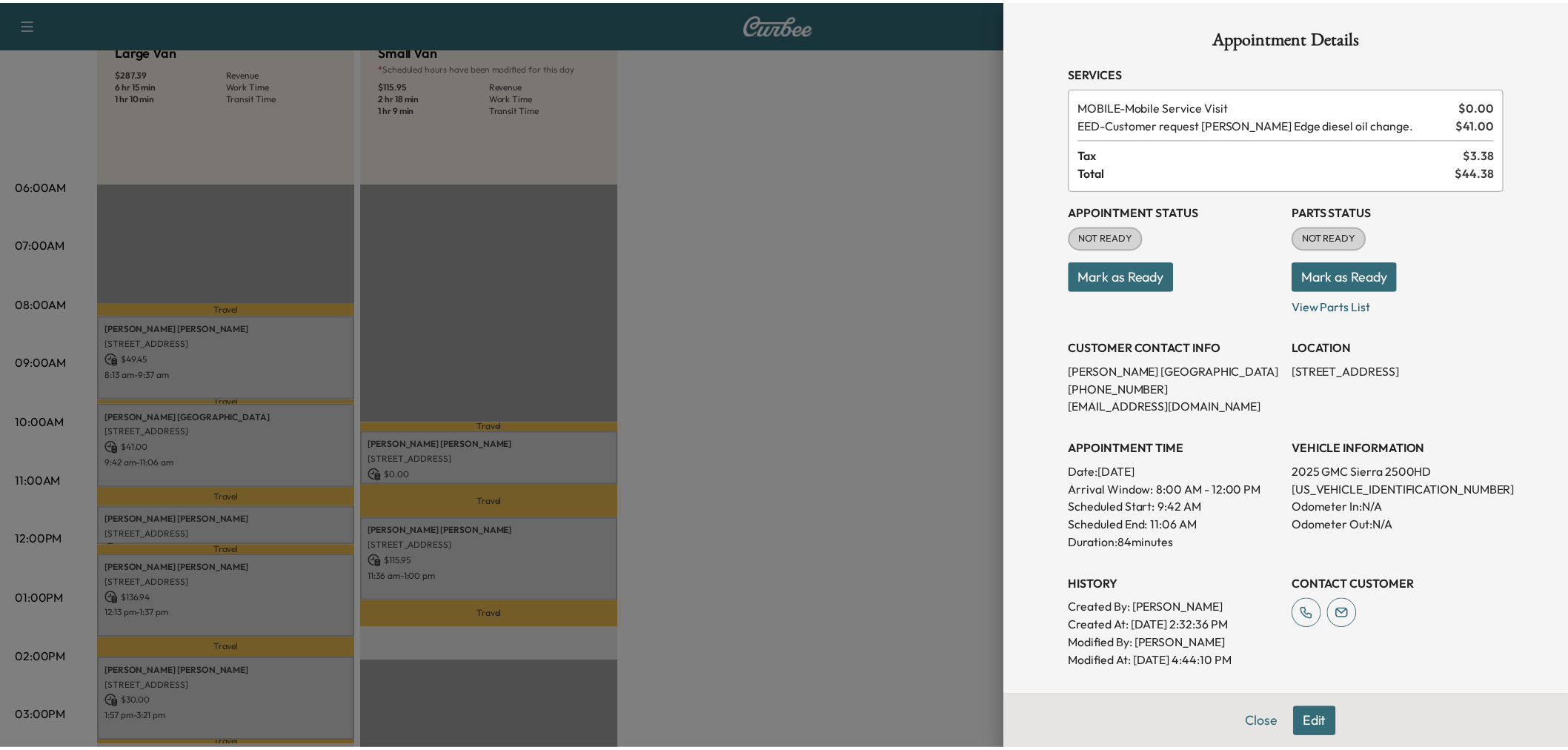
scroll to position [84, 0]
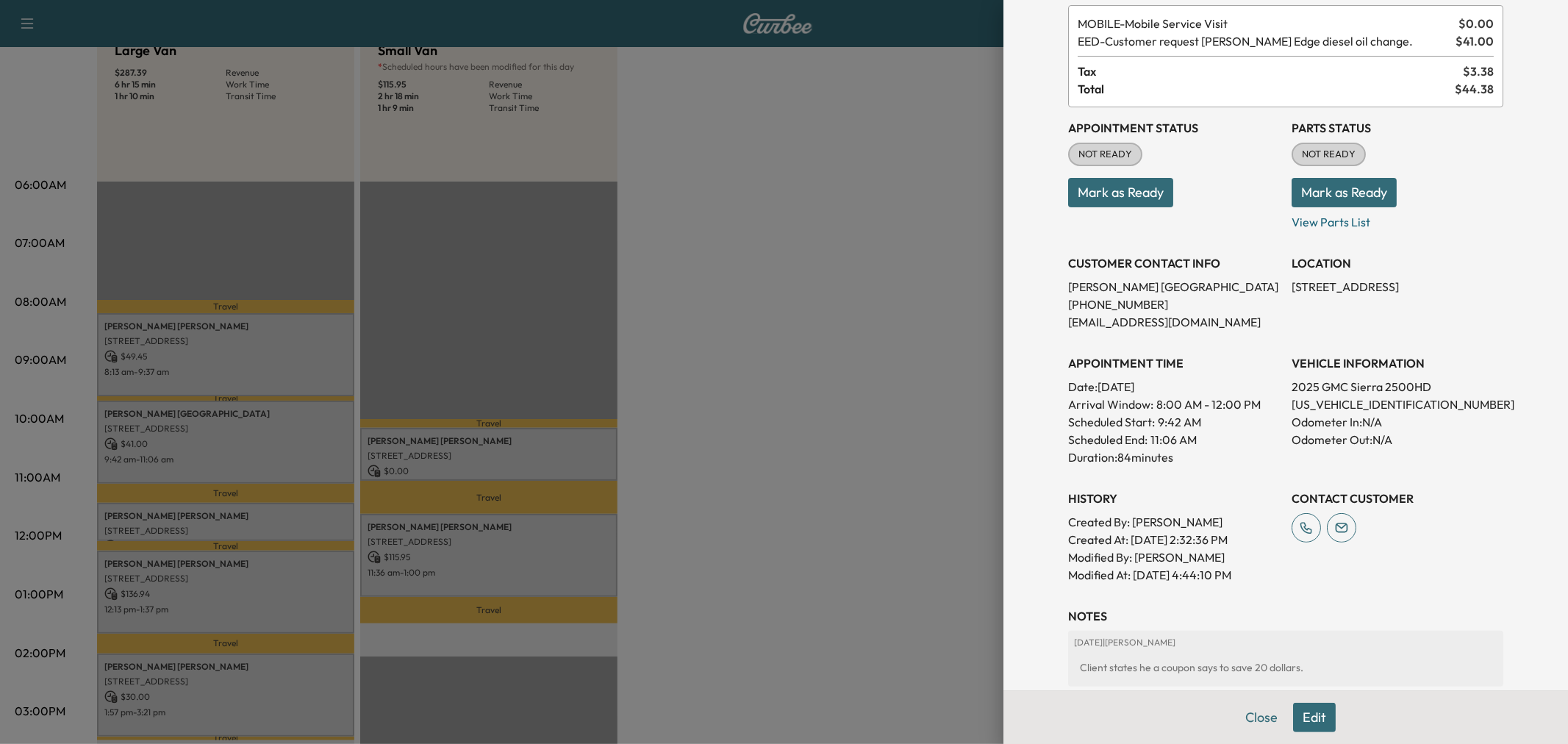
click at [710, 189] on div at bounding box center [784, 372] width 1568 height 744
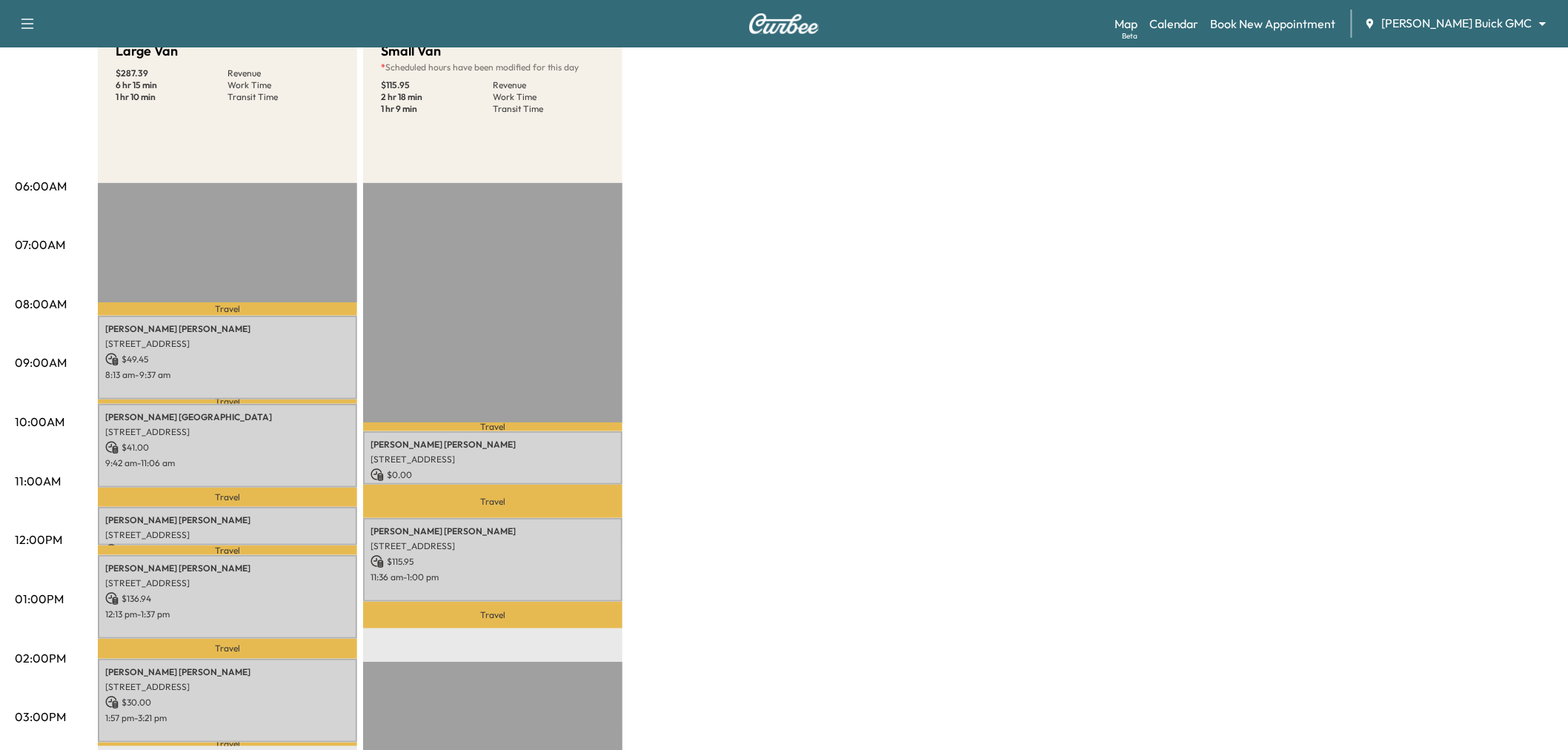
scroll to position [0, 0]
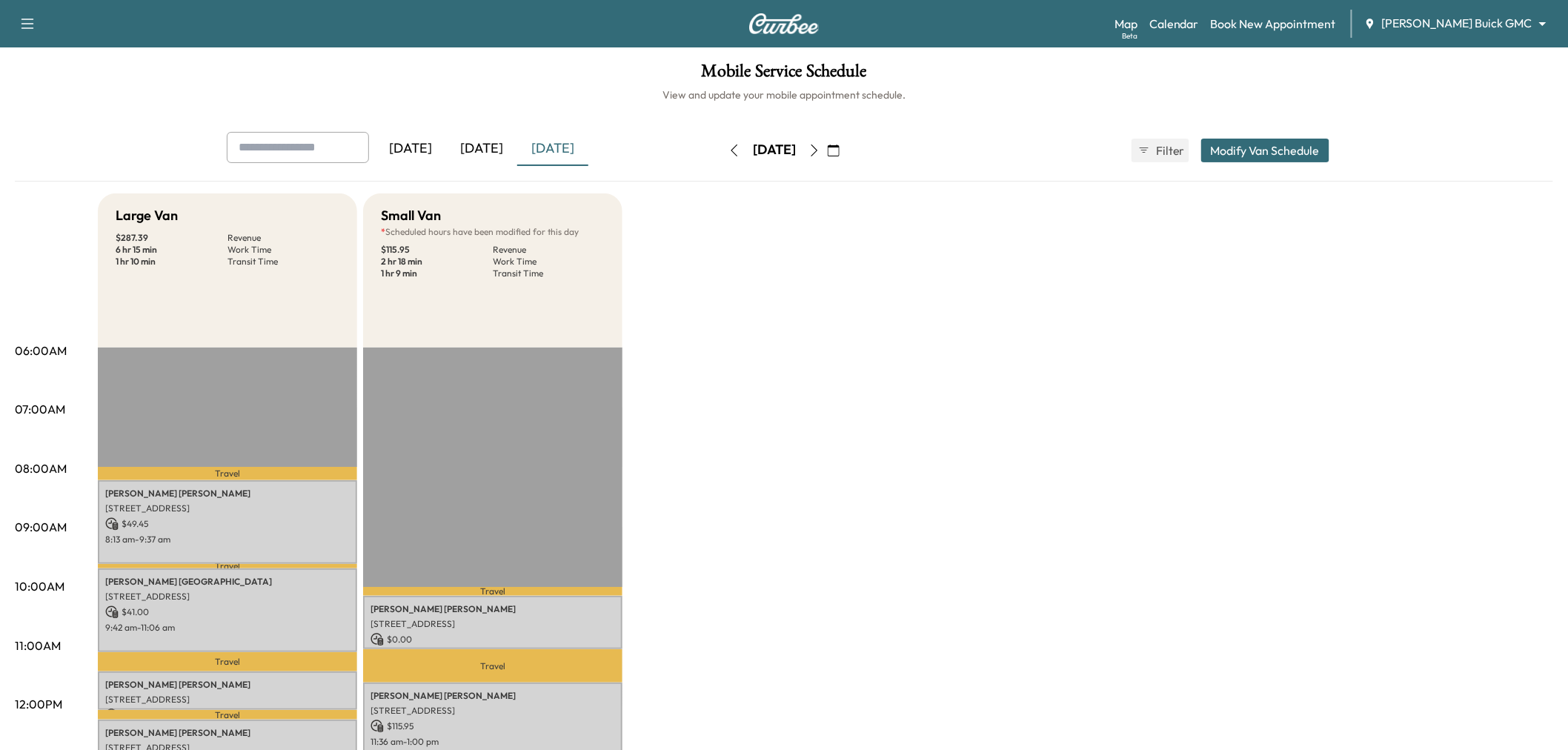
click at [499, 138] on div "[DATE]" at bounding box center [481, 149] width 71 height 34
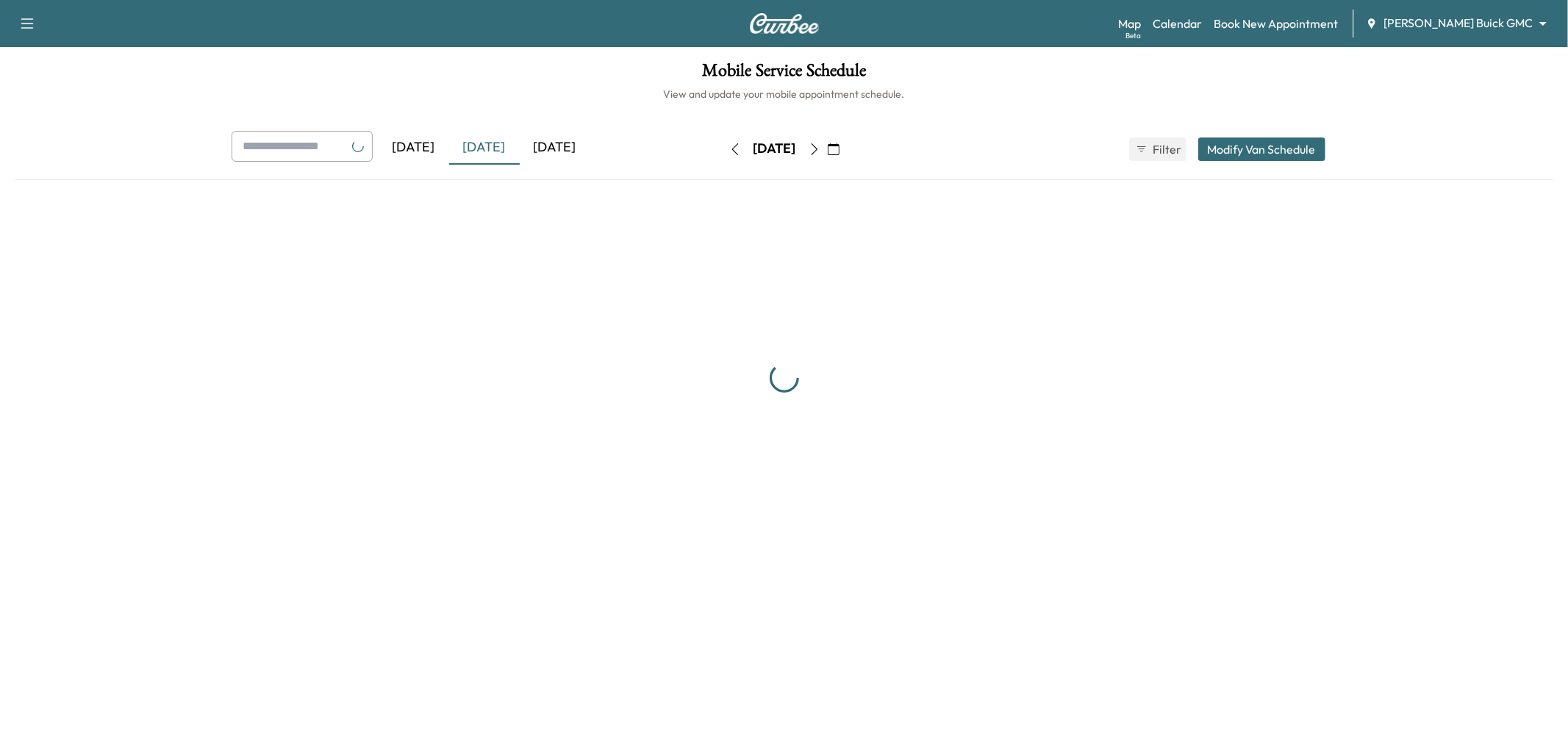
click at [497, 146] on div "[DATE]" at bounding box center [485, 148] width 71 height 34
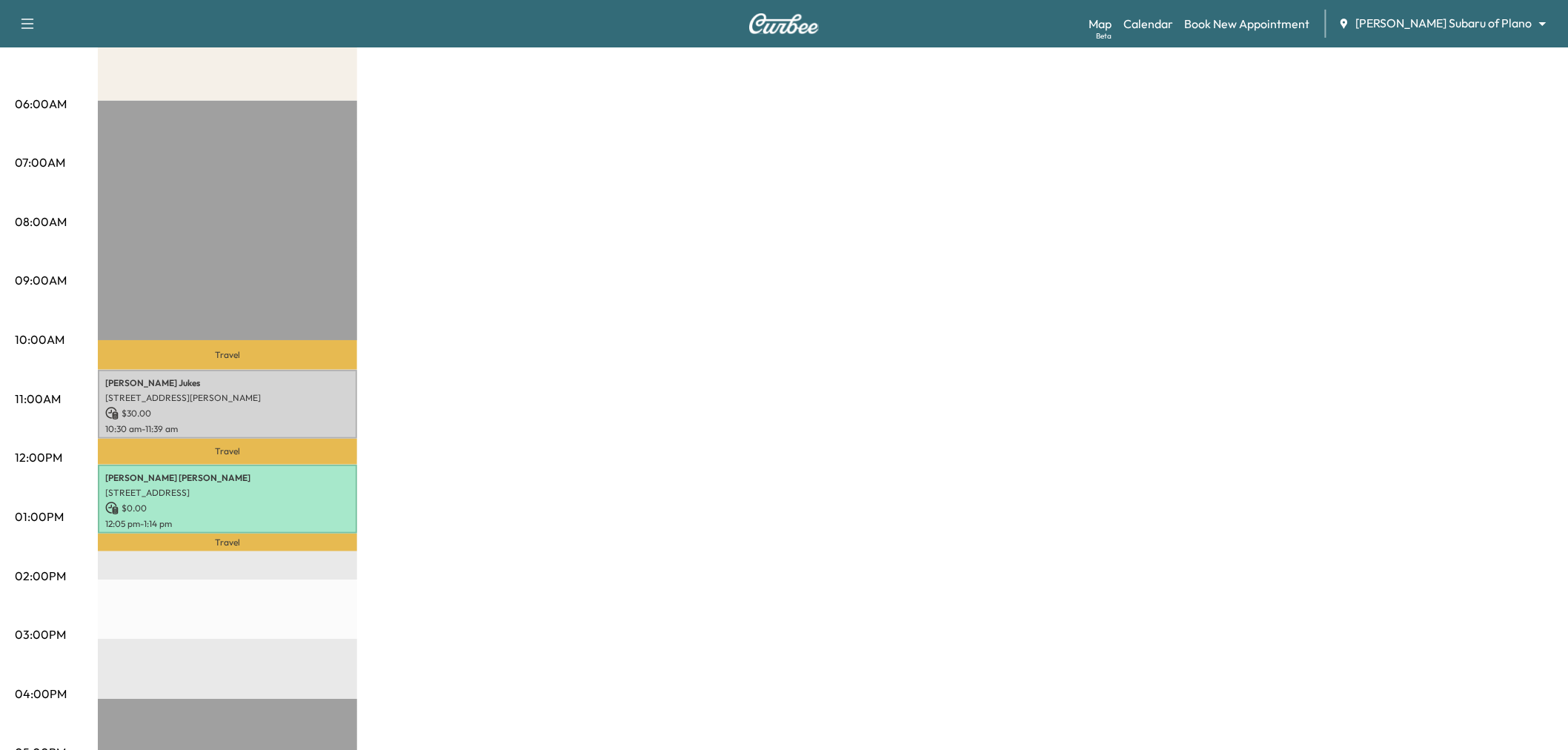
scroll to position [165, 0]
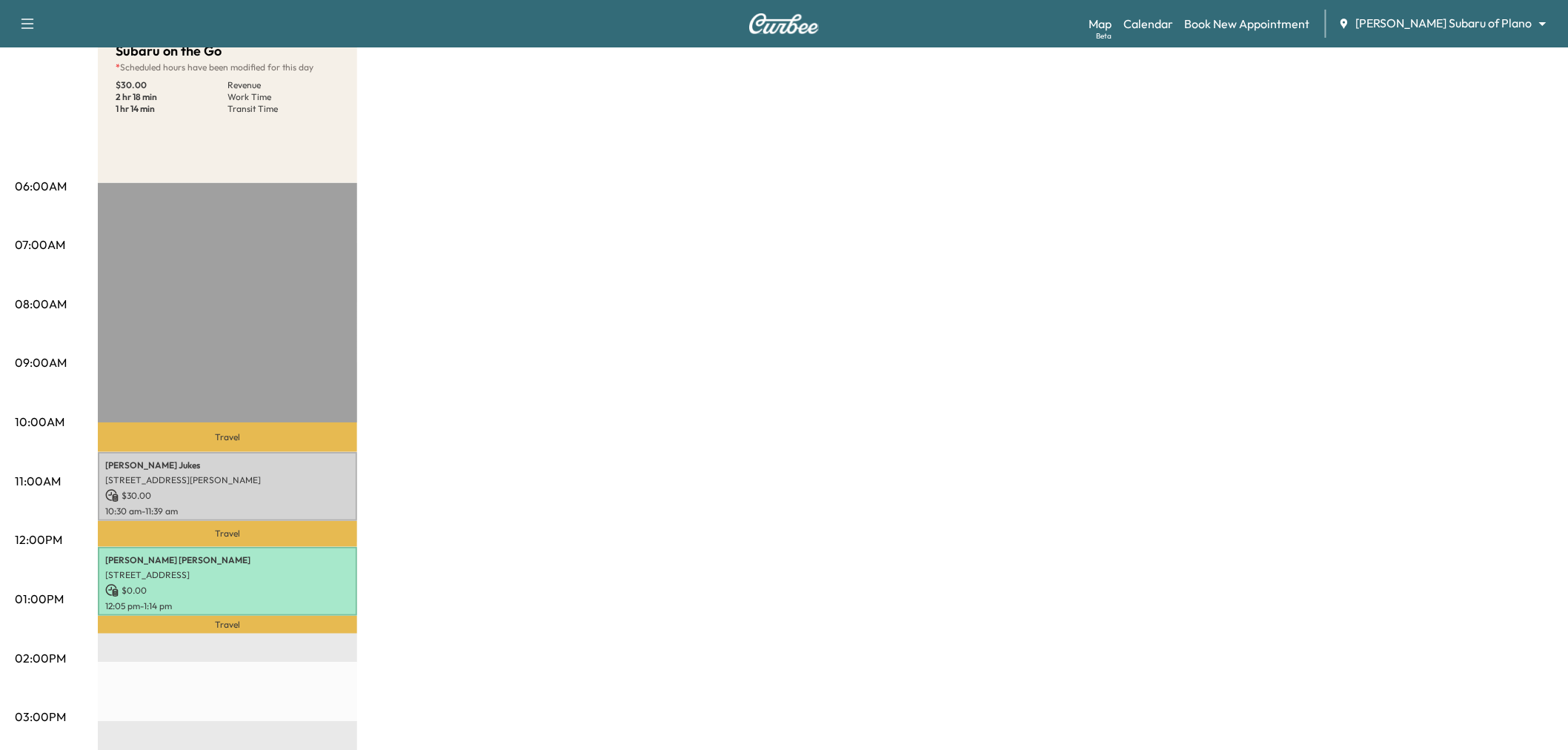
click at [528, 409] on div "Subaru on the Go * Scheduled hours have been modified for this day $ 30.00 Reve…" at bounding box center [825, 585] width 1455 height 1112
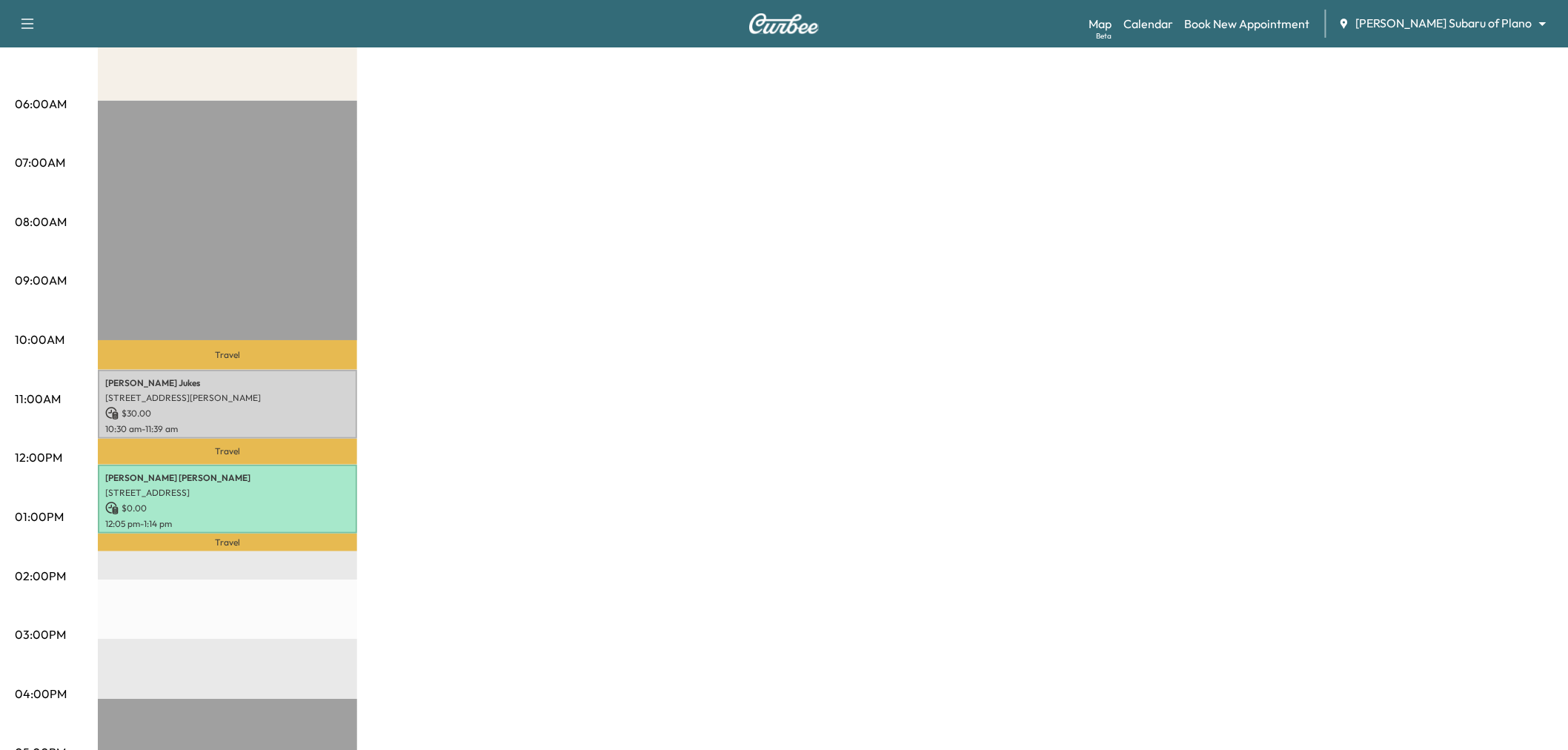
scroll to position [0, 0]
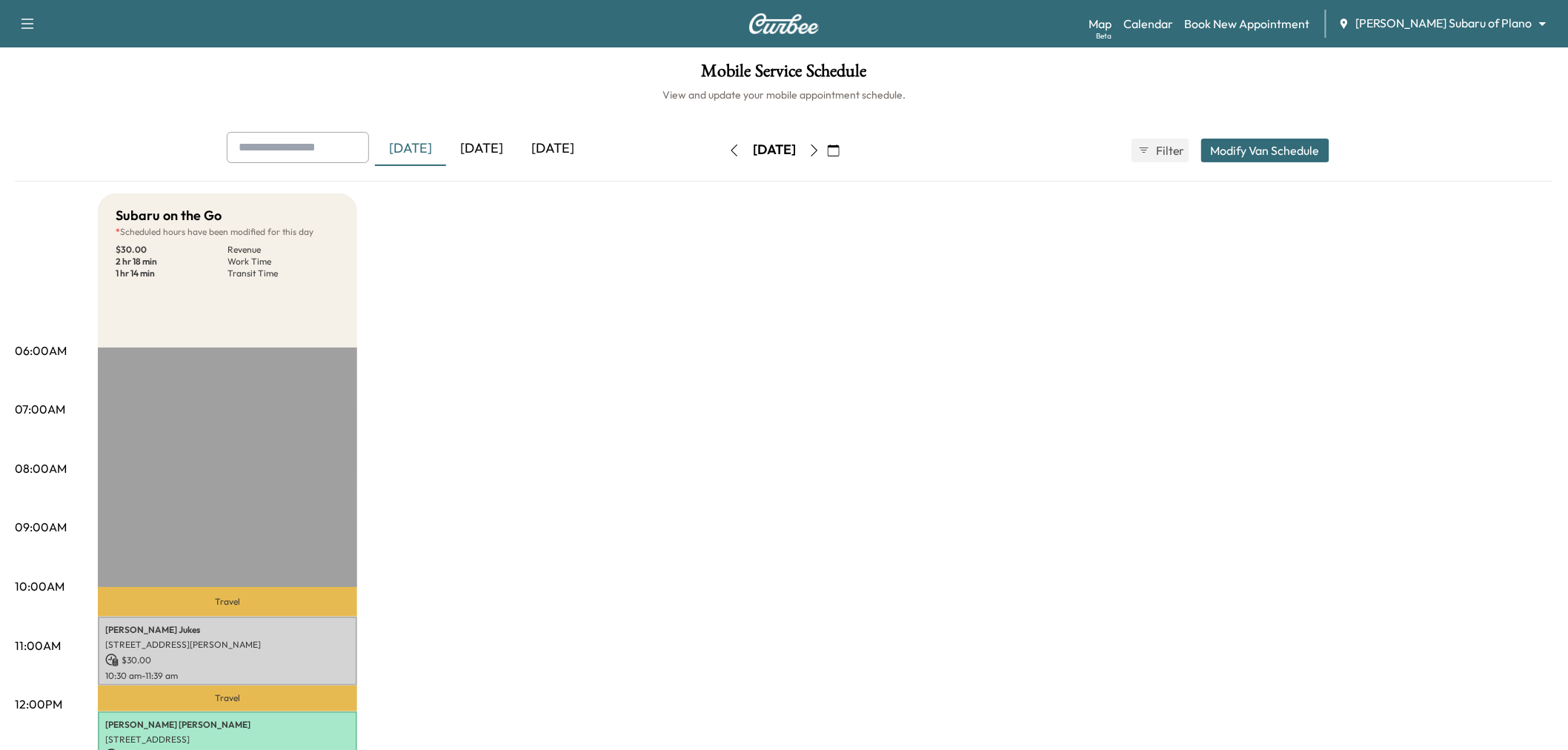
click at [504, 145] on div "[DATE]" at bounding box center [481, 149] width 71 height 34
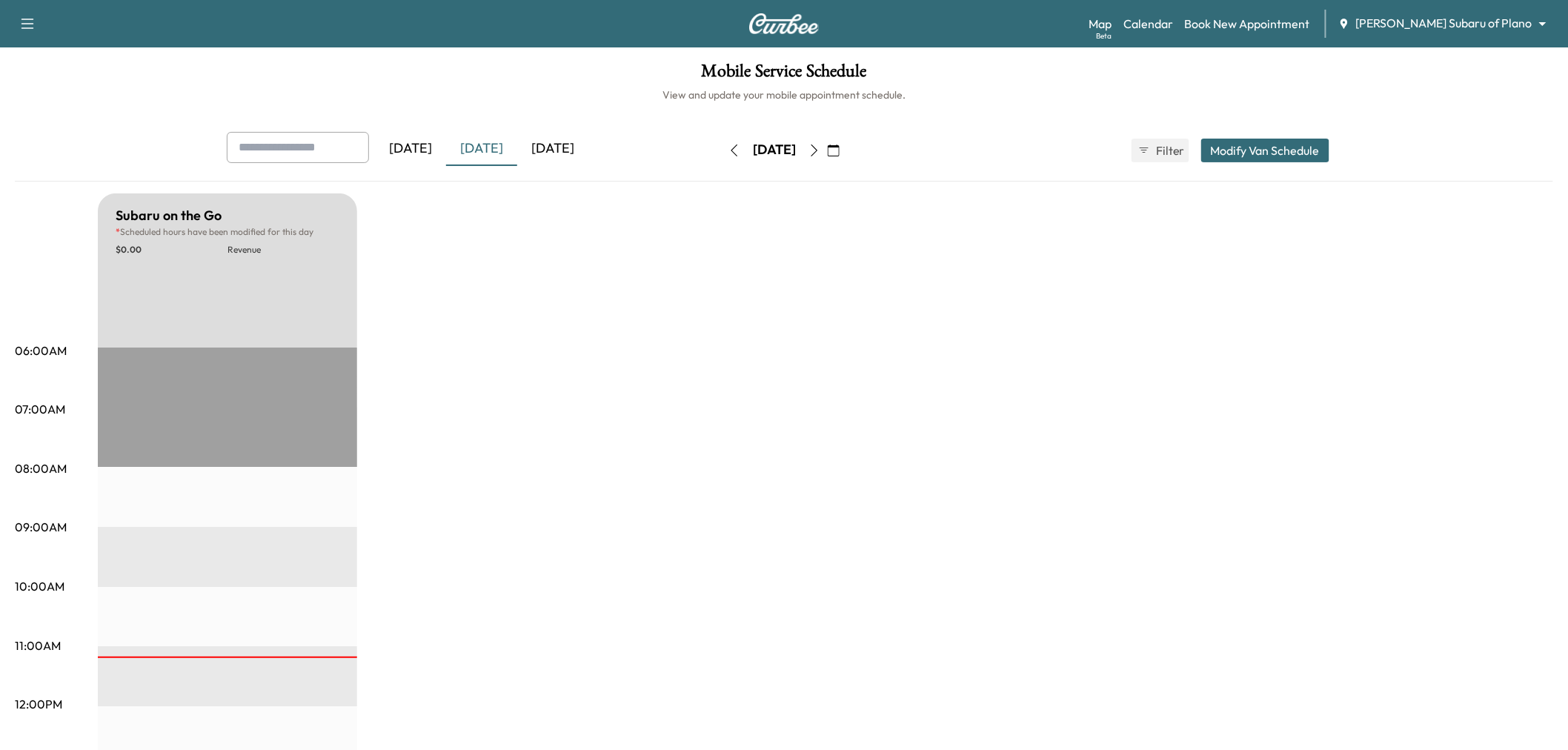
click at [504, 145] on div "[DATE]" at bounding box center [481, 149] width 71 height 34
click at [575, 144] on div "[DATE]" at bounding box center [553, 149] width 71 height 34
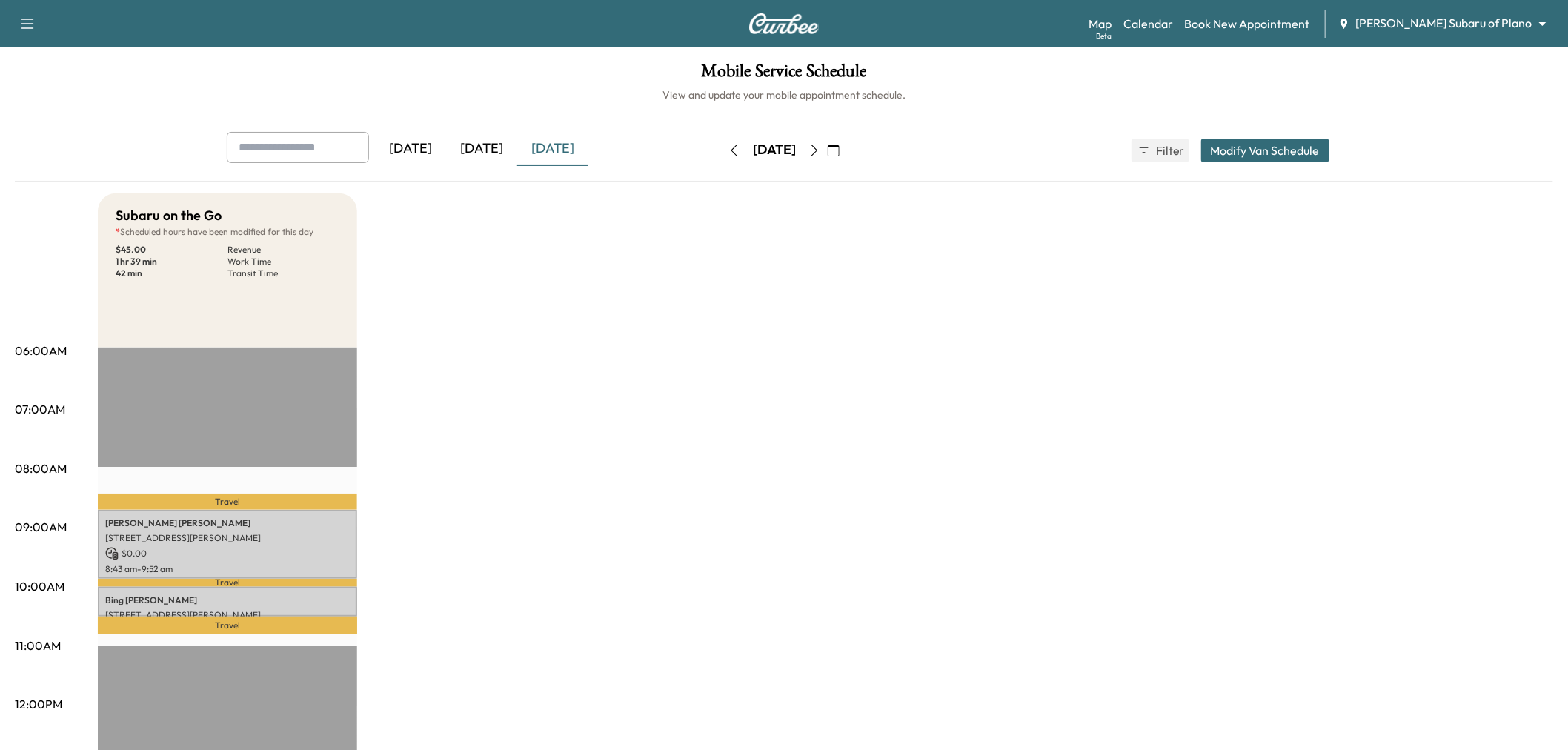
click at [462, 143] on div "[DATE]" at bounding box center [481, 149] width 71 height 34
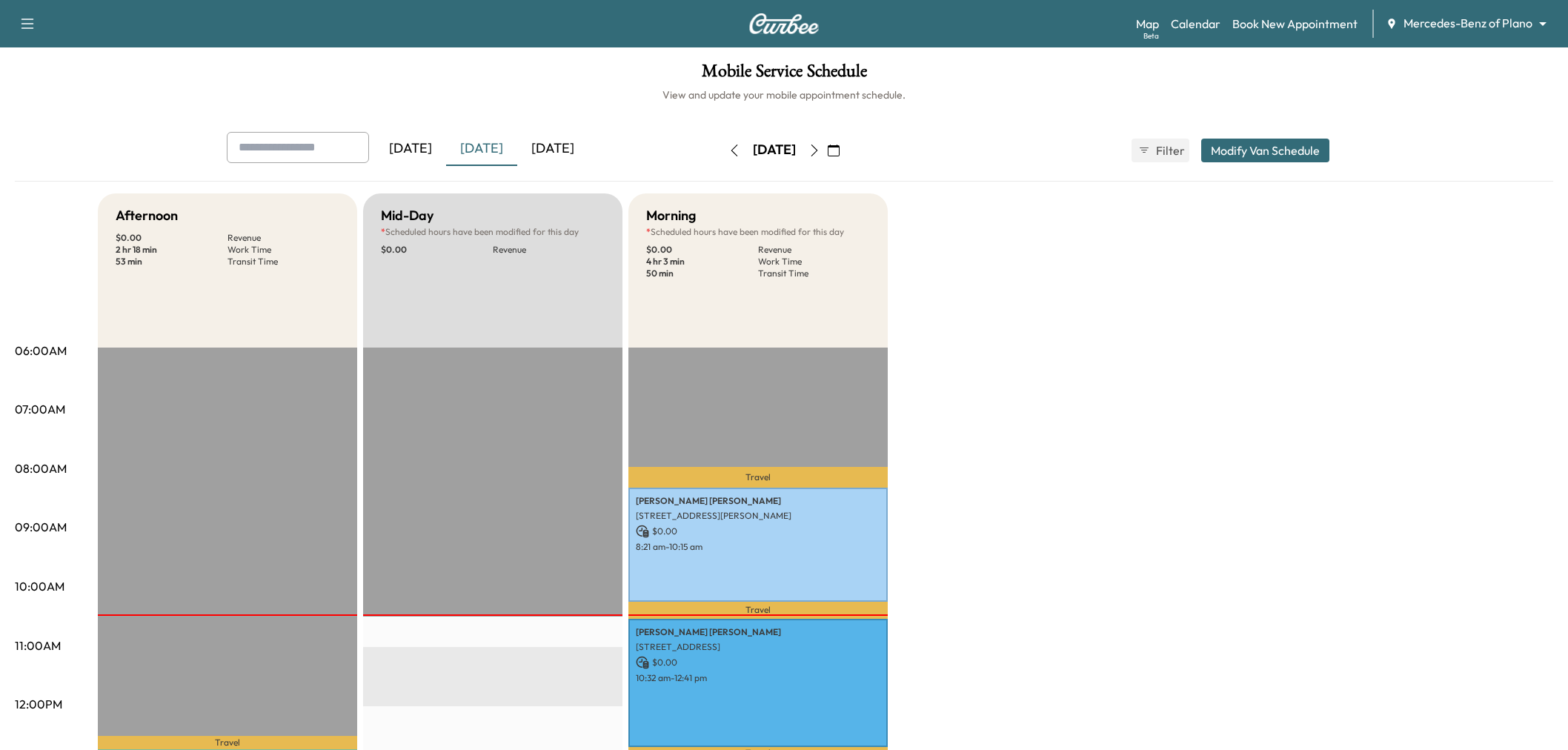
scroll to position [165, 0]
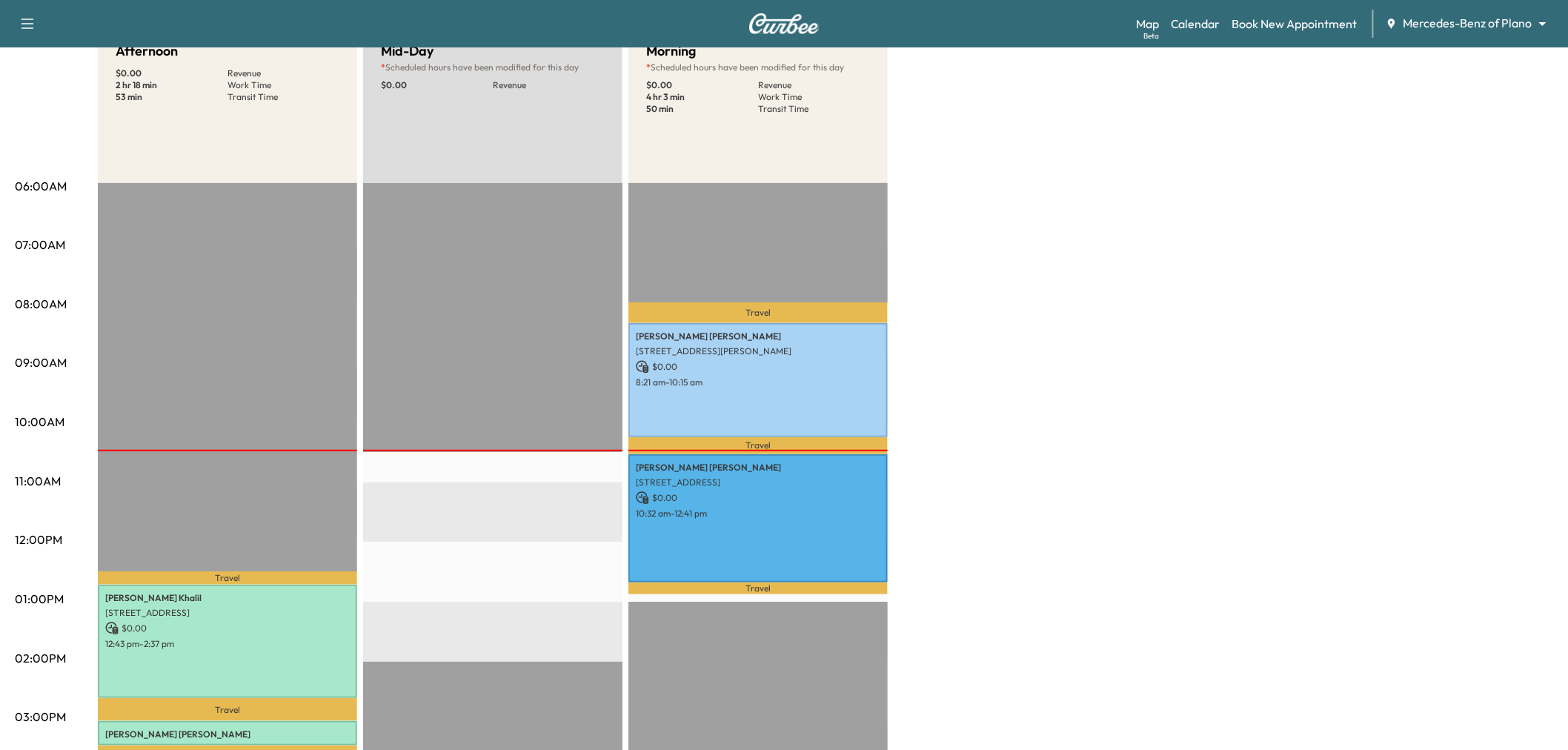
click at [987, 371] on div "Afternoon $ 0.00 Revenue 2 hr 18 min Work Time 53 min Transit Time Travel [PERS…" at bounding box center [825, 585] width 1455 height 1112
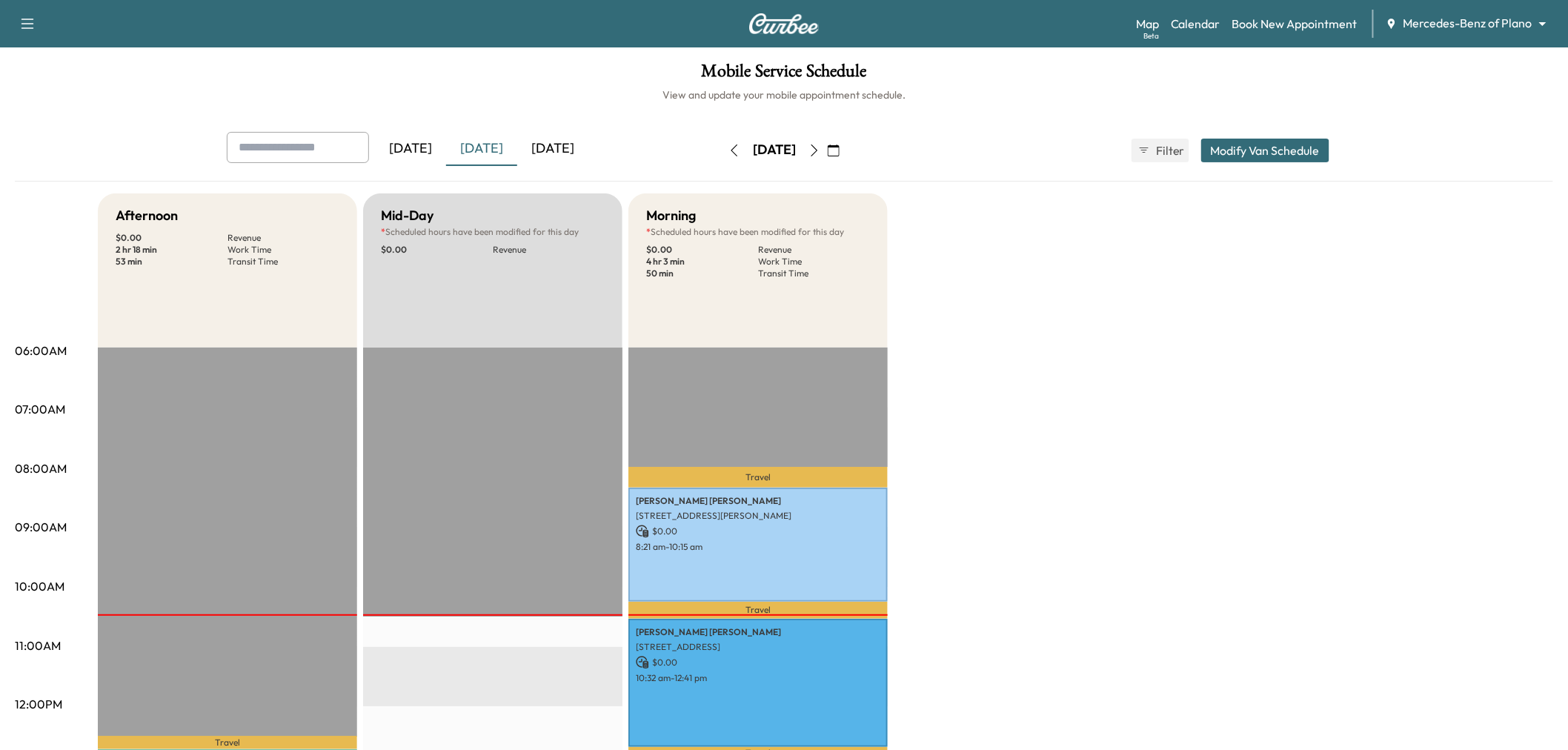
click at [471, 142] on div "[DATE]" at bounding box center [481, 149] width 71 height 34
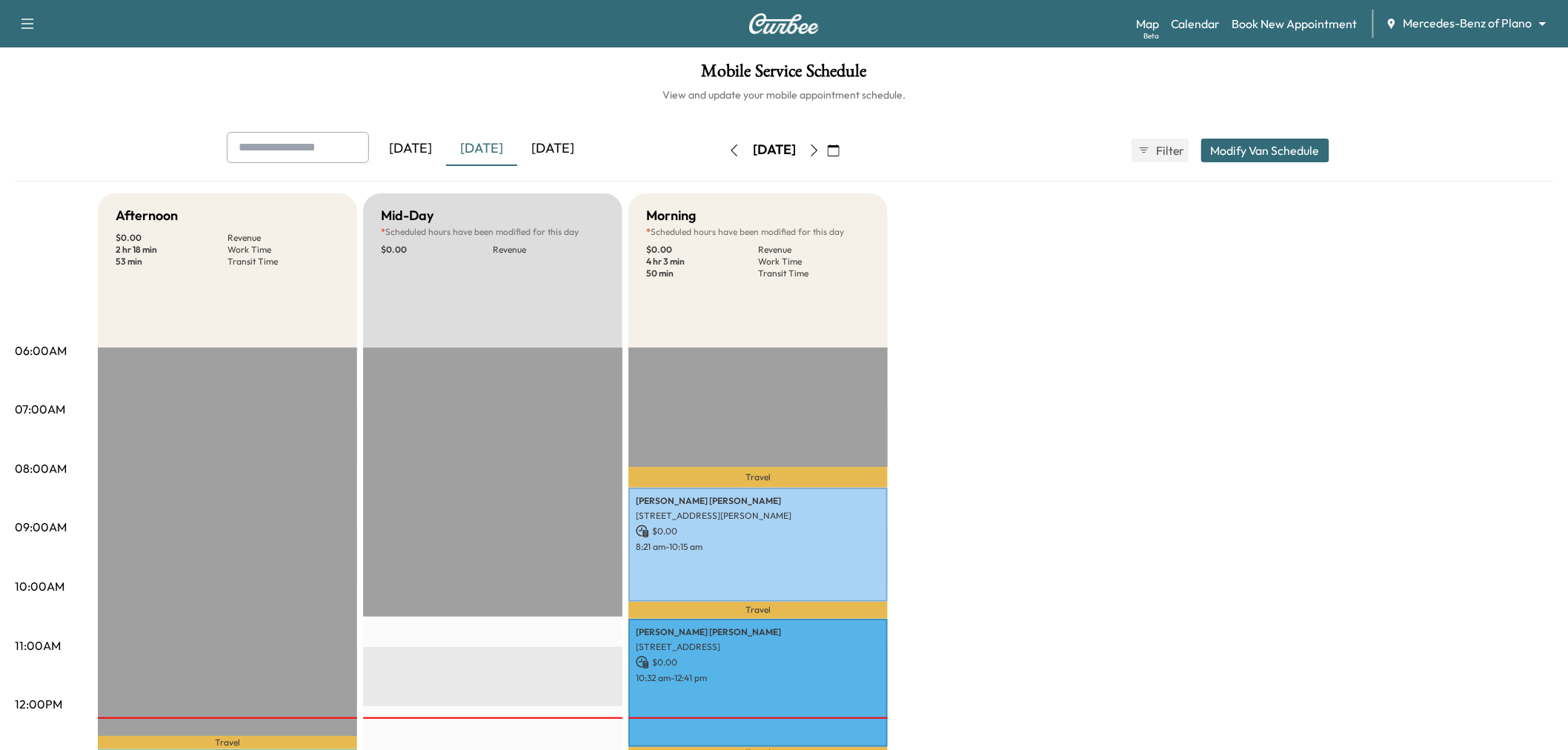
scroll to position [82, 0]
